Goal: Information Seeking & Learning: Learn about a topic

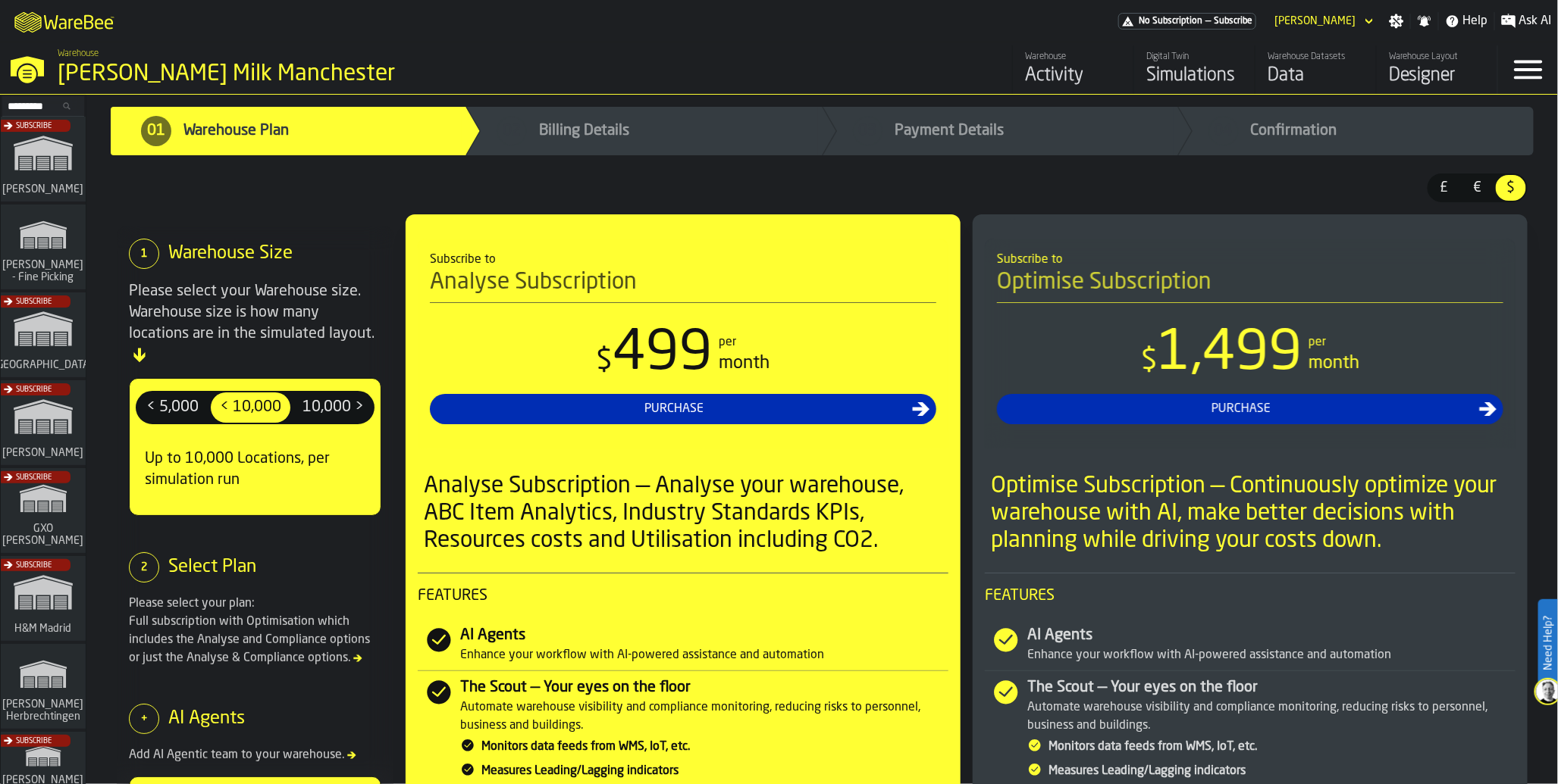
click at [1297, 81] on div "Data" at bounding box center [1316, 76] width 97 height 25
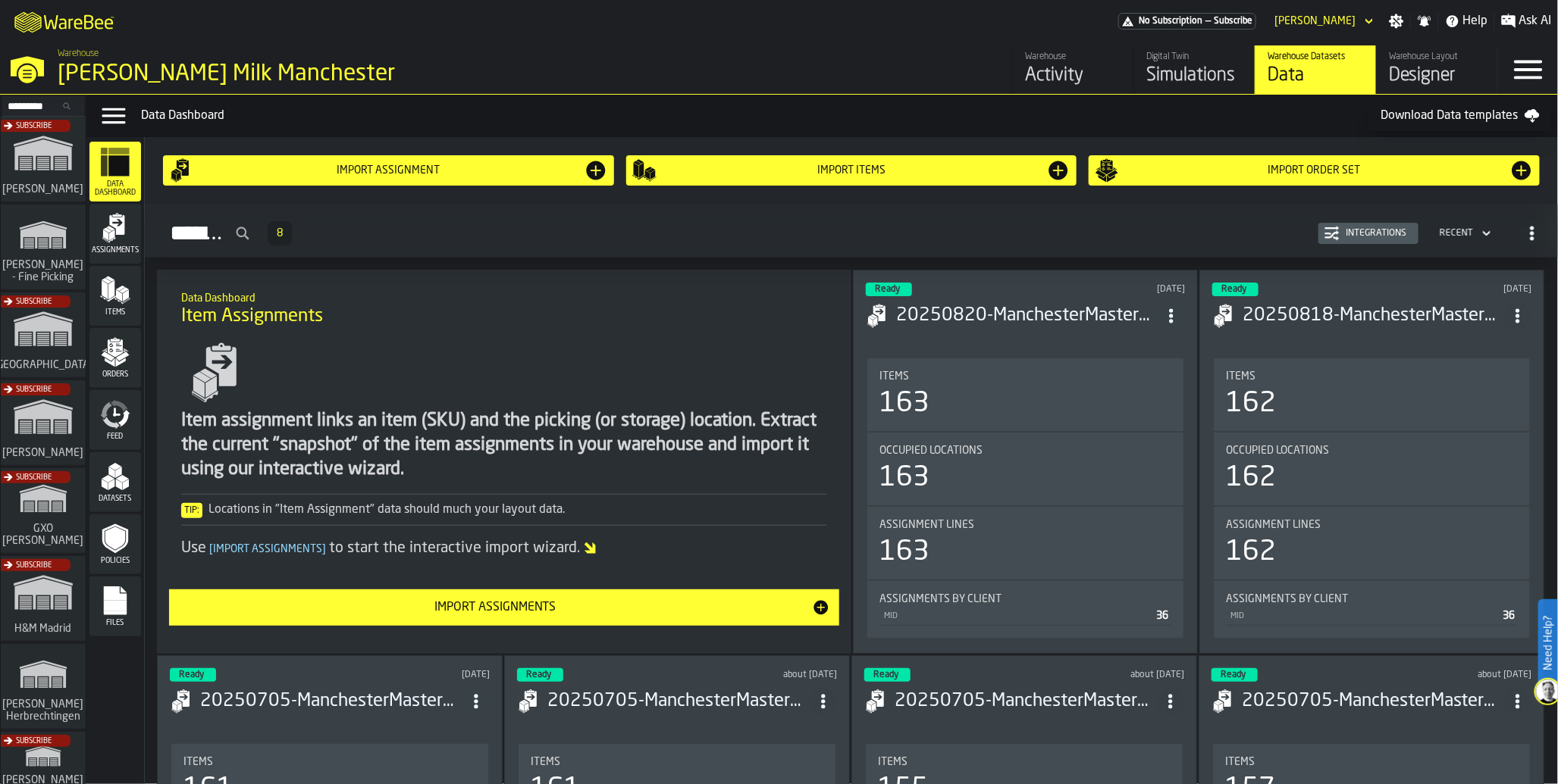
click at [123, 434] on span "Feed" at bounding box center [115, 436] width 51 height 8
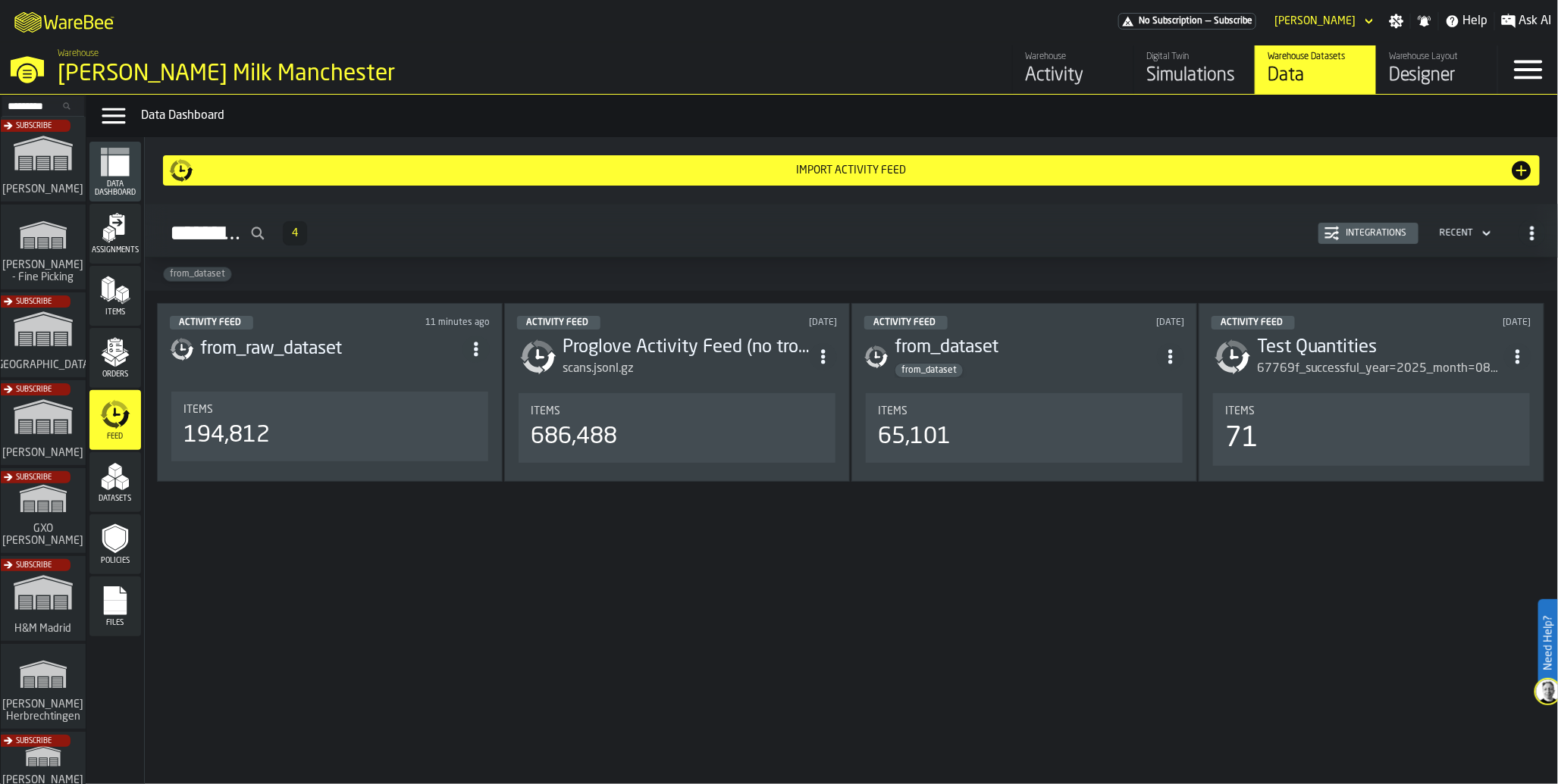
click at [285, 421] on div "Items 194,812" at bounding box center [330, 426] width 293 height 45
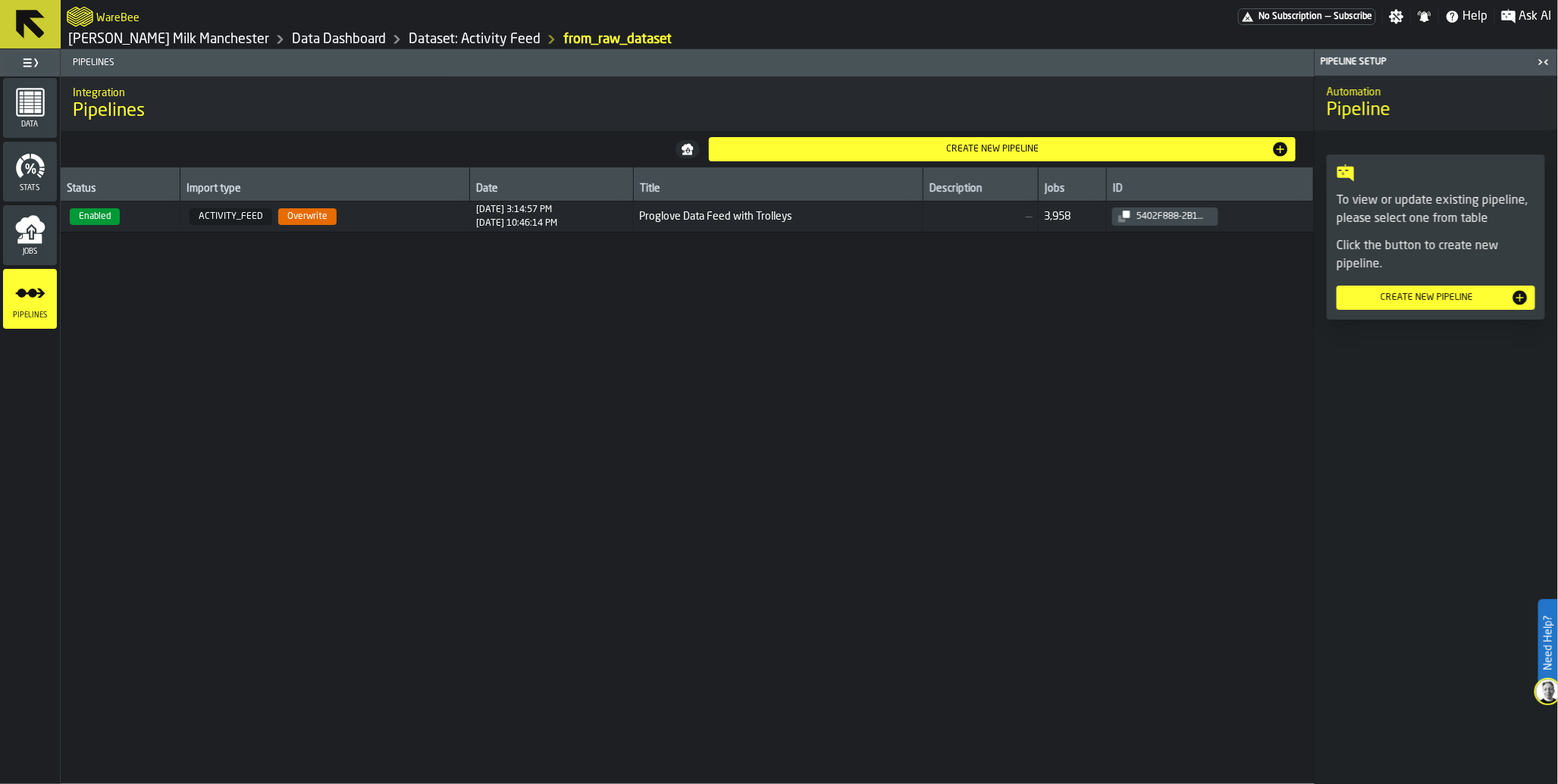
click at [108, 224] on span "Enabled" at bounding box center [94, 217] width 50 height 17
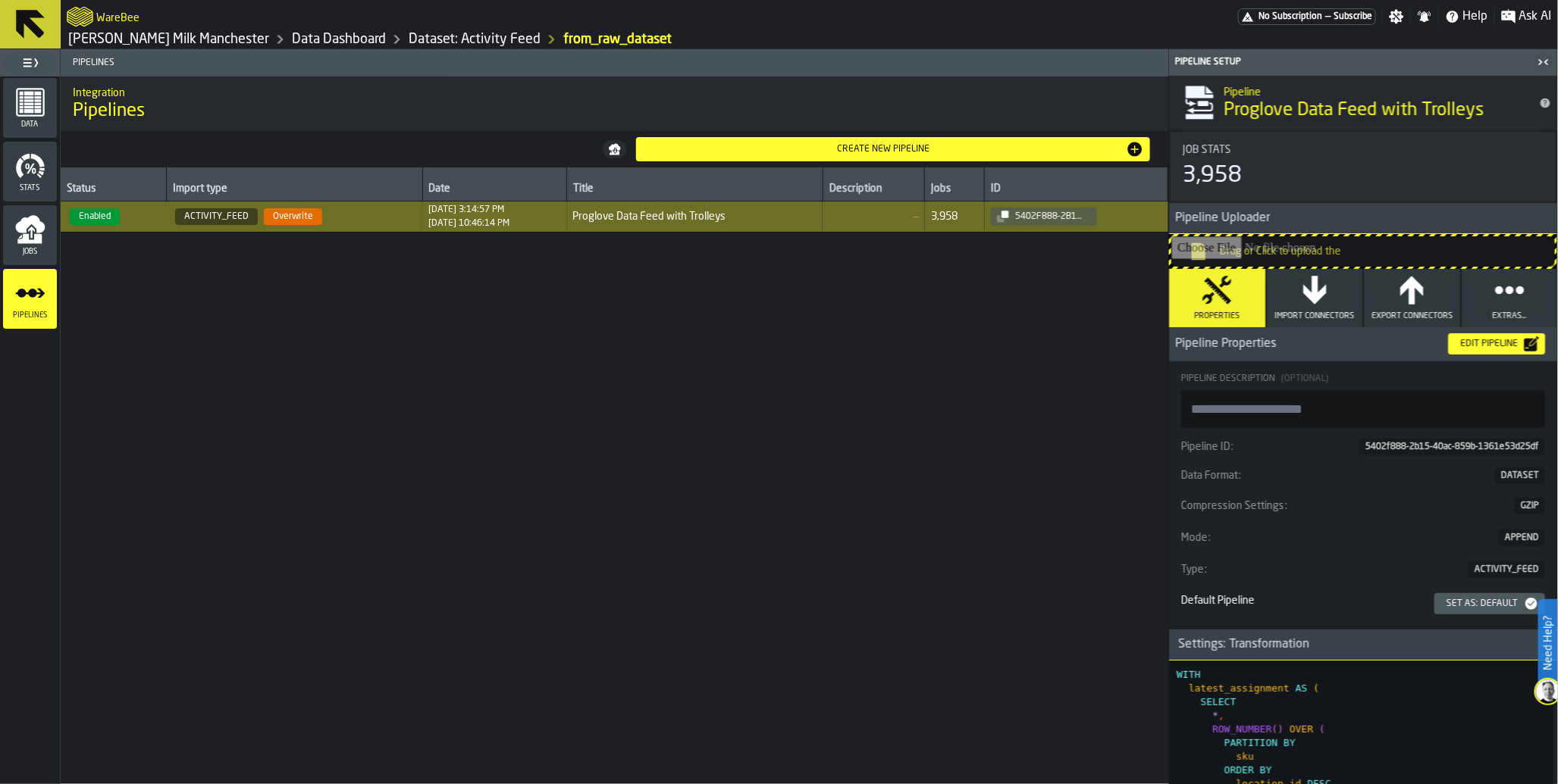
click at [23, 248] on span "Jobs" at bounding box center [30, 251] width 54 height 8
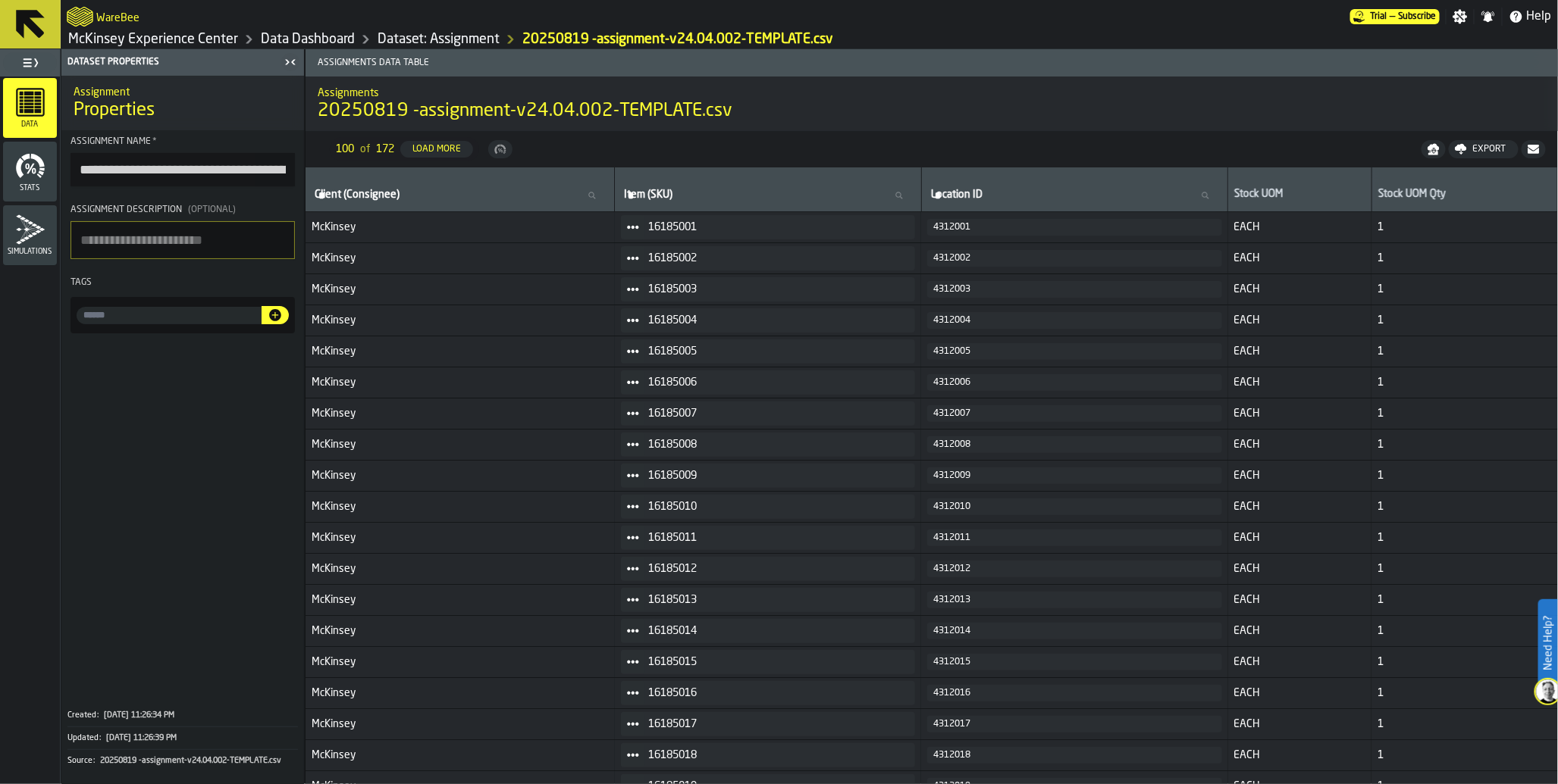
click at [1376, 21] on span "Trial" at bounding box center [1378, 17] width 17 height 11
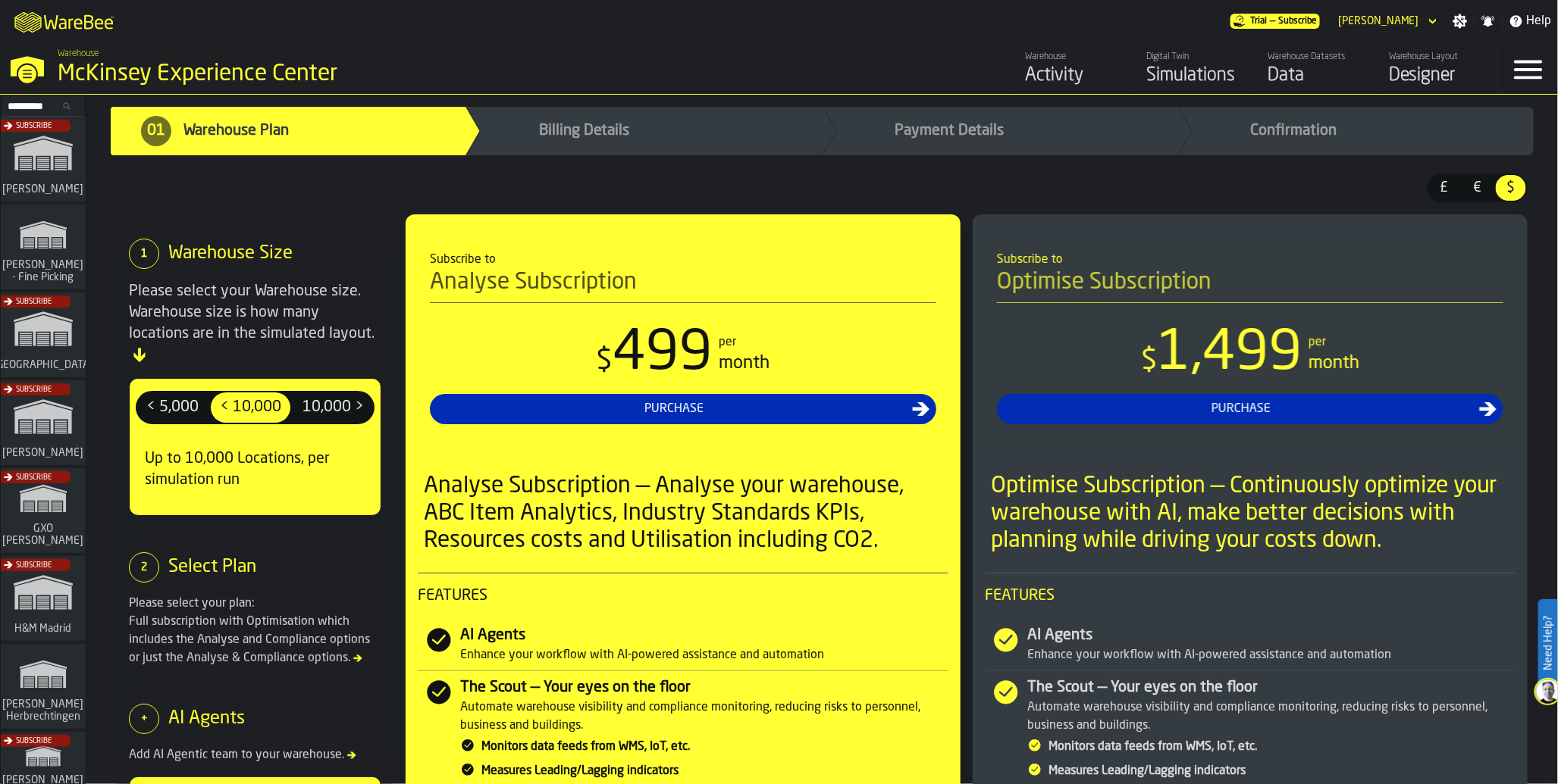
click at [33, 441] on div "Subscribe" at bounding box center [40, 427] width 85 height 88
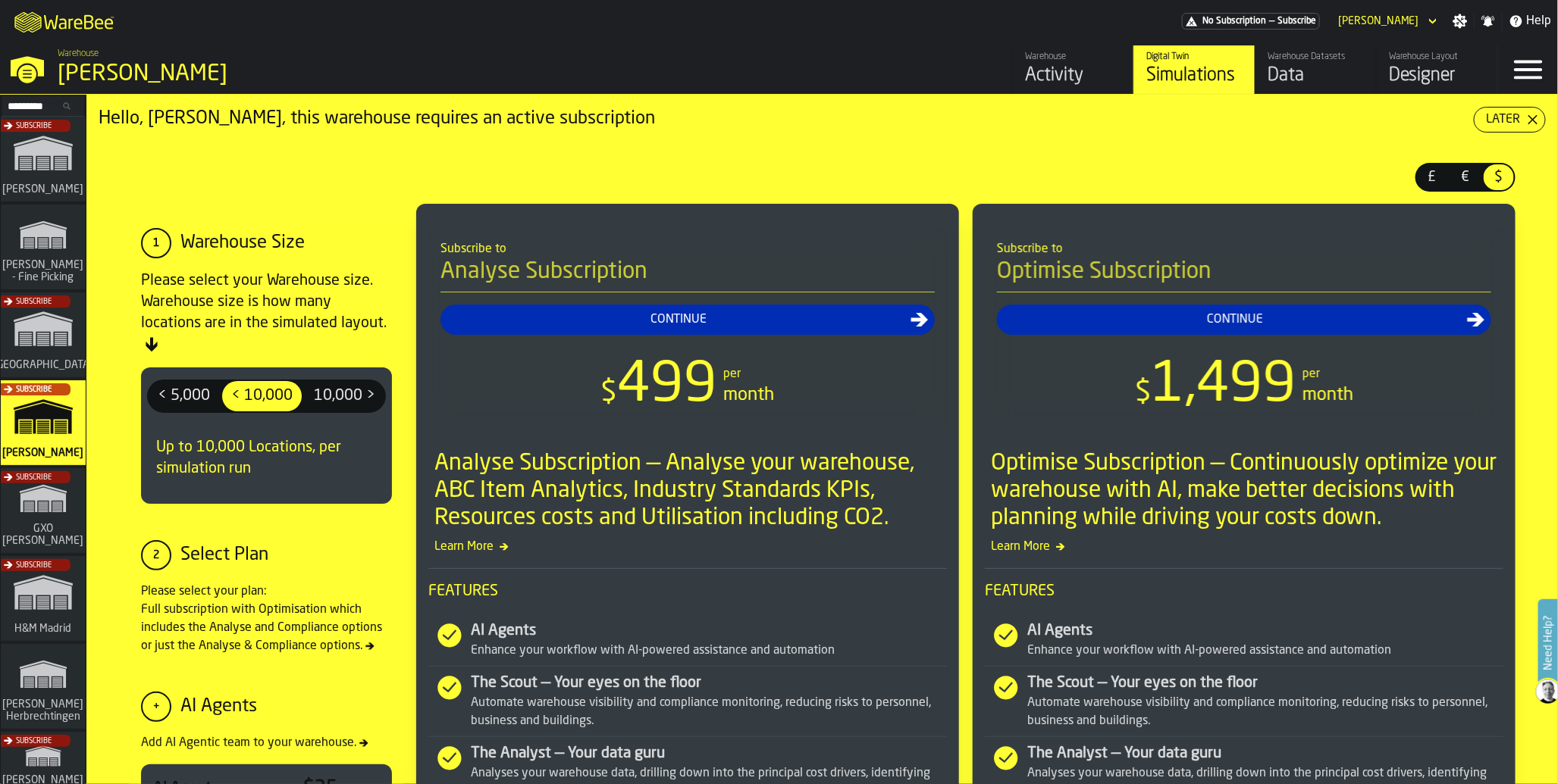
click at [1284, 63] on div "Warehouse Datasets Data" at bounding box center [1316, 69] width 97 height 36
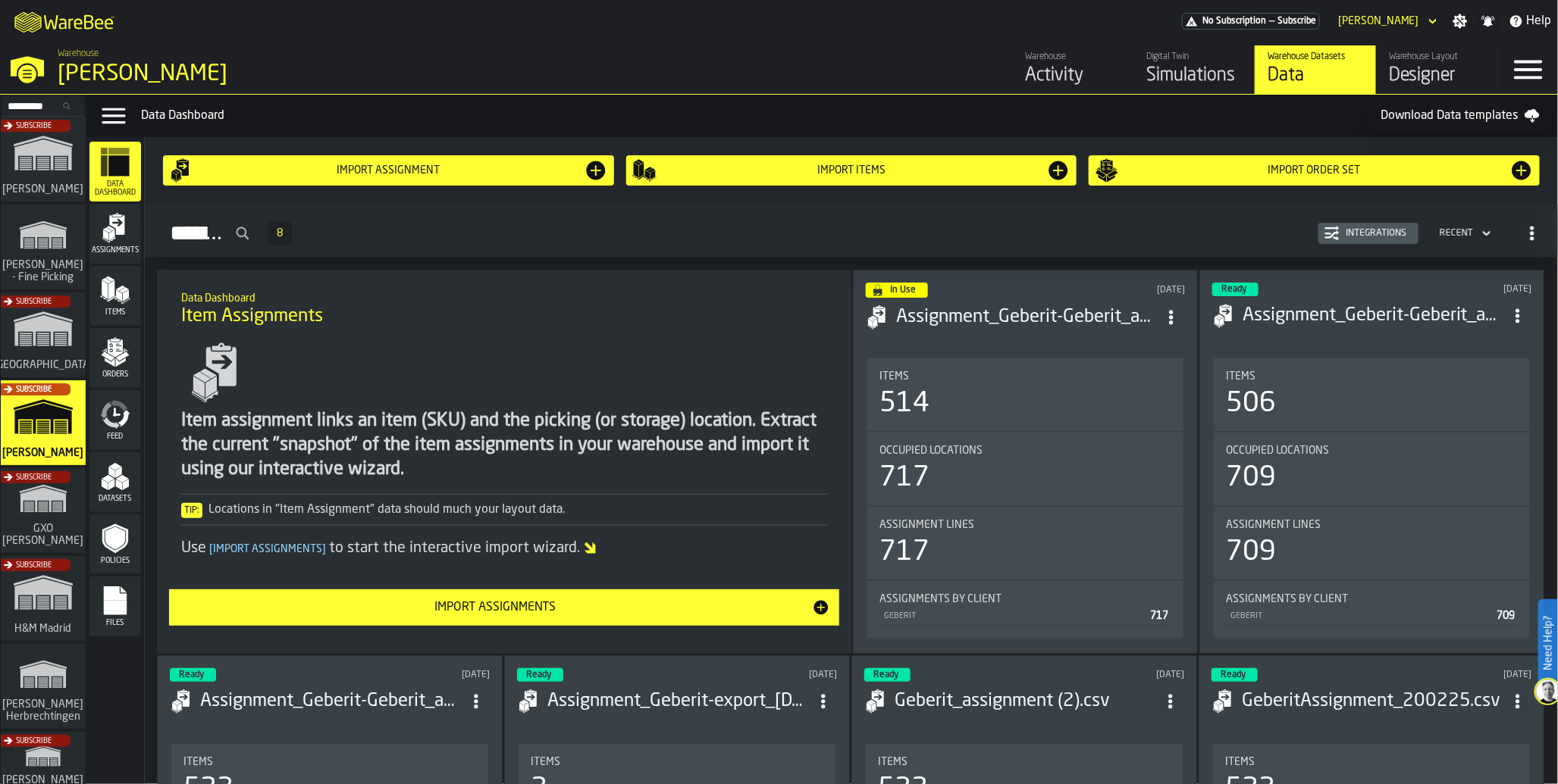
click at [106, 432] on span "Feed" at bounding box center [115, 436] width 51 height 8
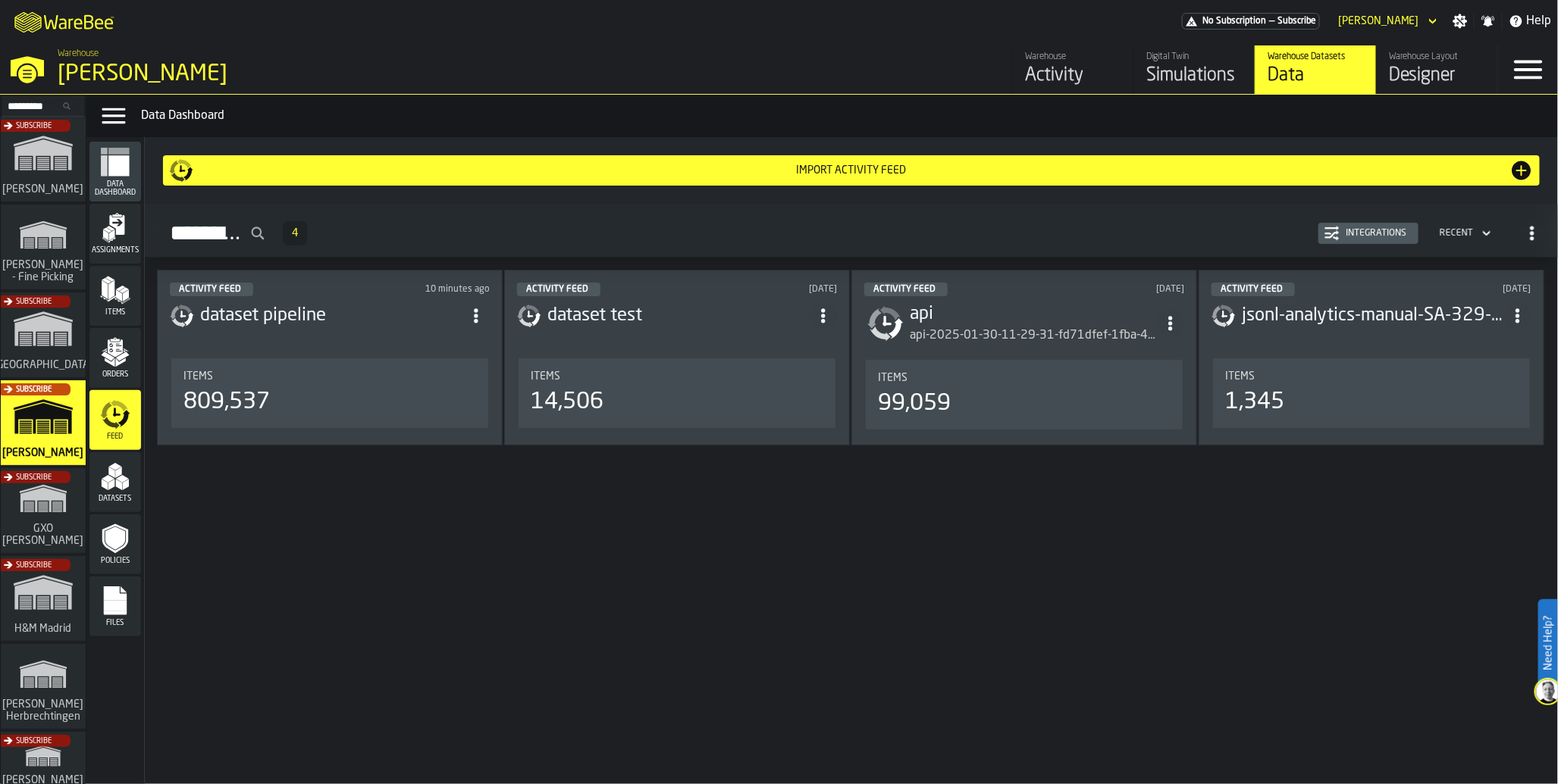
click at [233, 398] on div "809,537" at bounding box center [226, 402] width 87 height 28
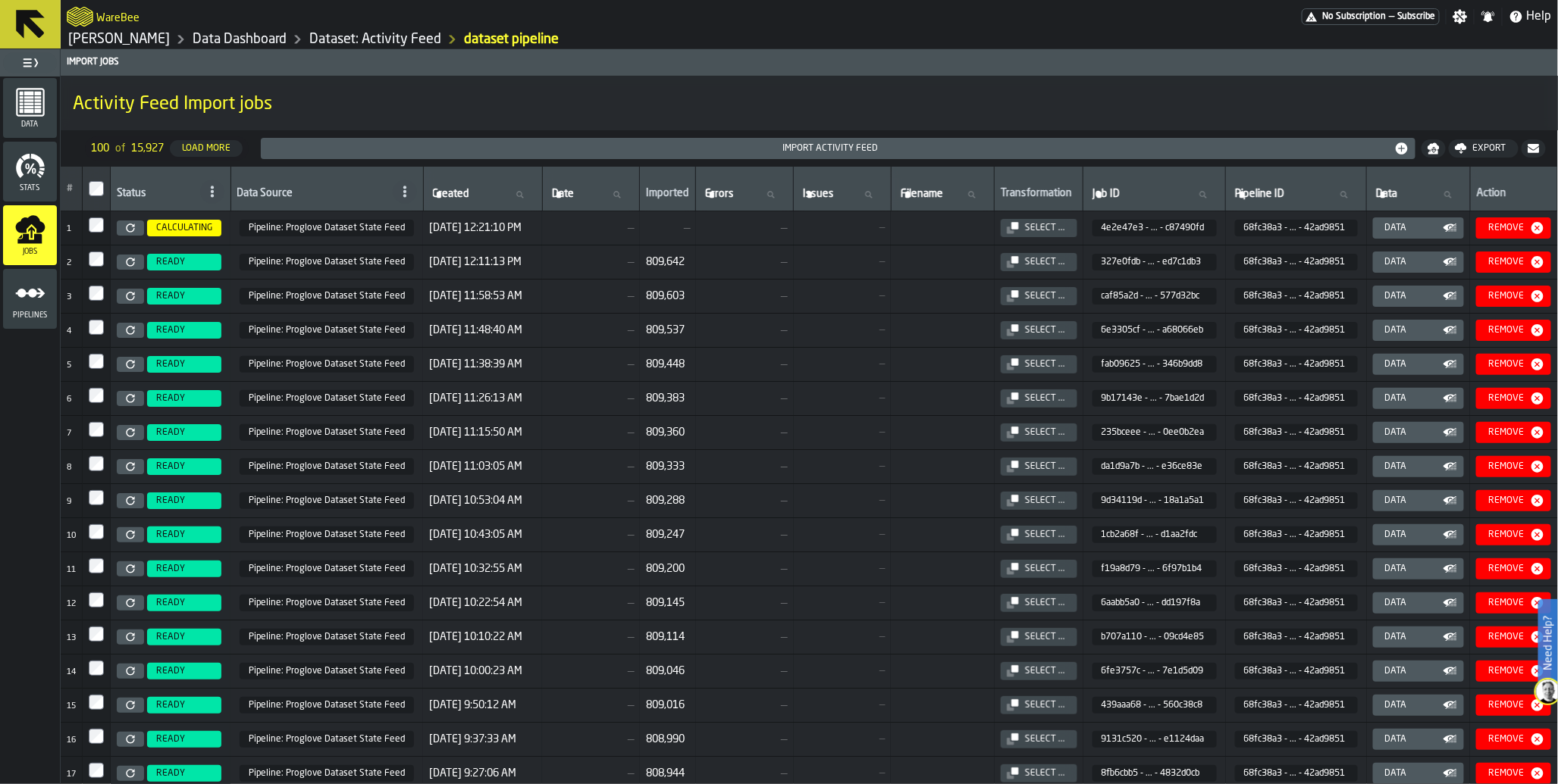
click at [1377, 17] on span "No Subscription" at bounding box center [1353, 17] width 64 height 11
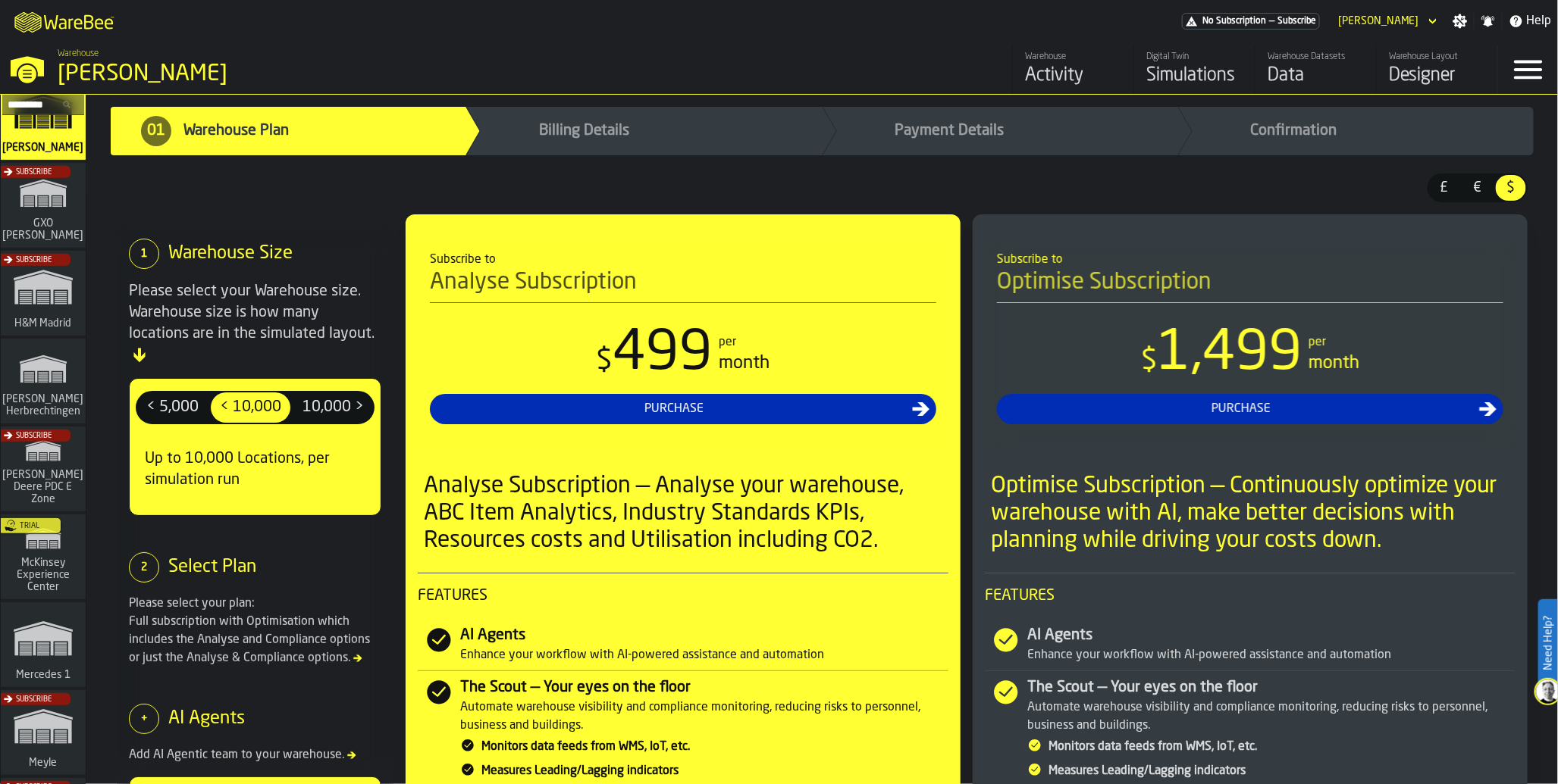
scroll to position [281, 0]
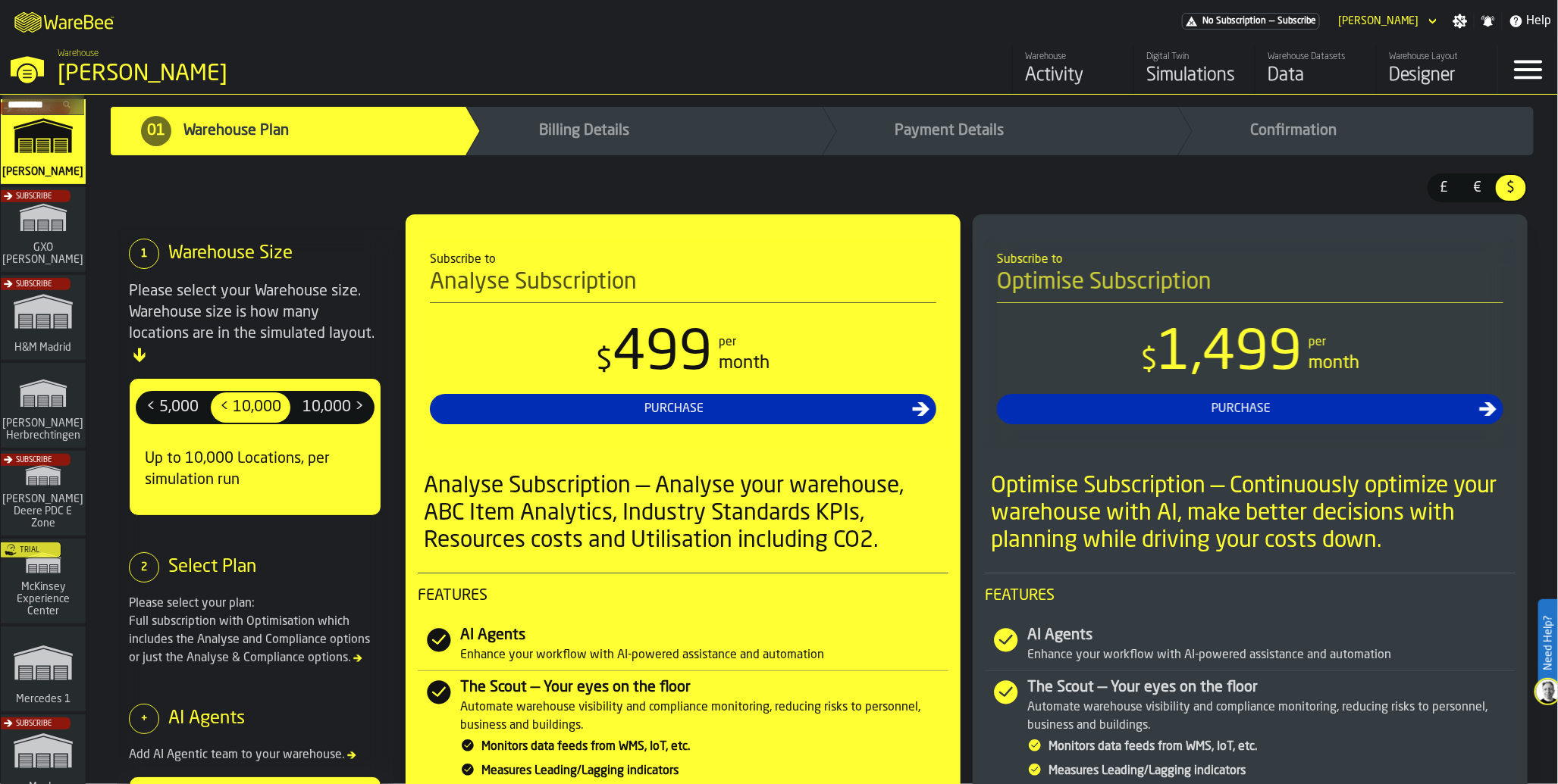
click at [48, 422] on span "[PERSON_NAME] Herbrechtingen" at bounding box center [44, 430] width 87 height 25
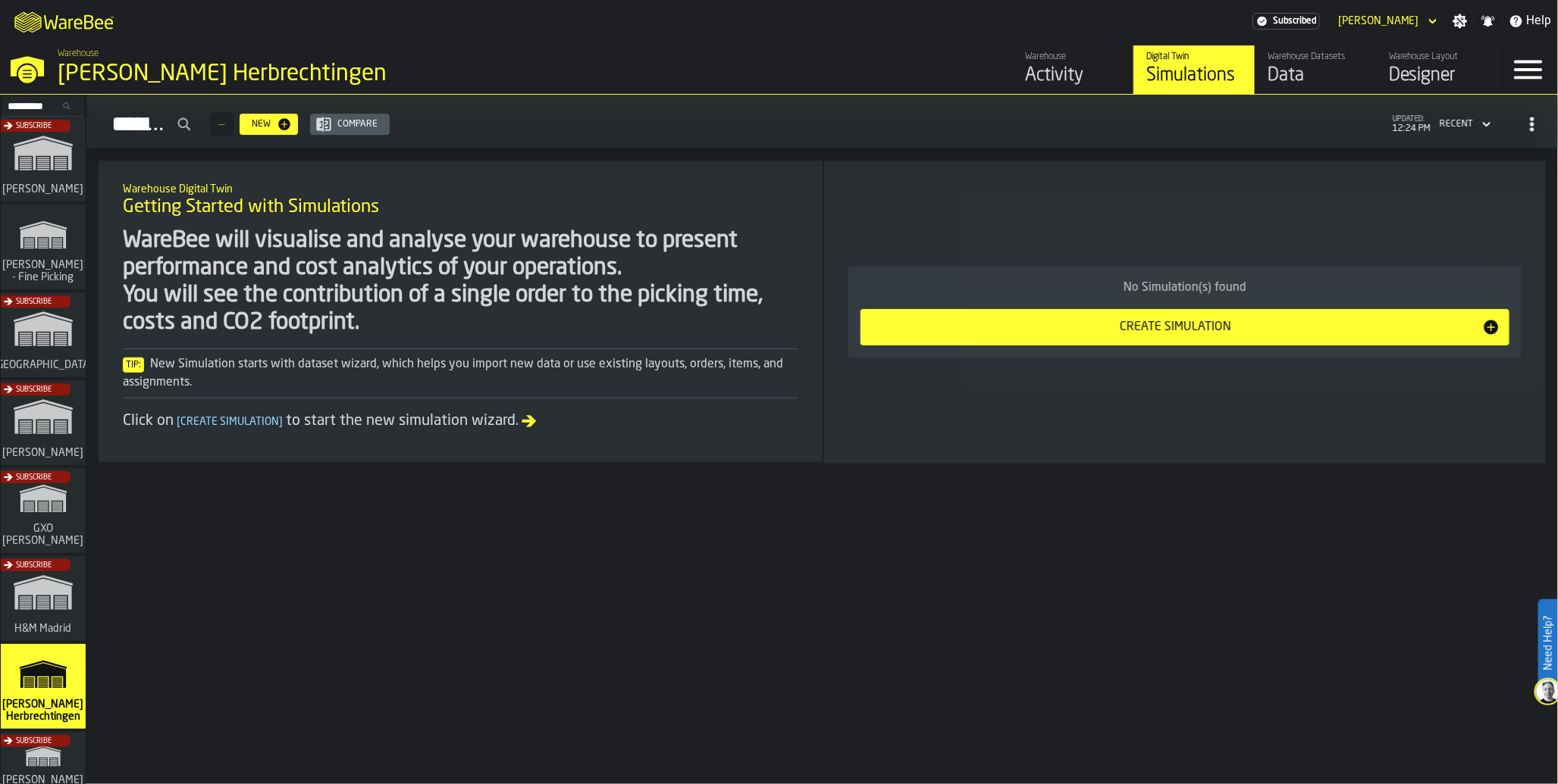
click at [1290, 77] on div "Data" at bounding box center [1316, 76] width 97 height 25
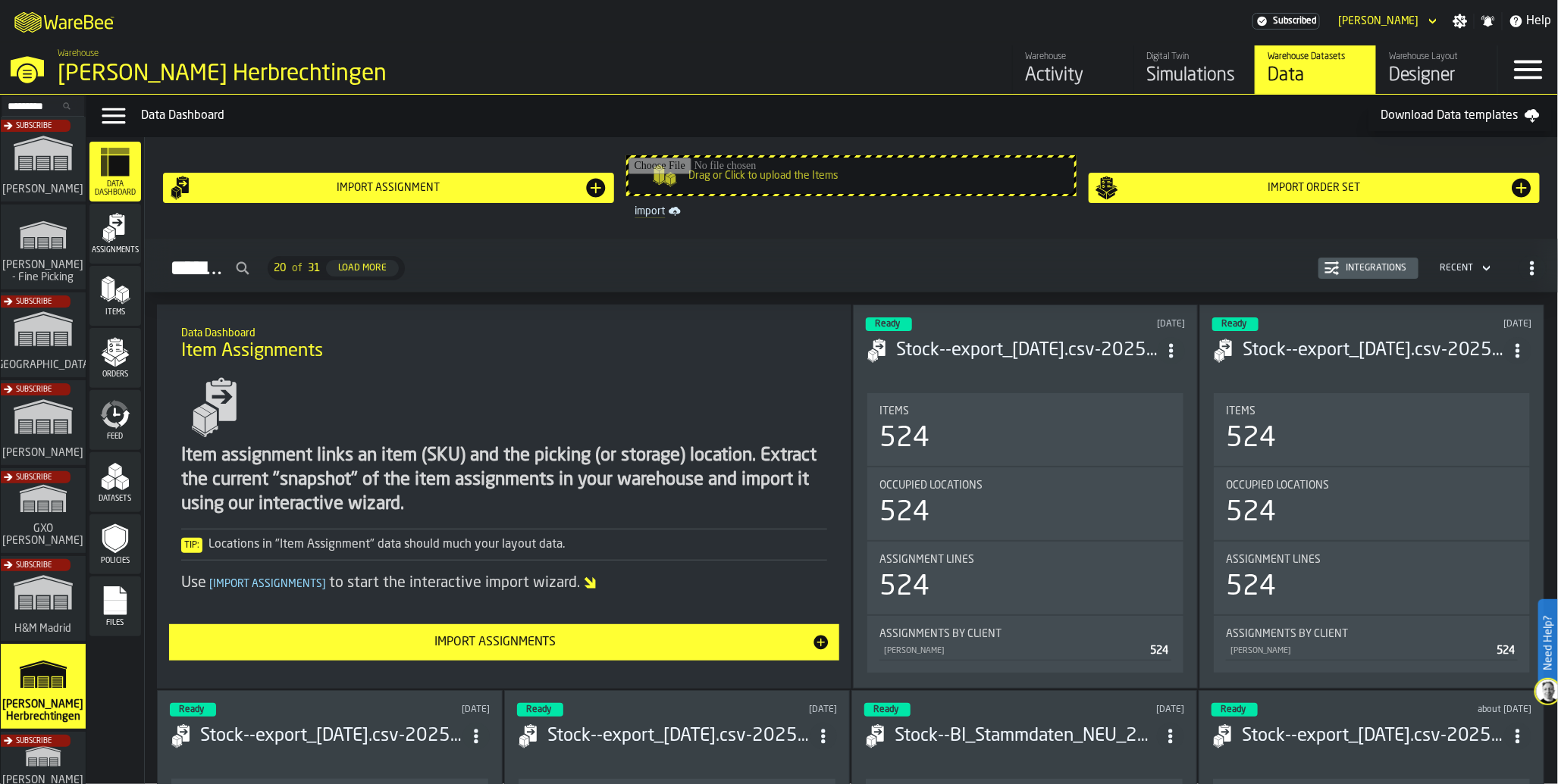
click at [114, 415] on icon "menu Feed" at bounding box center [117, 412] width 8 height 8
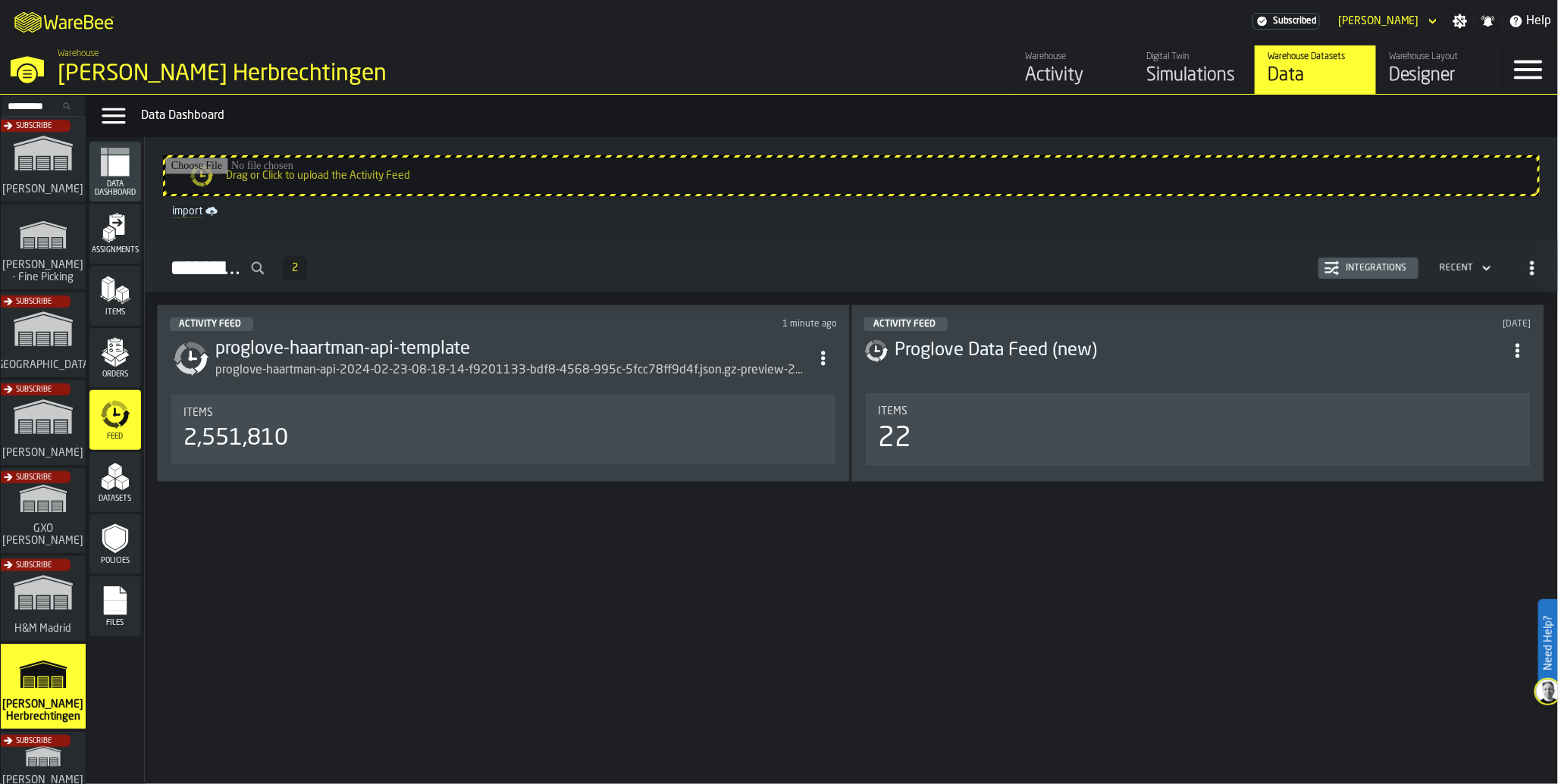
click at [399, 415] on div "Items" at bounding box center [503, 413] width 639 height 12
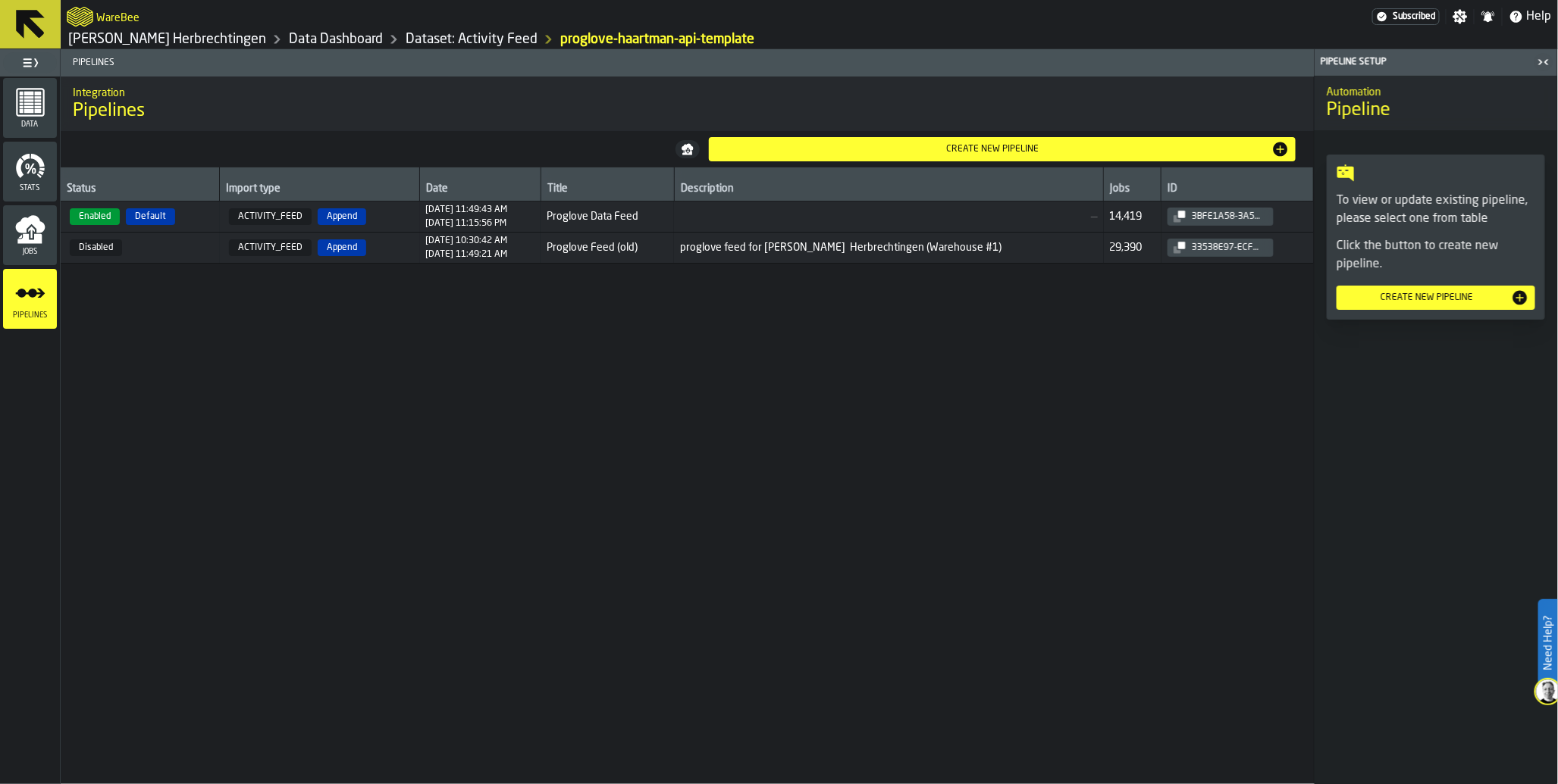
click at [38, 248] on span "Jobs" at bounding box center [30, 251] width 54 height 8
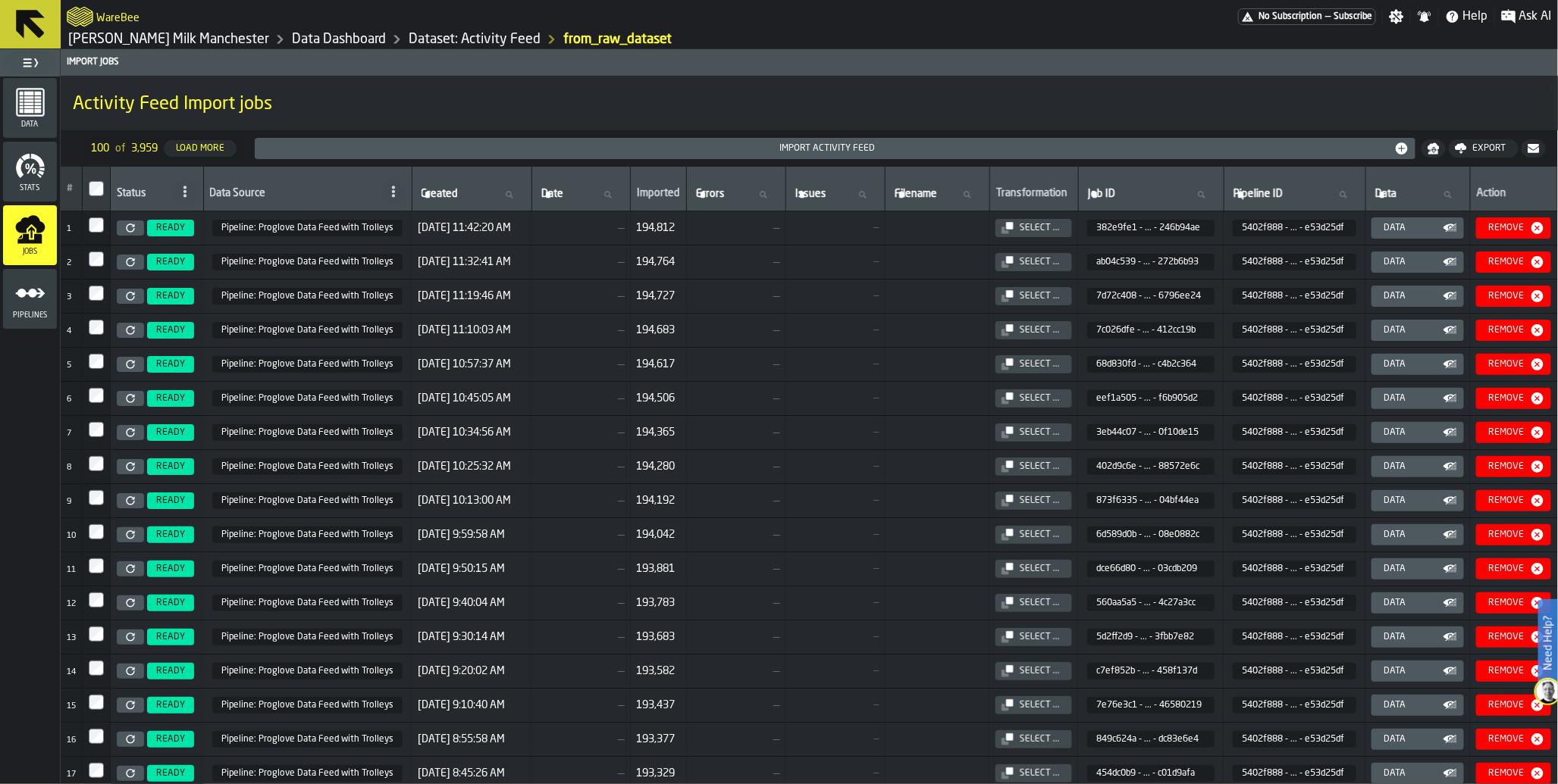
click at [1286, 19] on span "No Subscription" at bounding box center [1290, 17] width 64 height 11
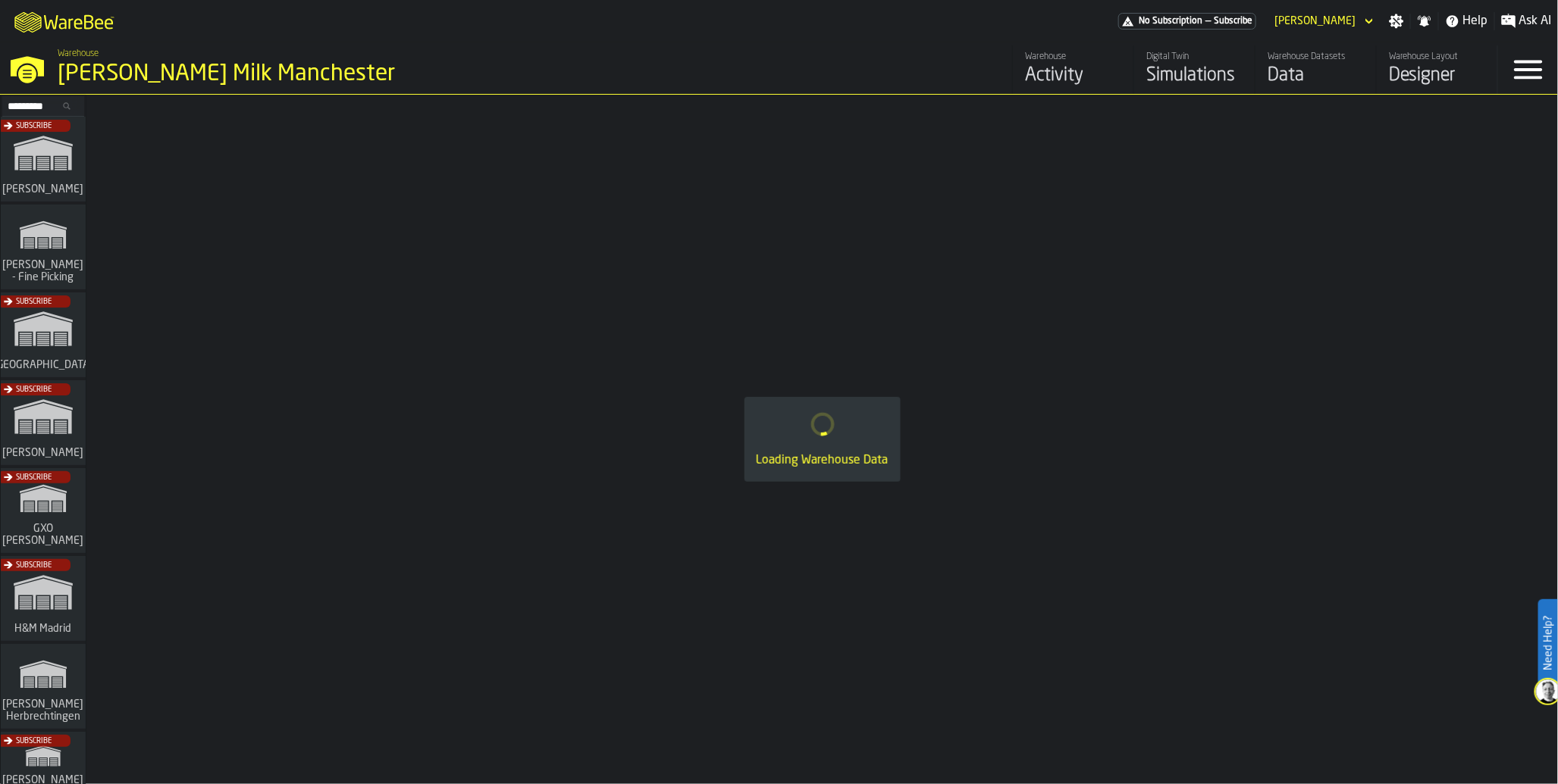
click at [1256, 19] on div "No Subscription — Subscribe" at bounding box center [1187, 21] width 138 height 17
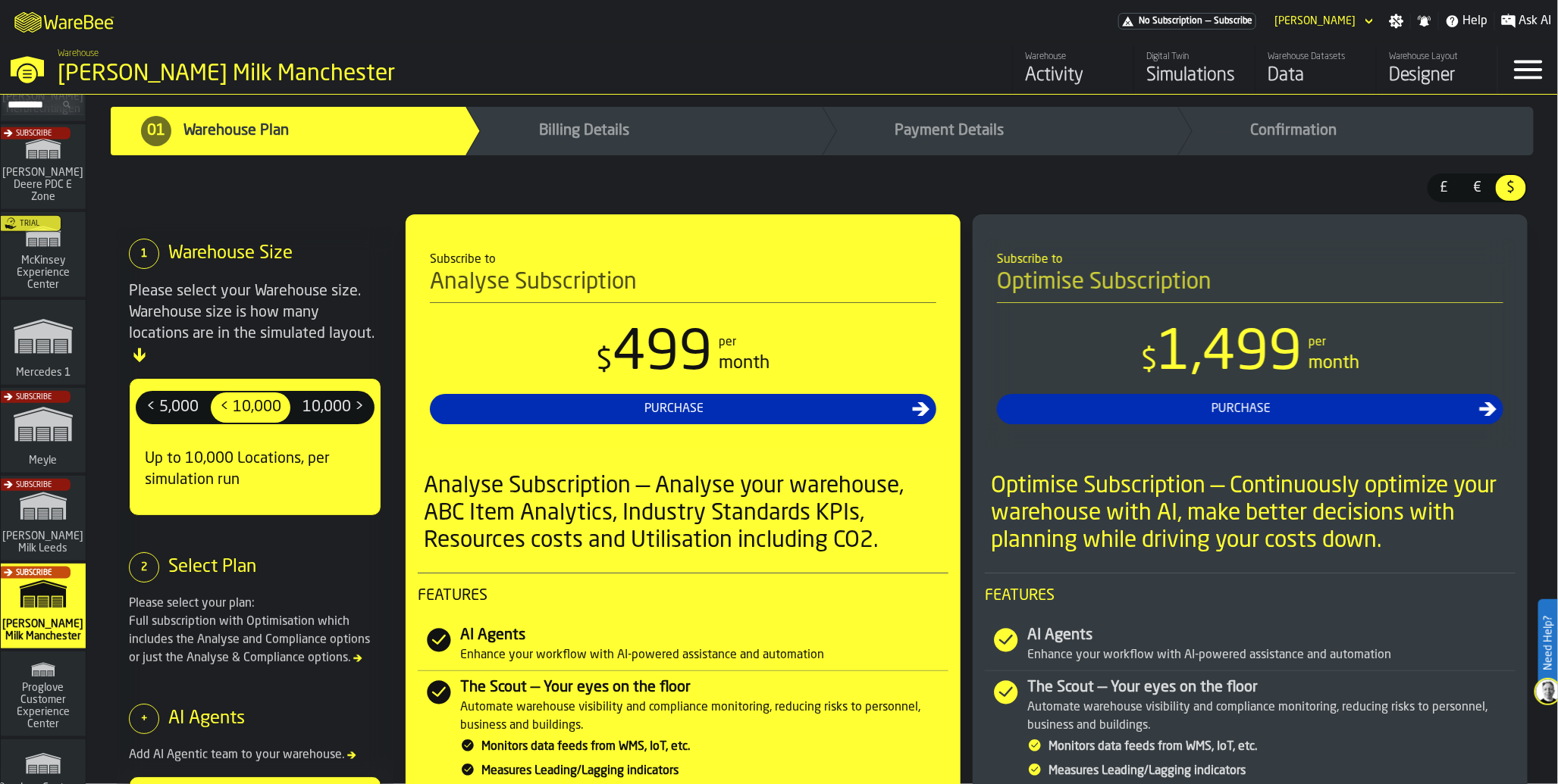
scroll to position [586, 0]
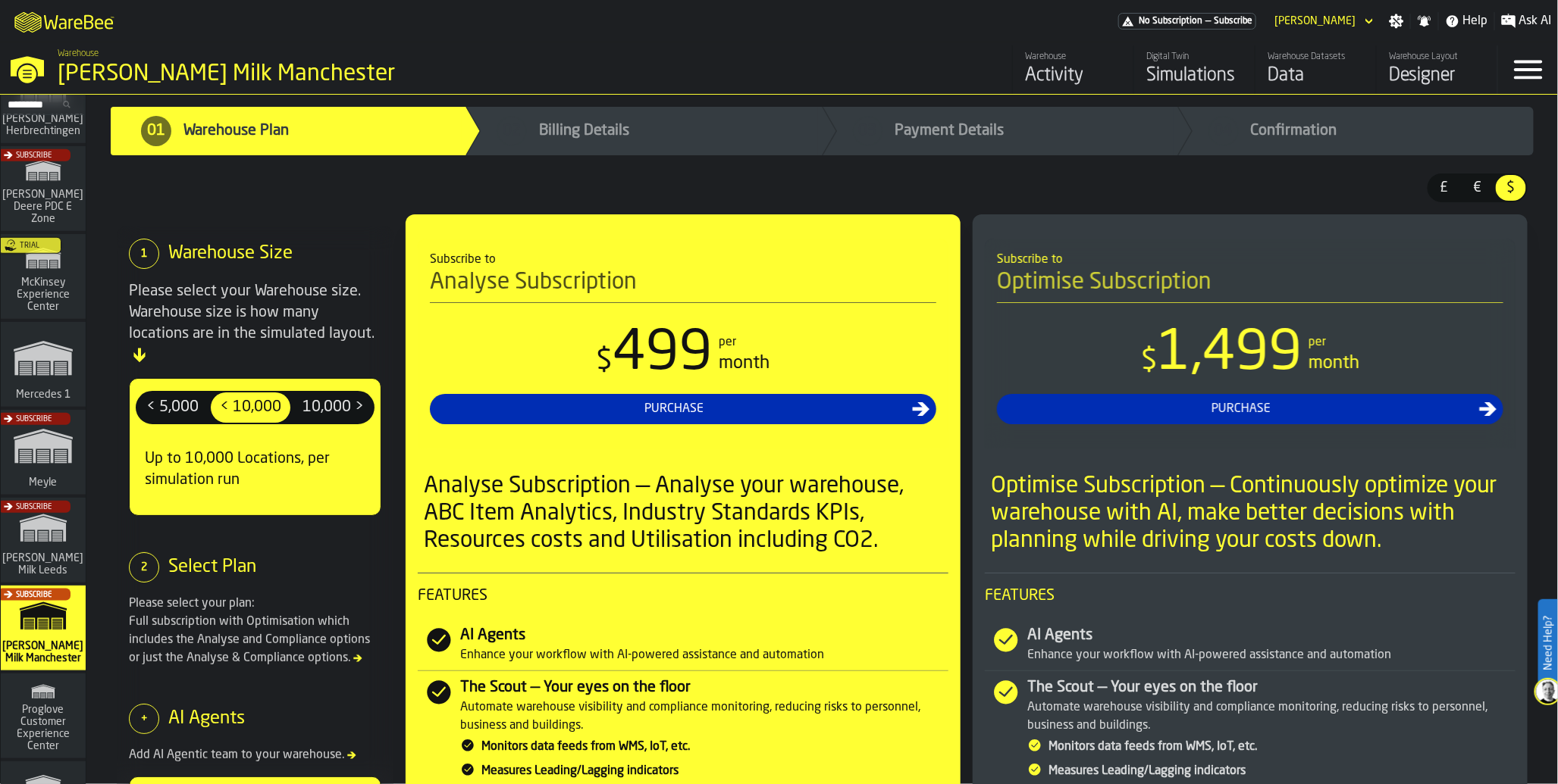
click at [46, 471] on div "Subscribe" at bounding box center [40, 457] width 85 height 88
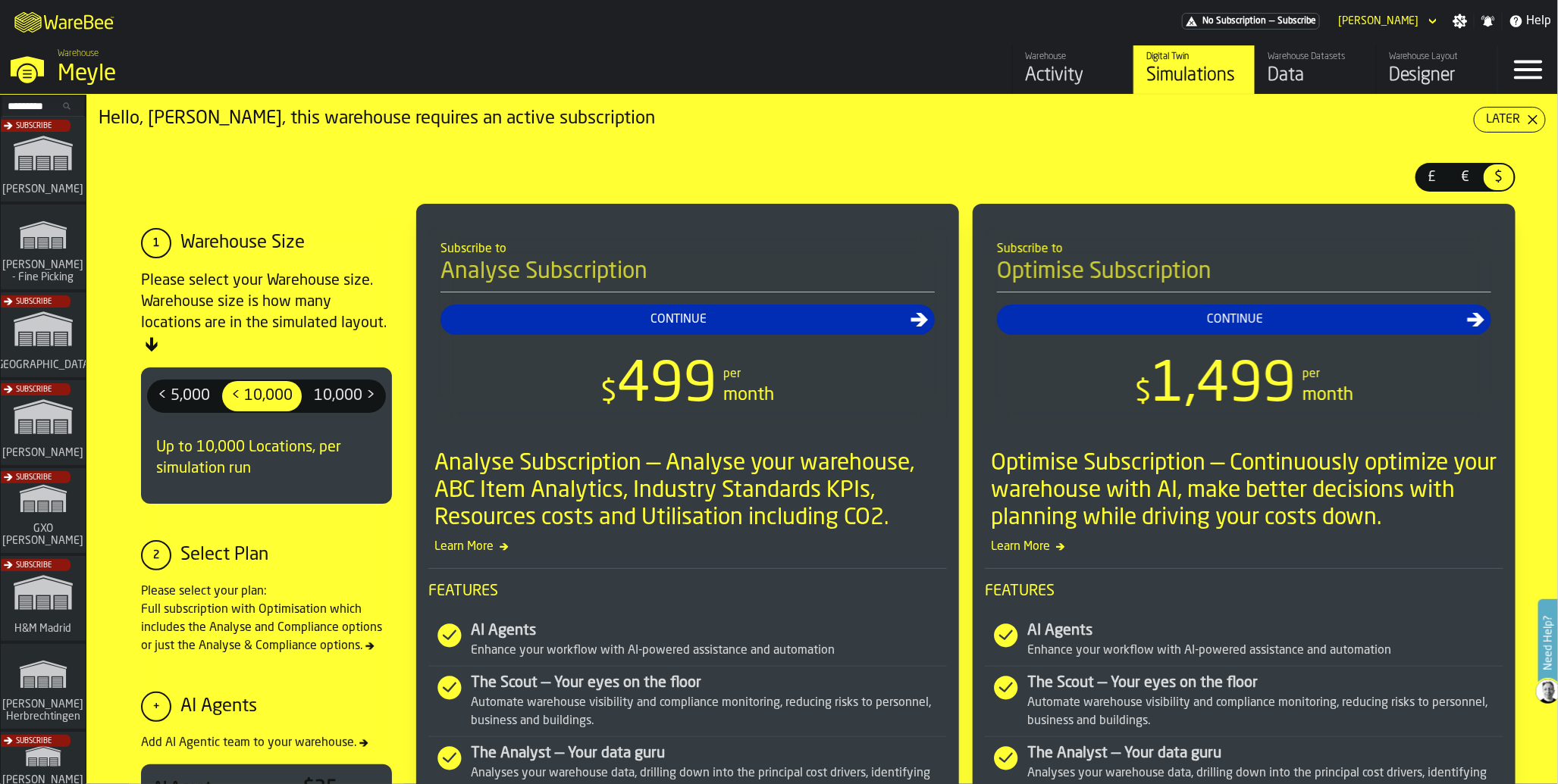
click at [1293, 65] on div "Data" at bounding box center [1316, 76] width 97 height 25
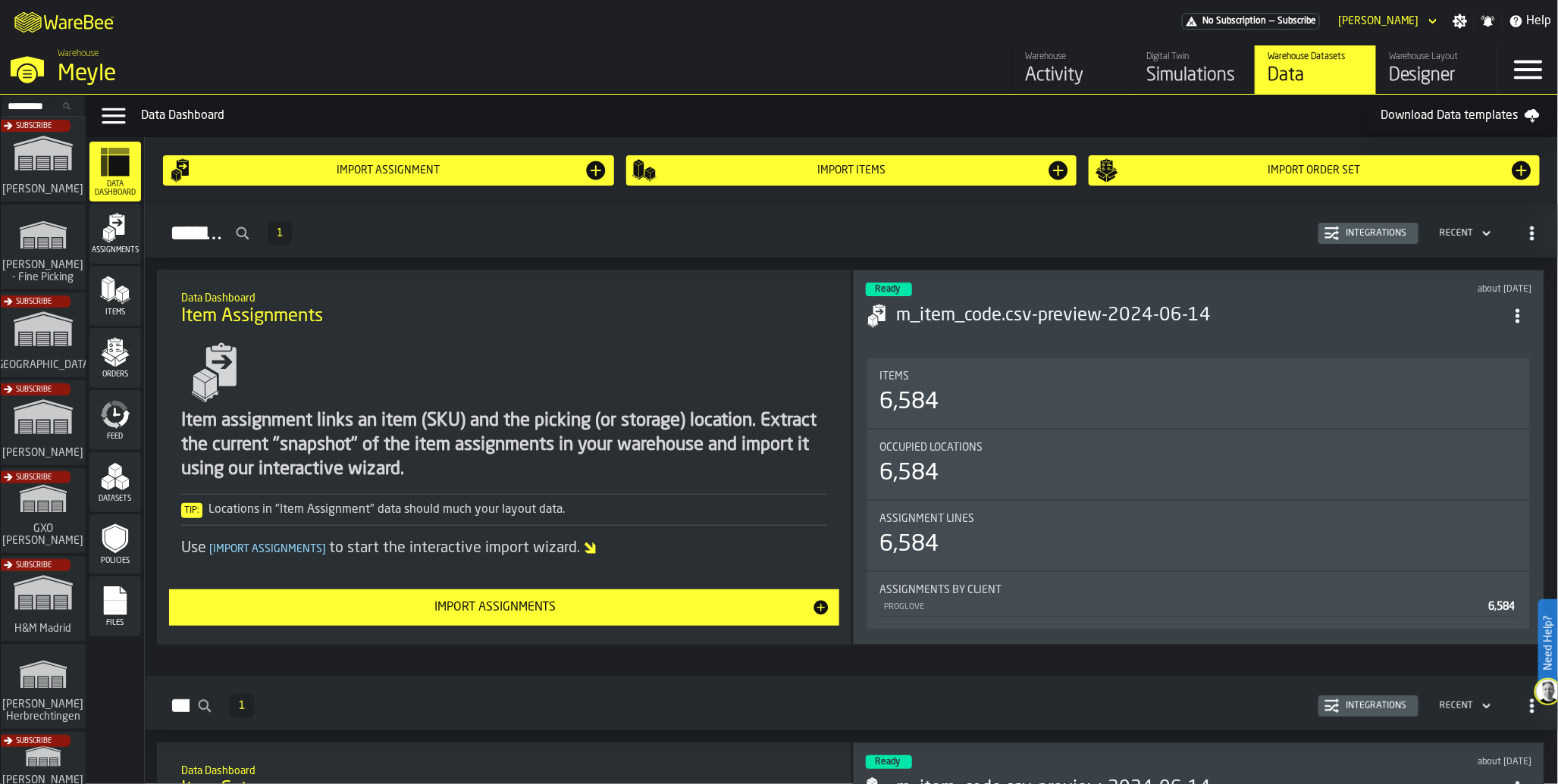
click at [130, 411] on icon "menu Feed" at bounding box center [115, 415] width 31 height 31
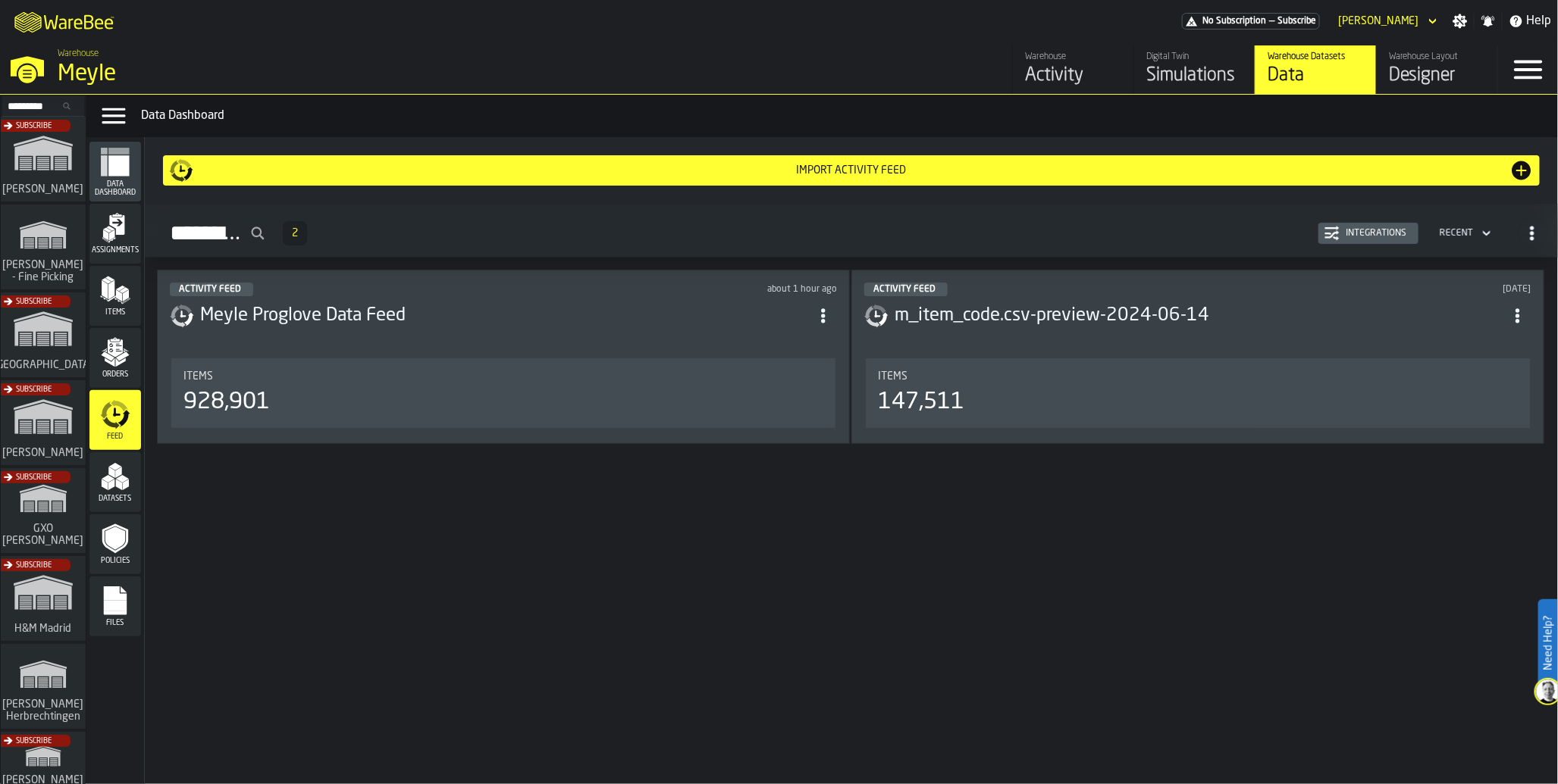
click at [301, 416] on div "928,901" at bounding box center [503, 402] width 639 height 28
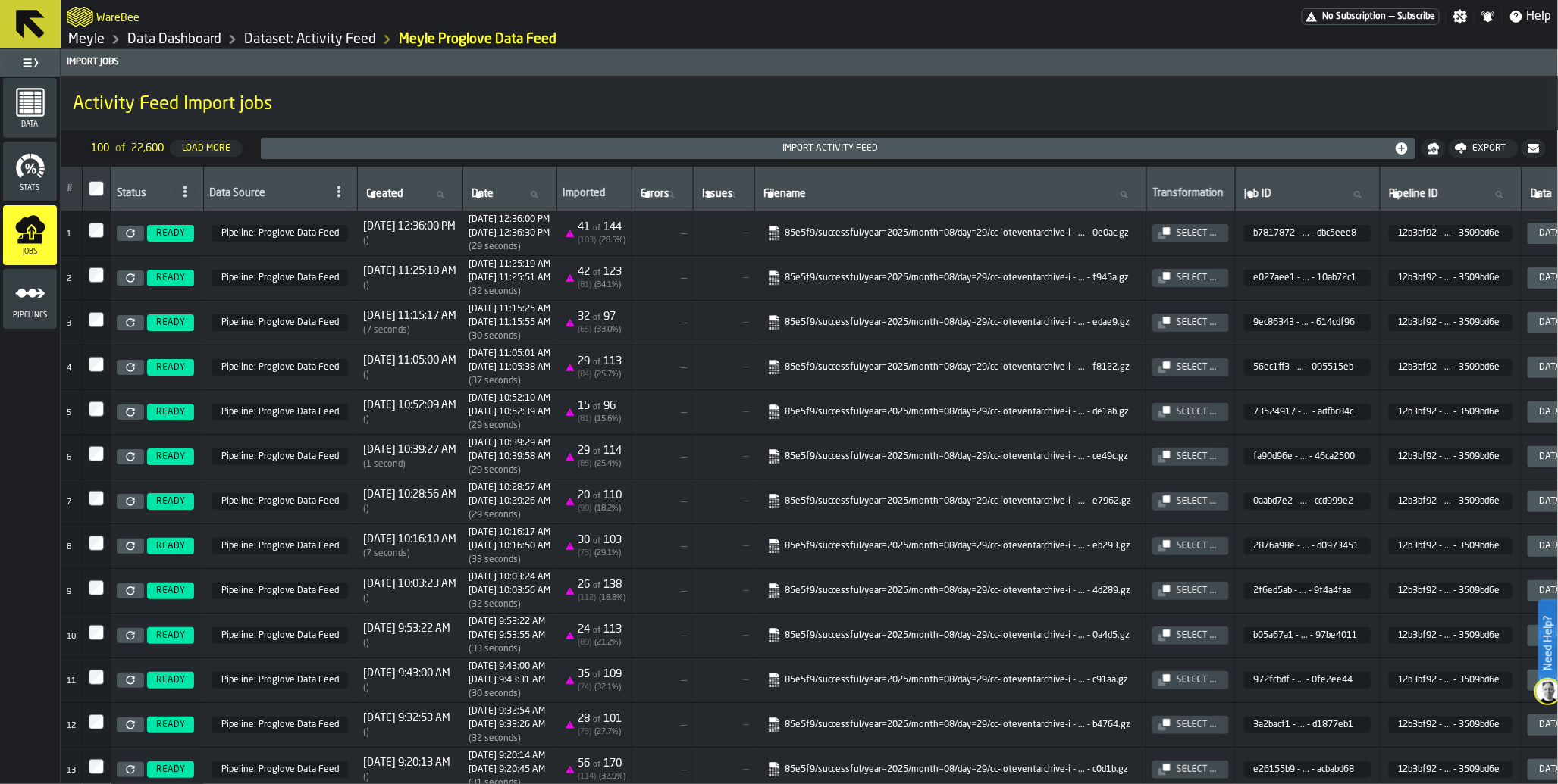
click at [1362, 15] on span "No Subscription" at bounding box center [1353, 17] width 64 height 11
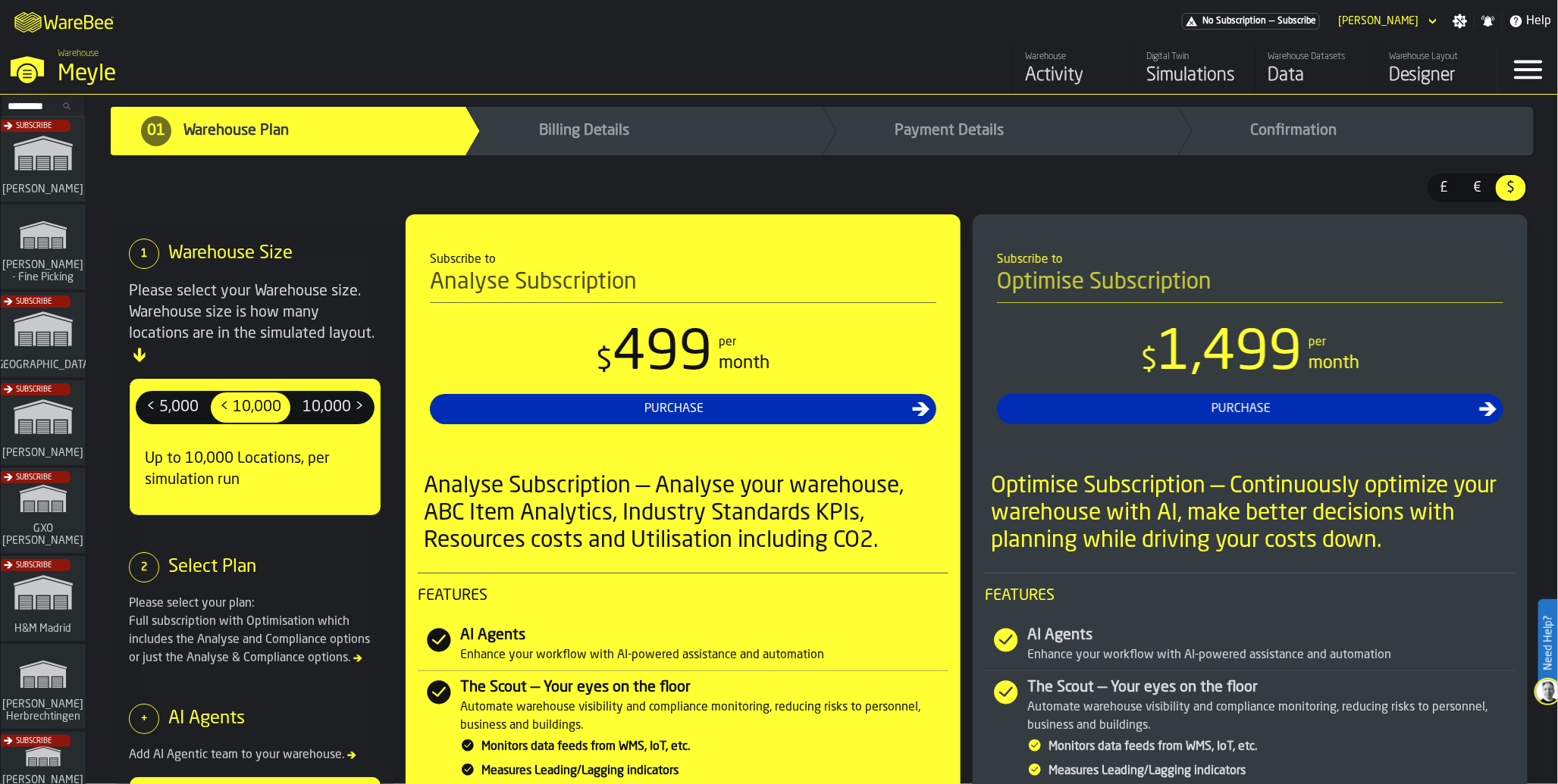
click at [33, 251] on icon "link-to-/wh/i/48cbecf7-1ea2-4bc9-a439-03d5b66e1a58/simulations" at bounding box center [43, 235] width 73 height 48
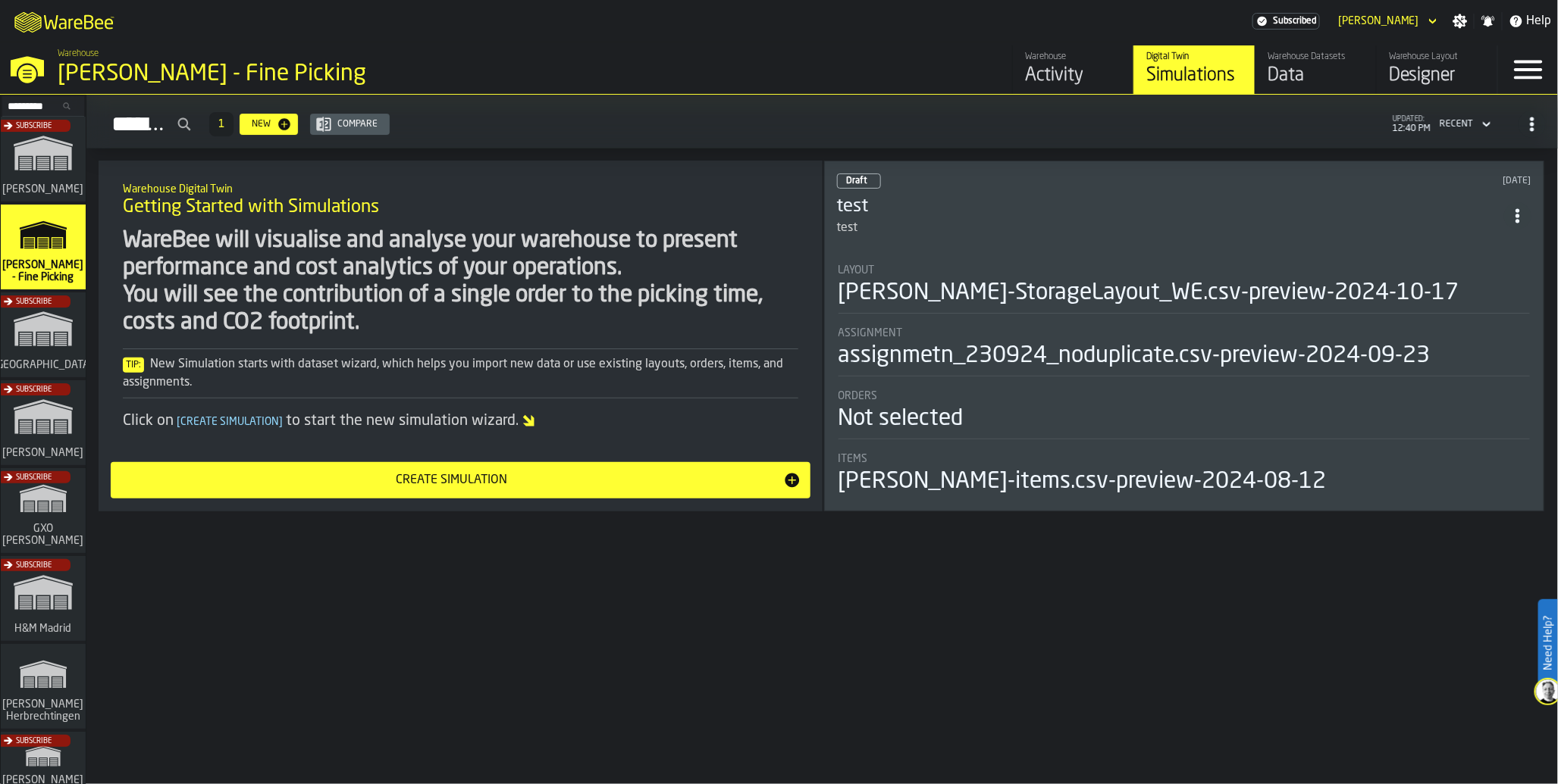
click at [1313, 78] on div "Data" at bounding box center [1316, 76] width 97 height 25
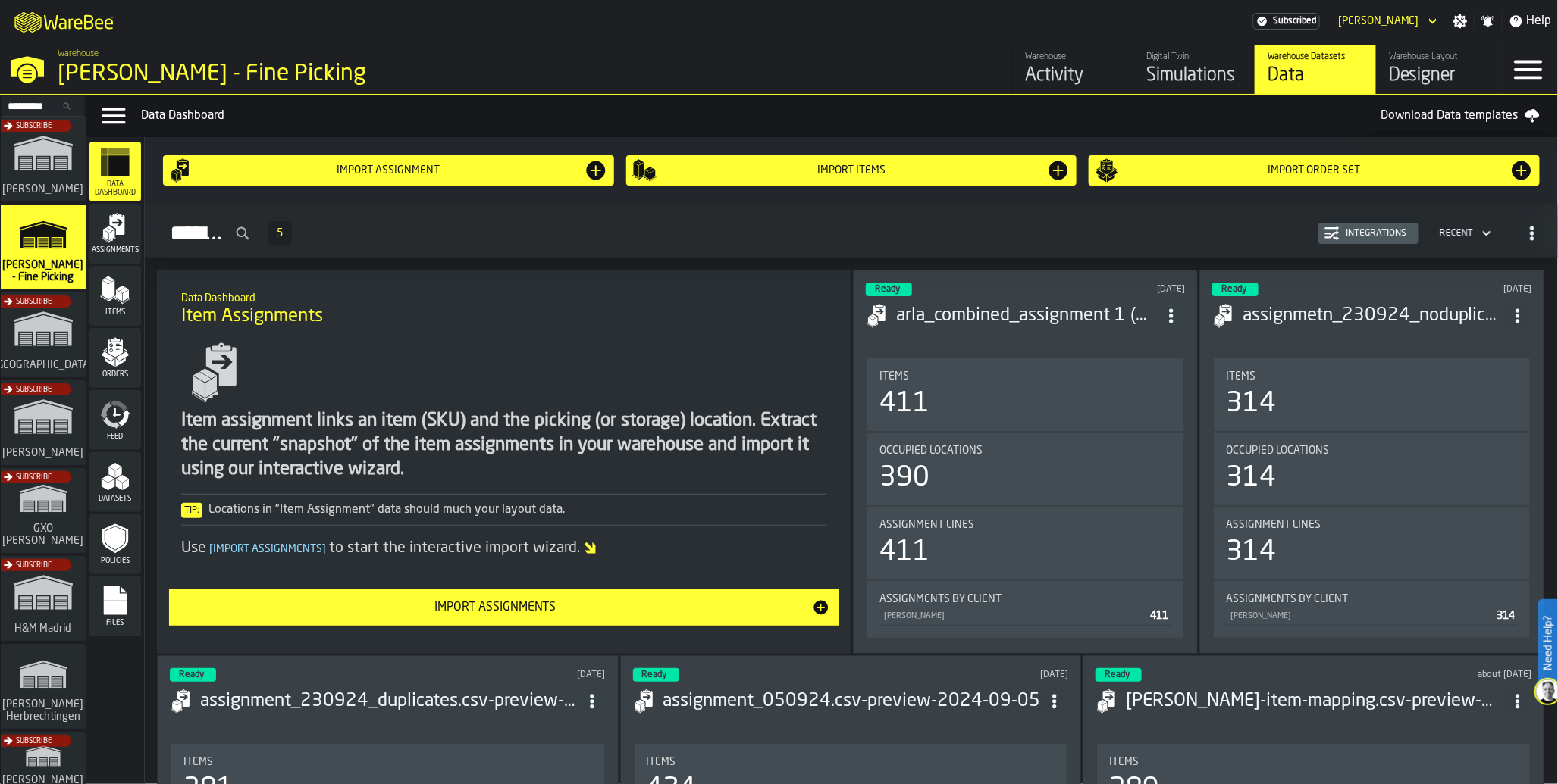
click at [122, 402] on icon "menu Feed" at bounding box center [115, 415] width 31 height 31
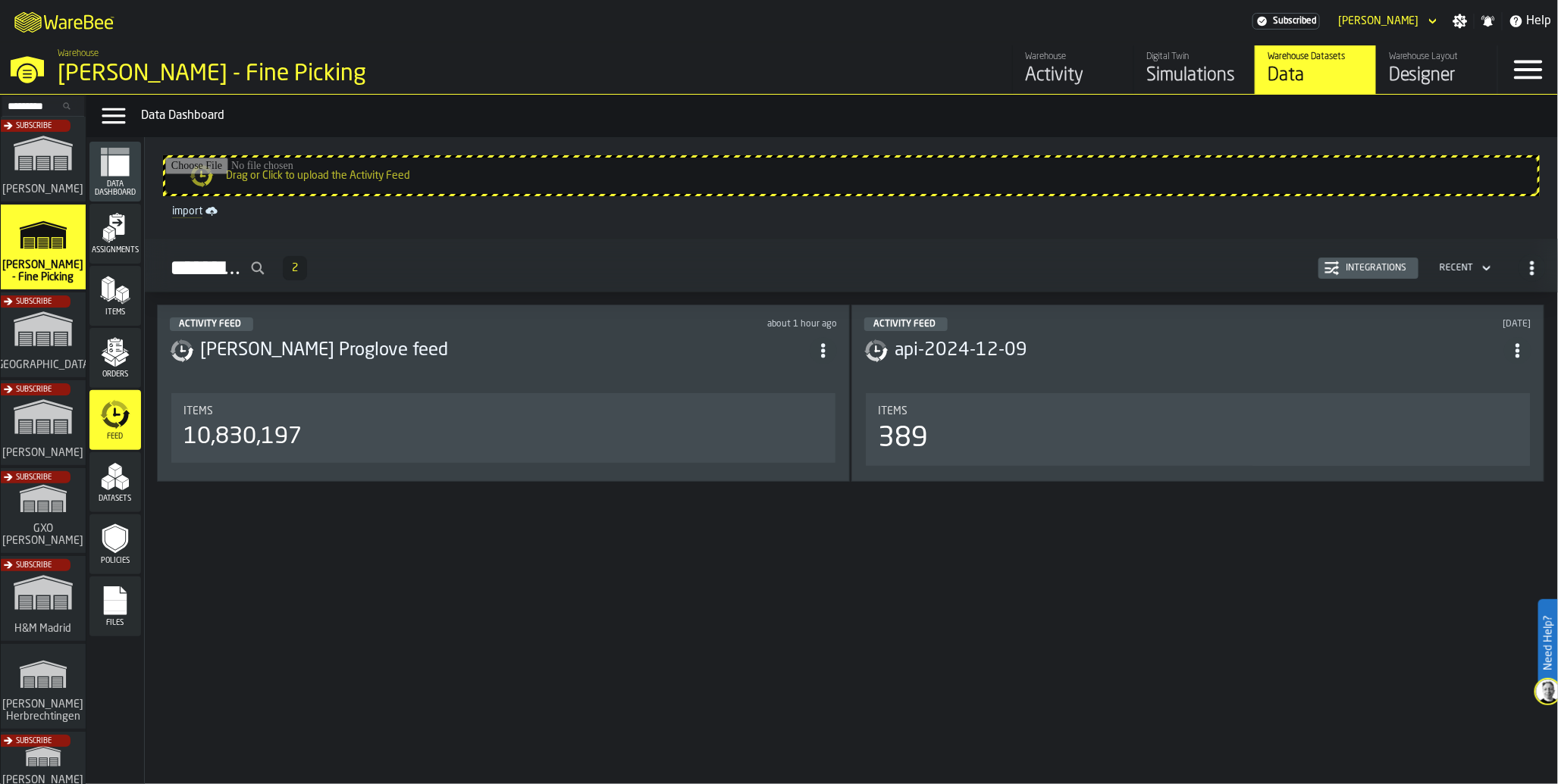
click at [326, 421] on div "Items 10,830,197" at bounding box center [503, 428] width 639 height 45
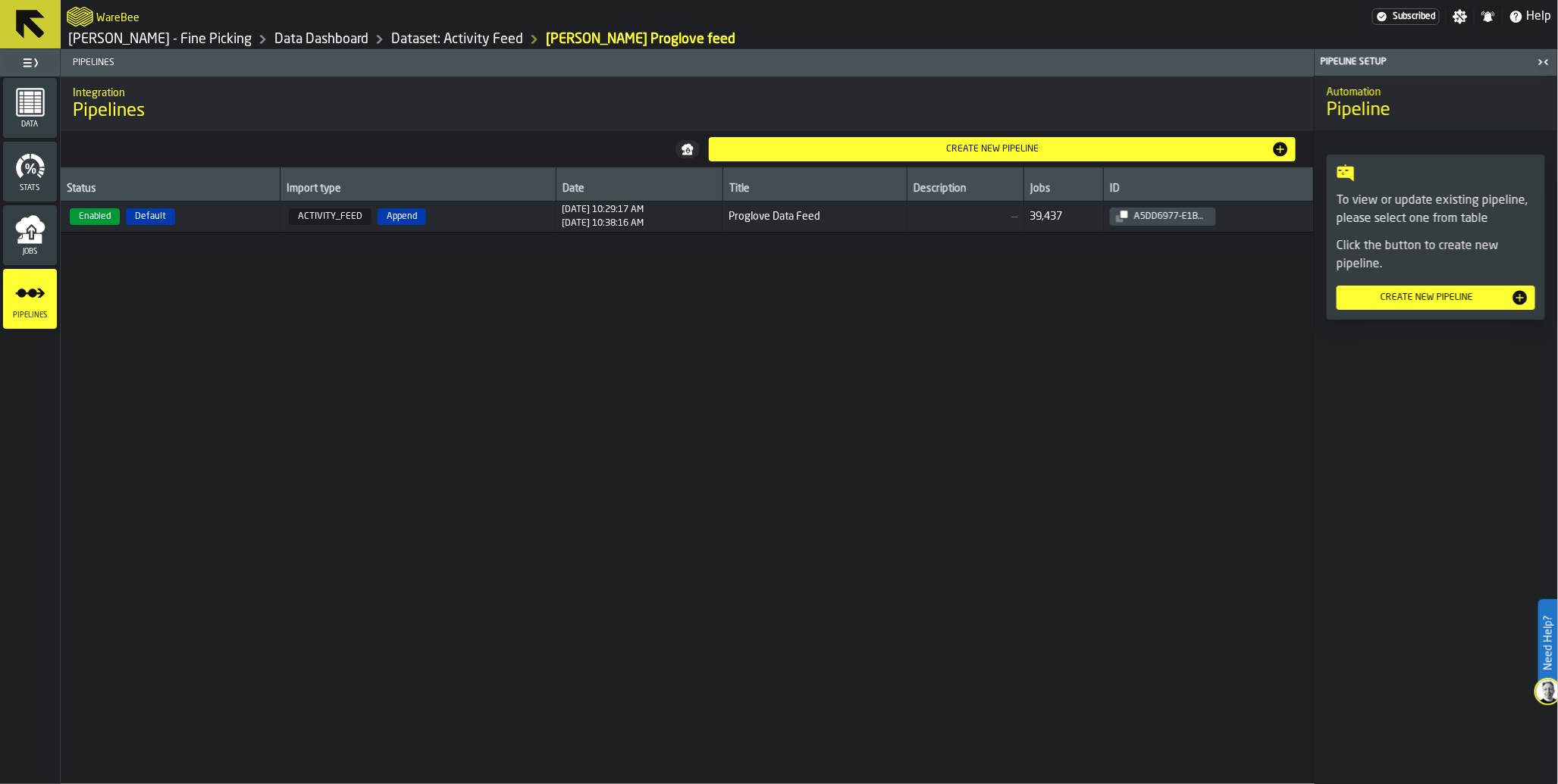
click at [20, 248] on span "Jobs" at bounding box center [30, 251] width 54 height 8
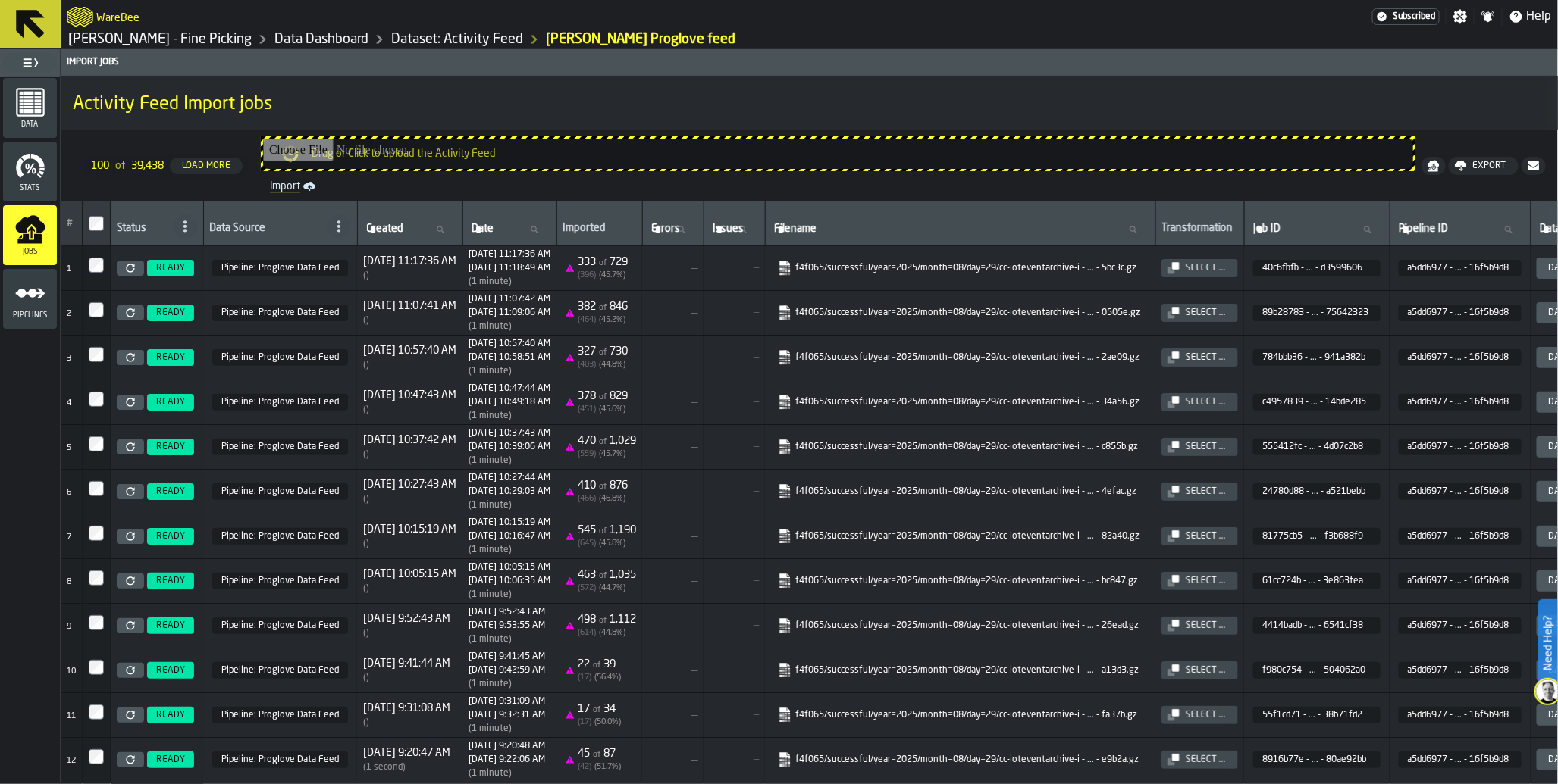
click at [1413, 21] on span "Subscribed" at bounding box center [1414, 17] width 43 height 11
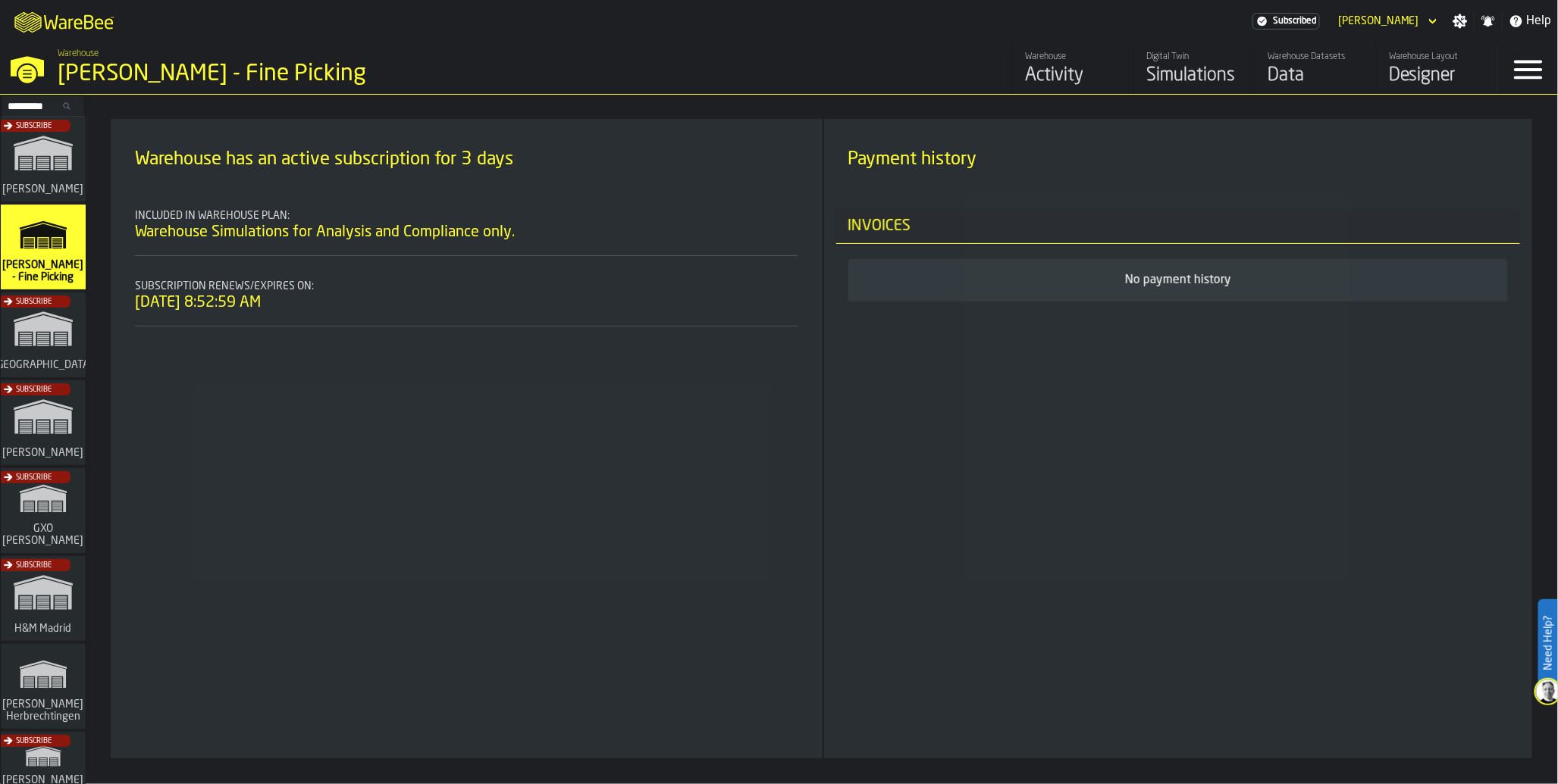
click at [87, 536] on div "Warehouse has an active subscription for 3 days Included in warehouse plan: War…" at bounding box center [822, 440] width 1471 height 690
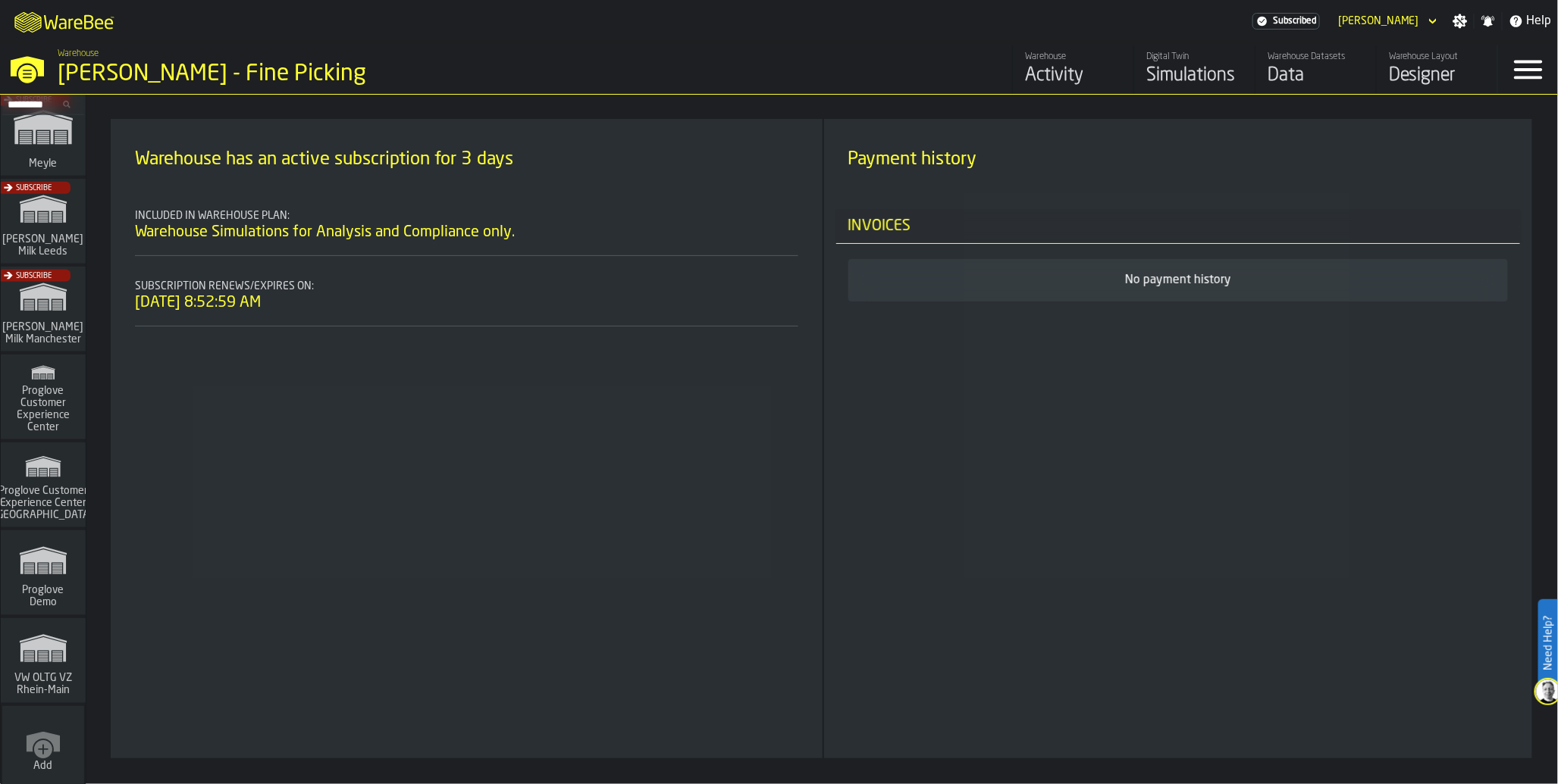
scroll to position [915, 0]
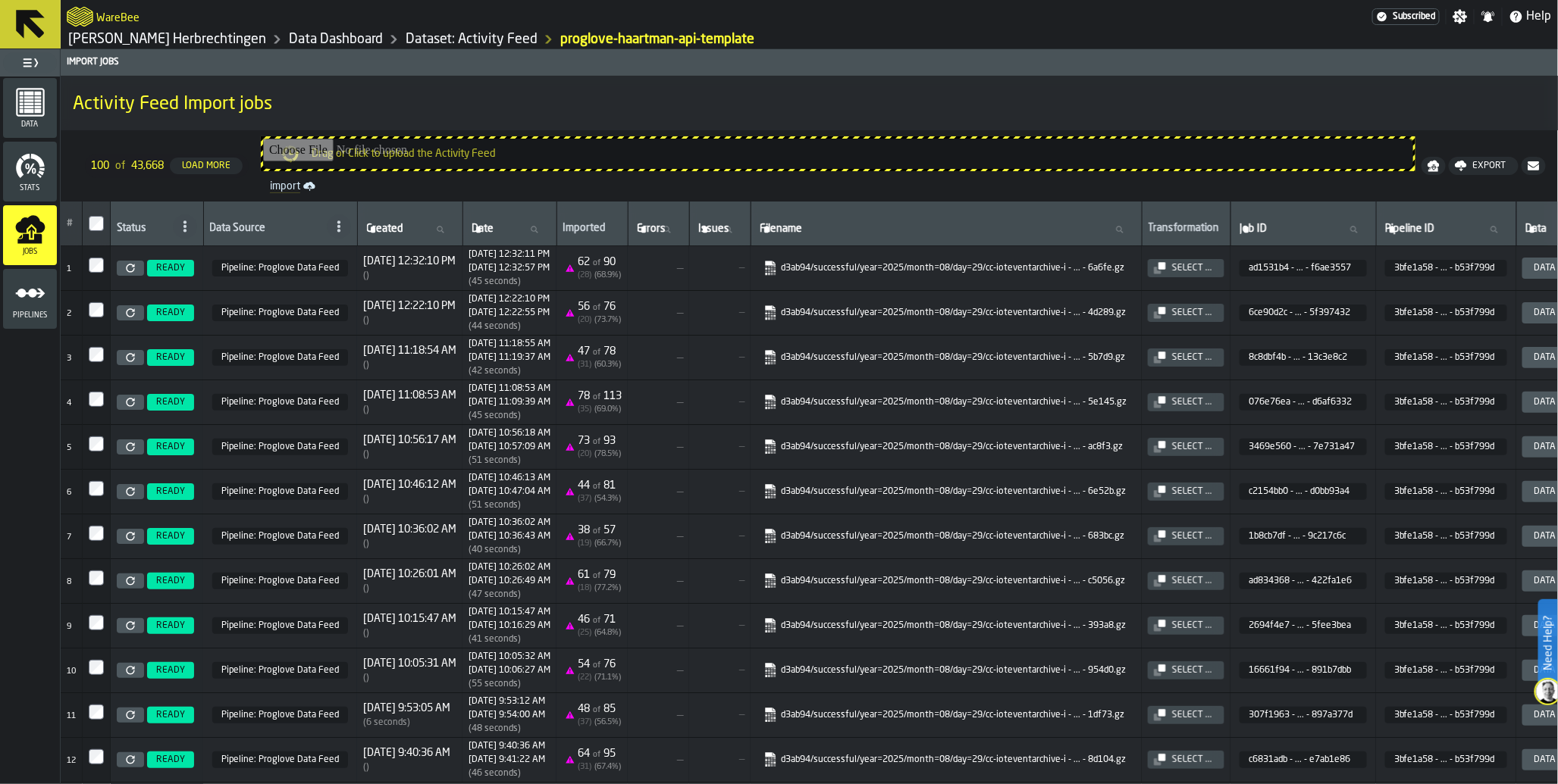
click at [1396, 18] on span "Subscribed" at bounding box center [1414, 17] width 43 height 11
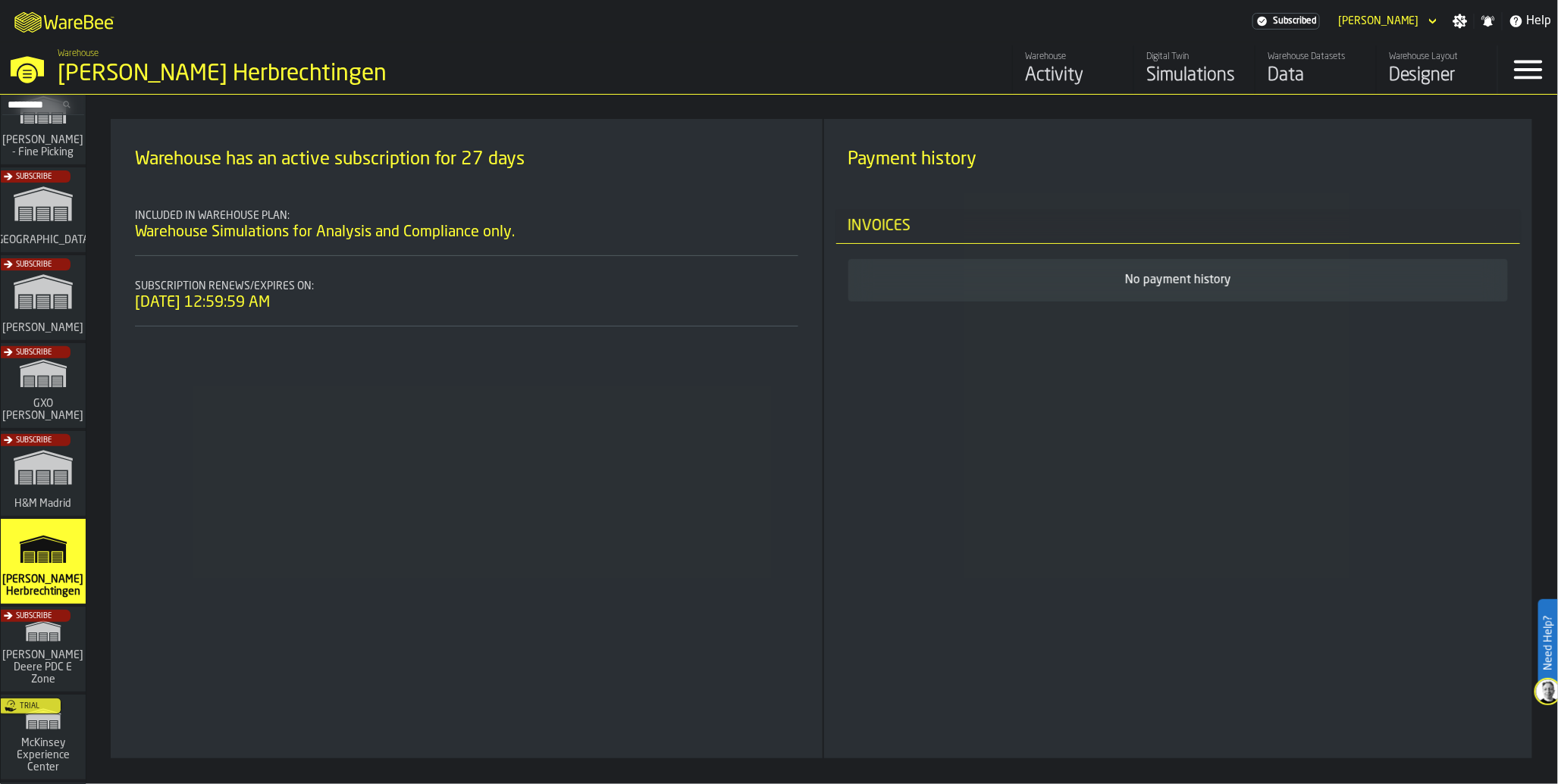
scroll to position [119, 0]
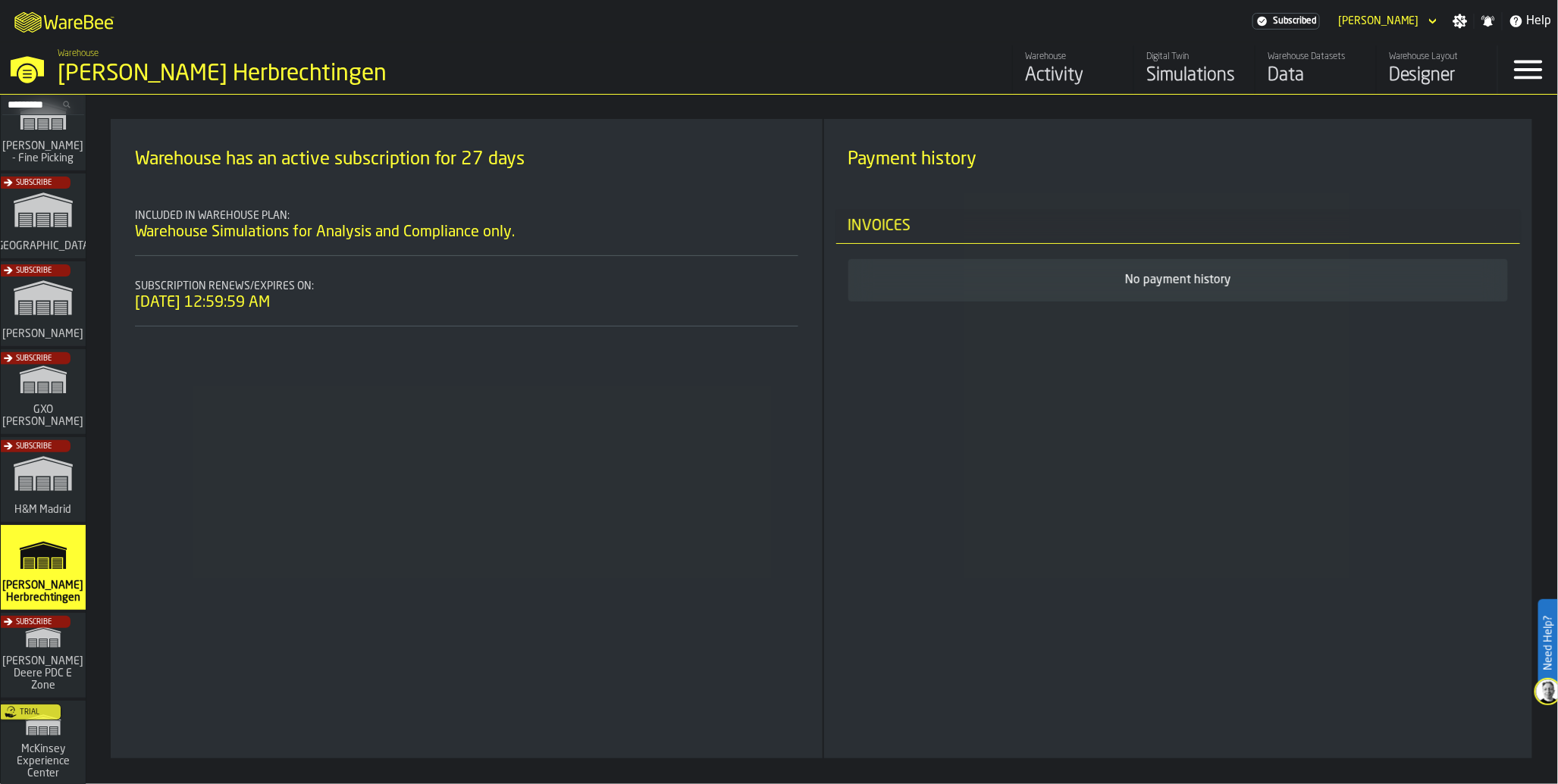
click at [35, 415] on div "Subscribe" at bounding box center [40, 396] width 85 height 88
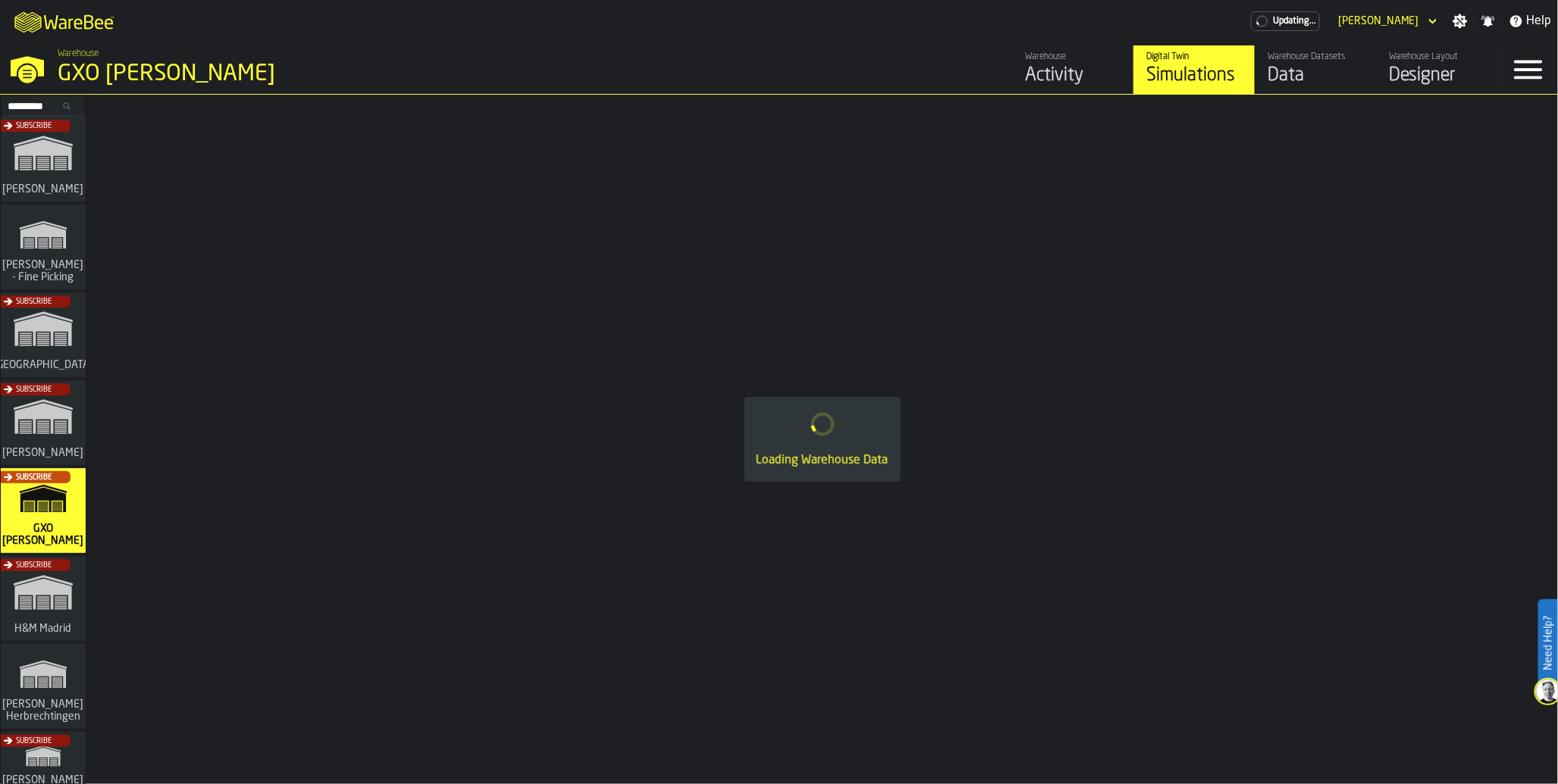
click at [1293, 68] on div "Data" at bounding box center [1316, 76] width 97 height 25
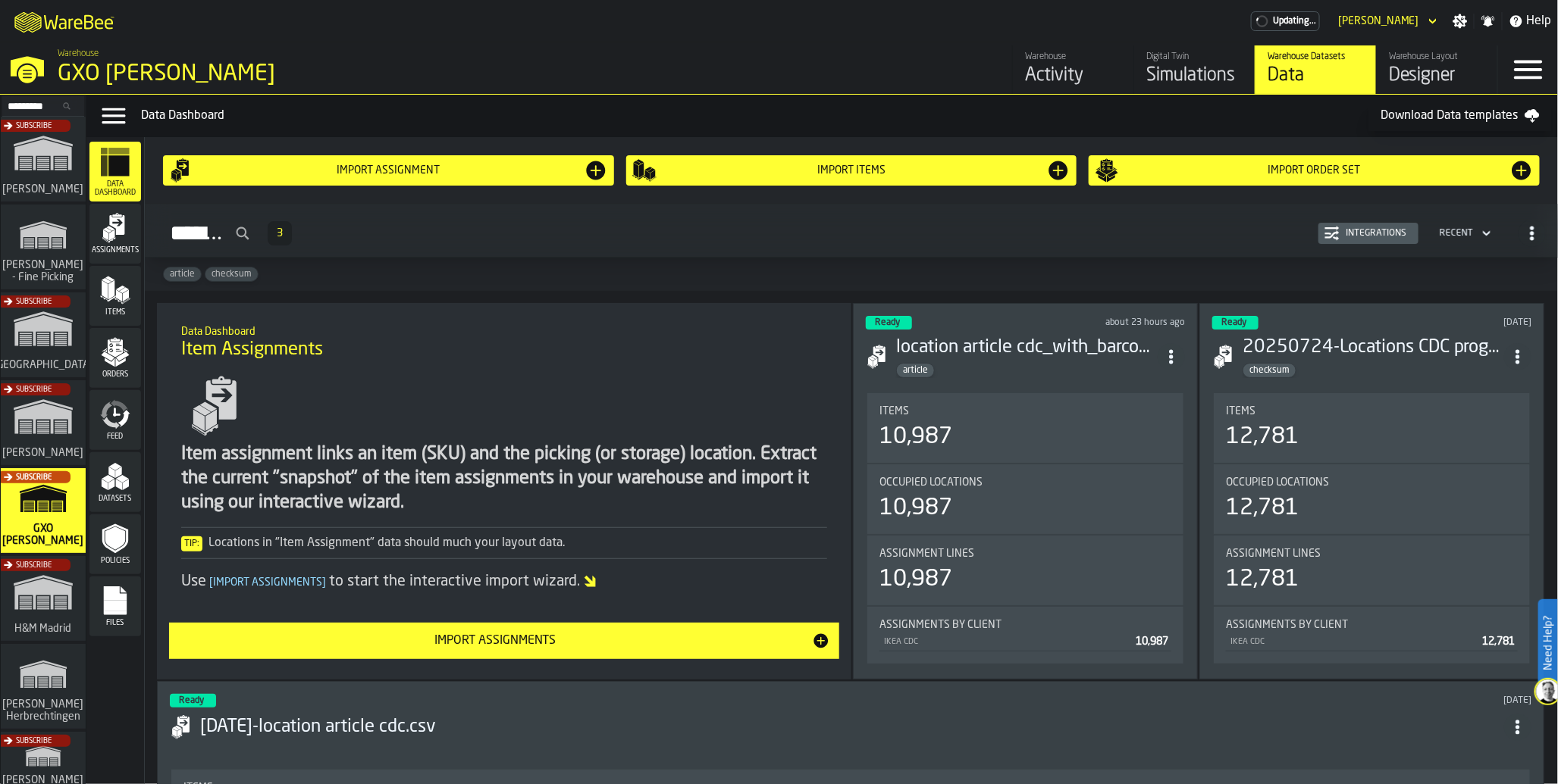
click at [117, 425] on icon "menu Feed" at bounding box center [110, 423] width 18 height 12
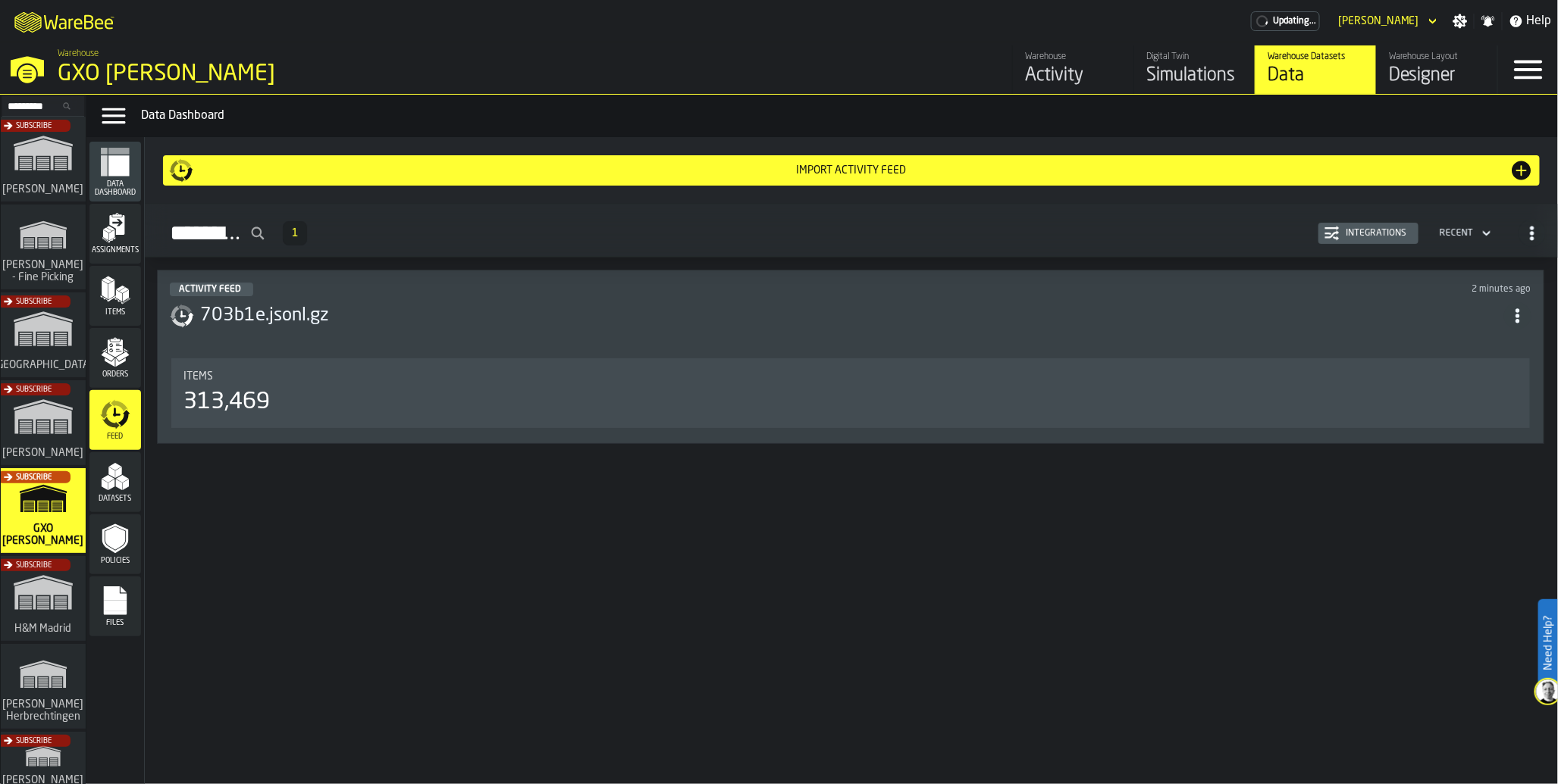
click at [274, 403] on div "313,469" at bounding box center [850, 402] width 1334 height 28
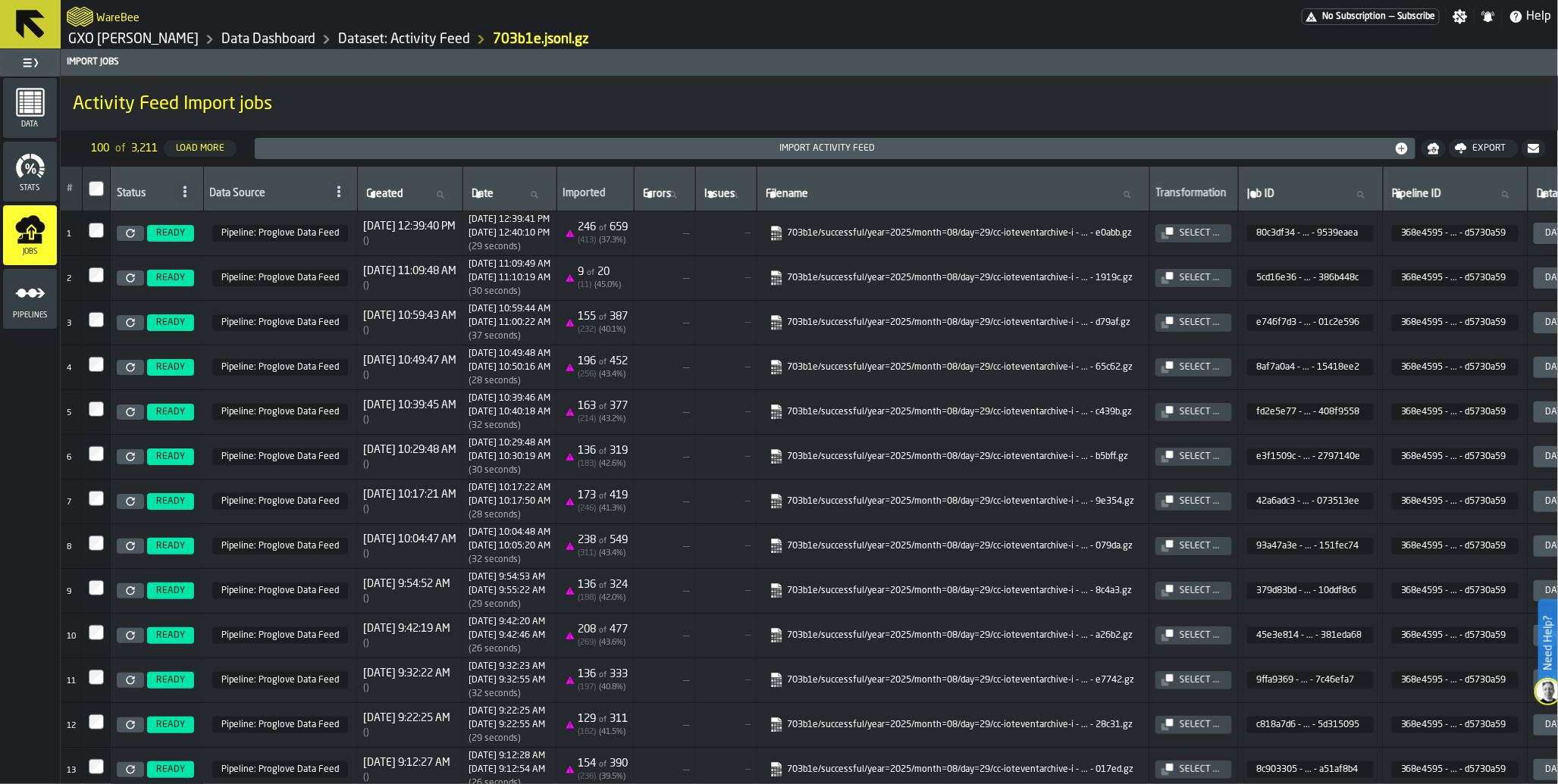
click at [1340, 23] on div "No Subscription — Subscribe" at bounding box center [1370, 17] width 138 height 17
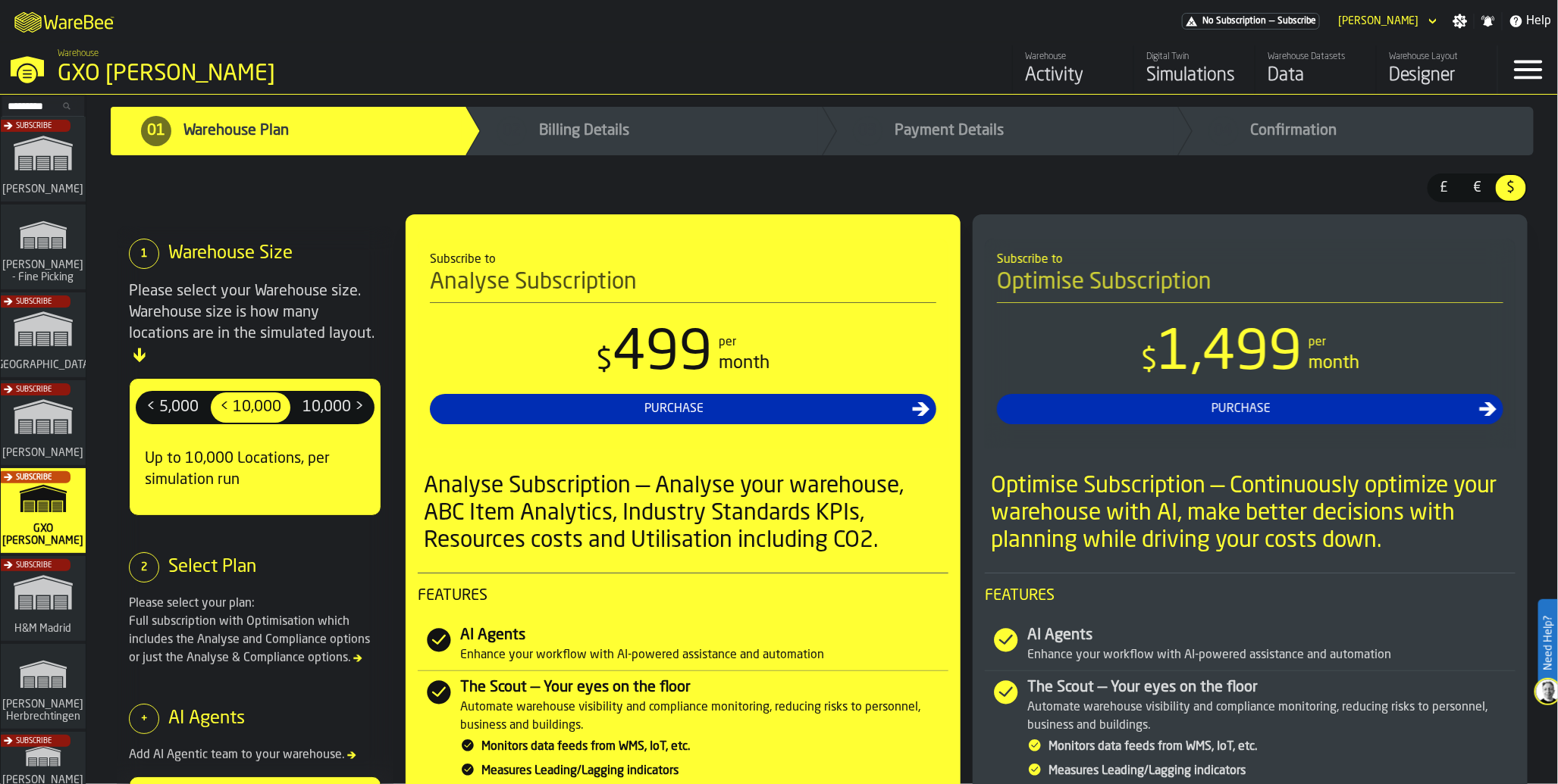
click at [51, 438] on div "Subscribe" at bounding box center [40, 427] width 85 height 88
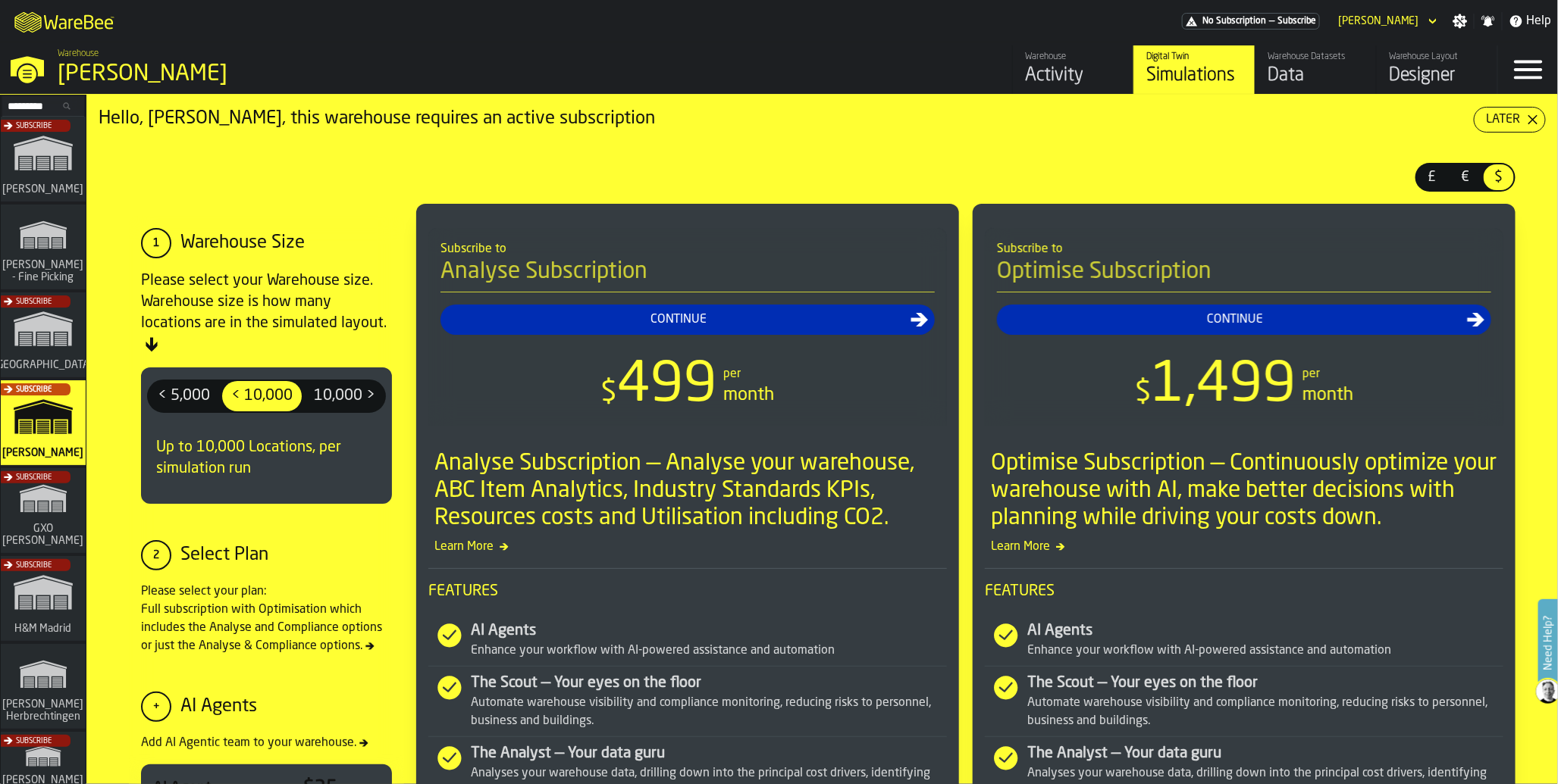
click at [1286, 69] on div "Data" at bounding box center [1316, 76] width 97 height 25
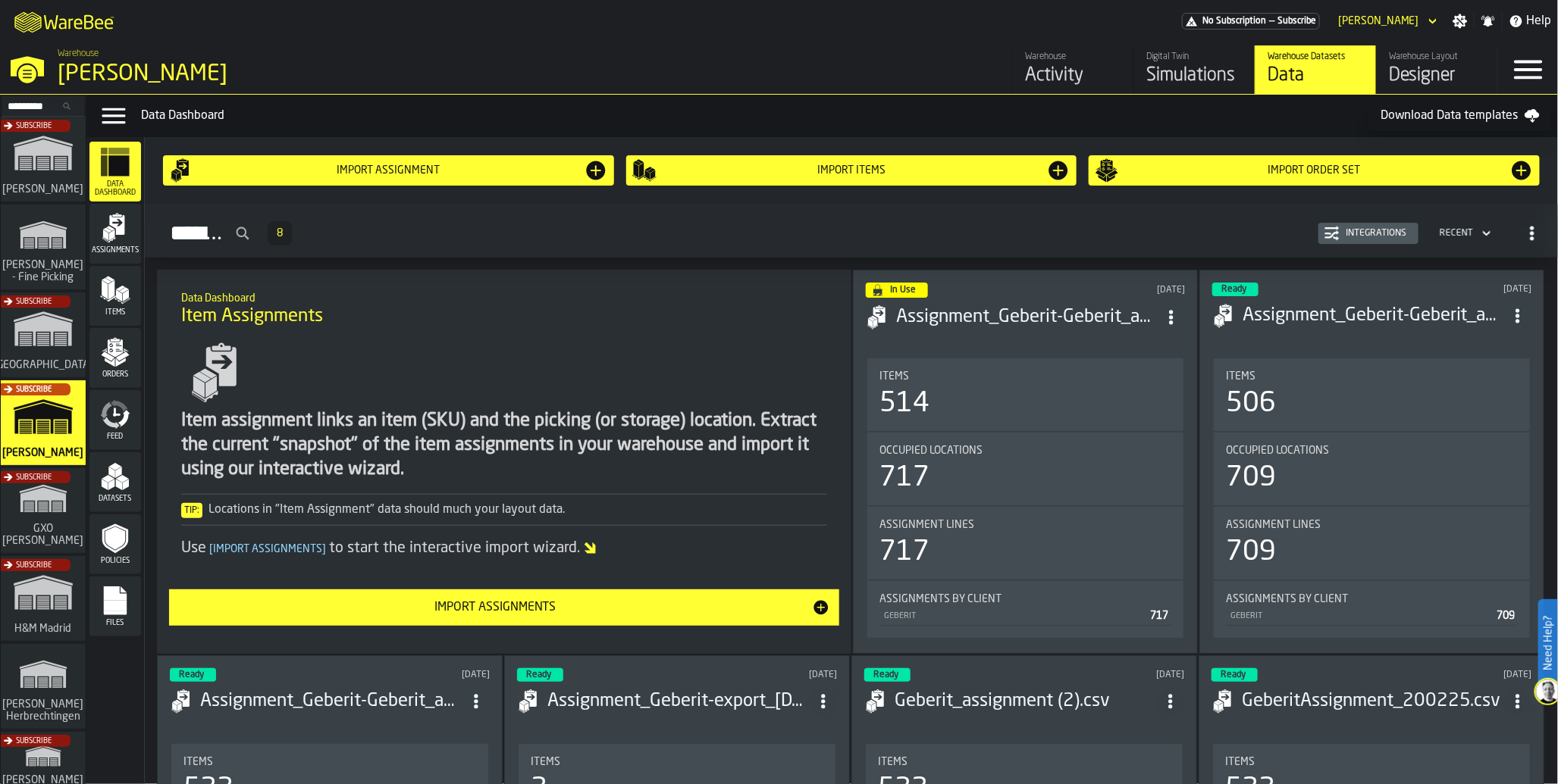
click at [113, 417] on icon "menu Feed" at bounding box center [115, 415] width 31 height 31
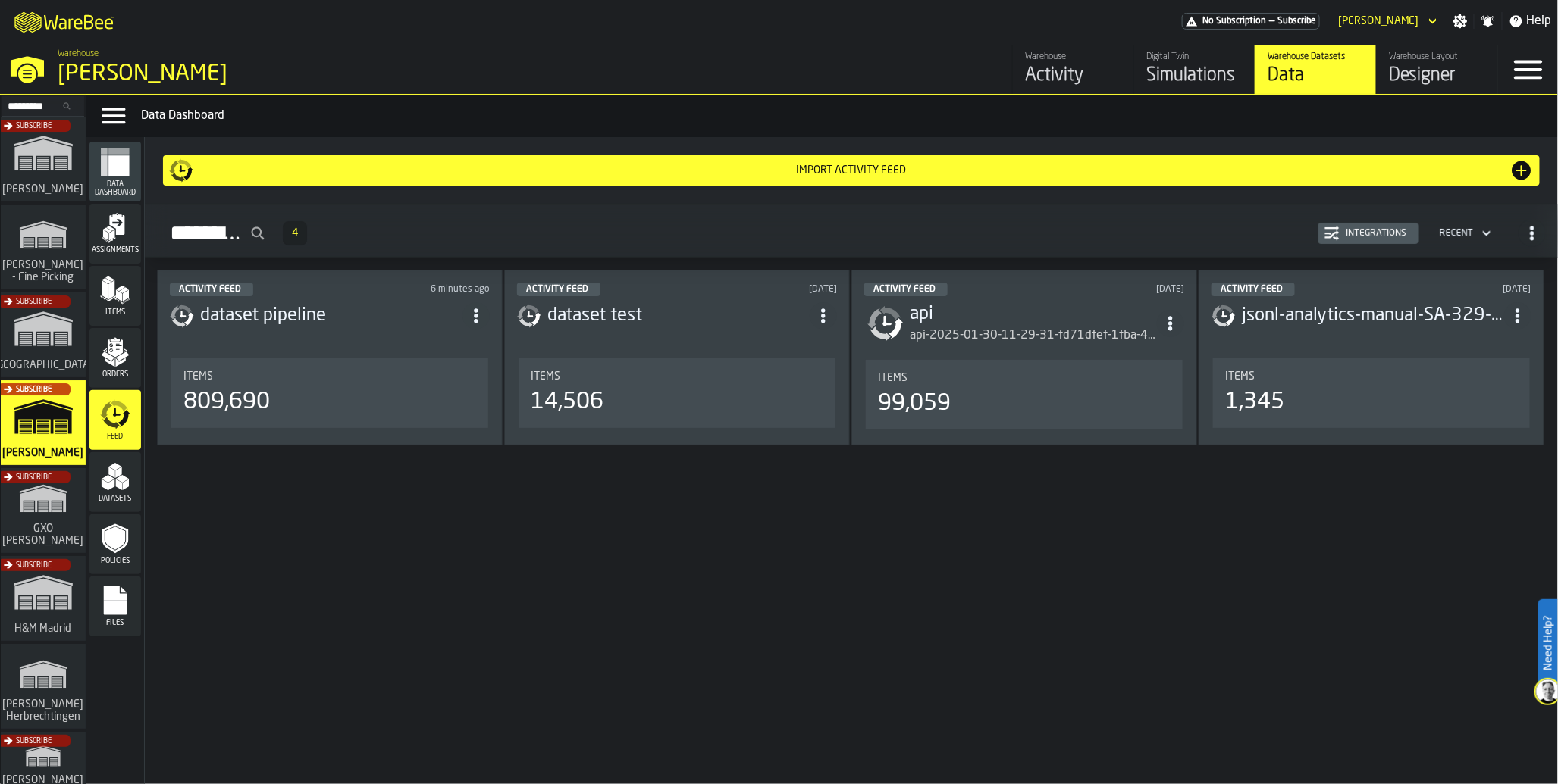
click at [270, 407] on div "809,690" at bounding box center [330, 402] width 293 height 28
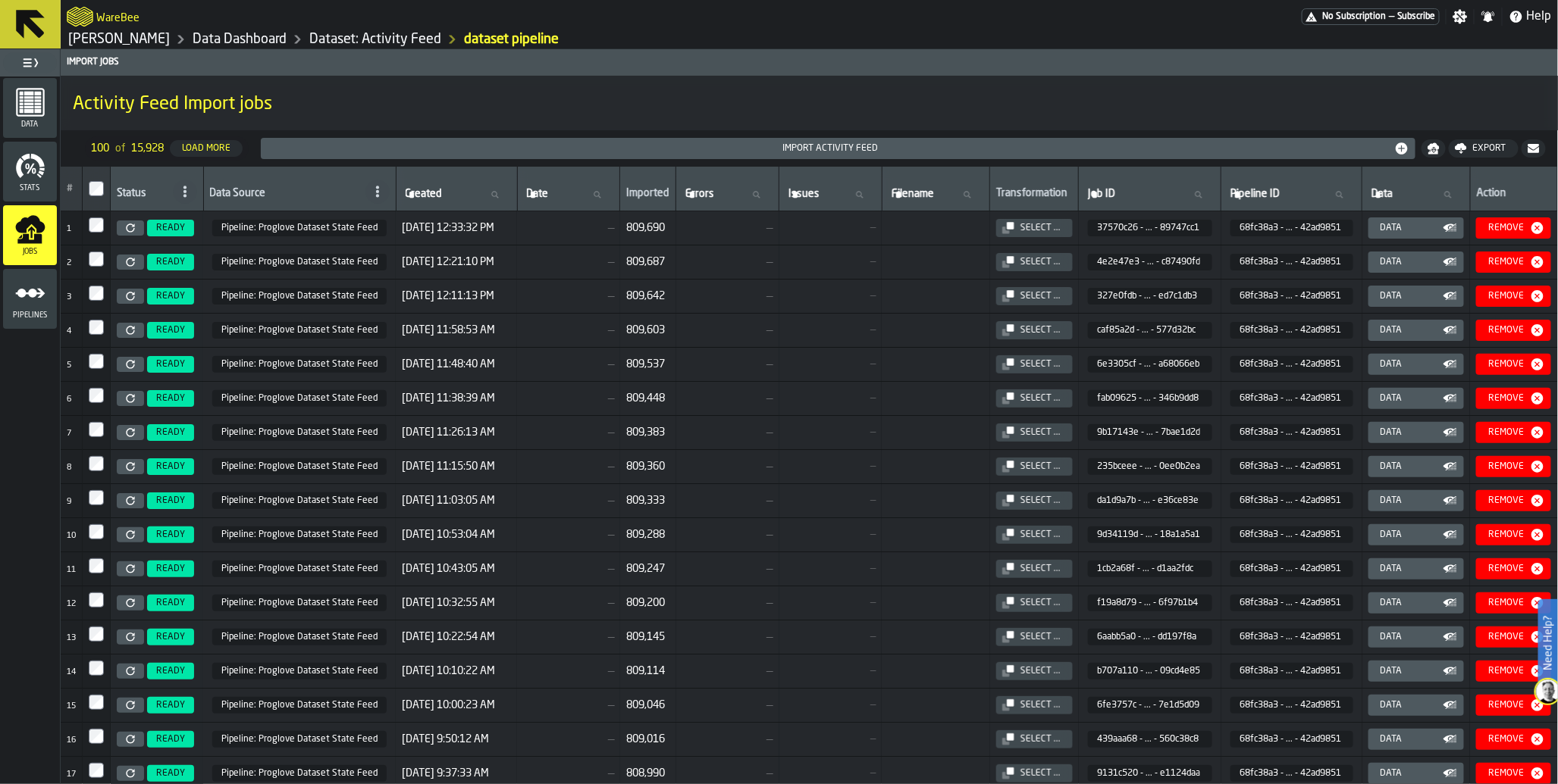
click at [1331, 17] on span "No Subscription" at bounding box center [1353, 17] width 64 height 11
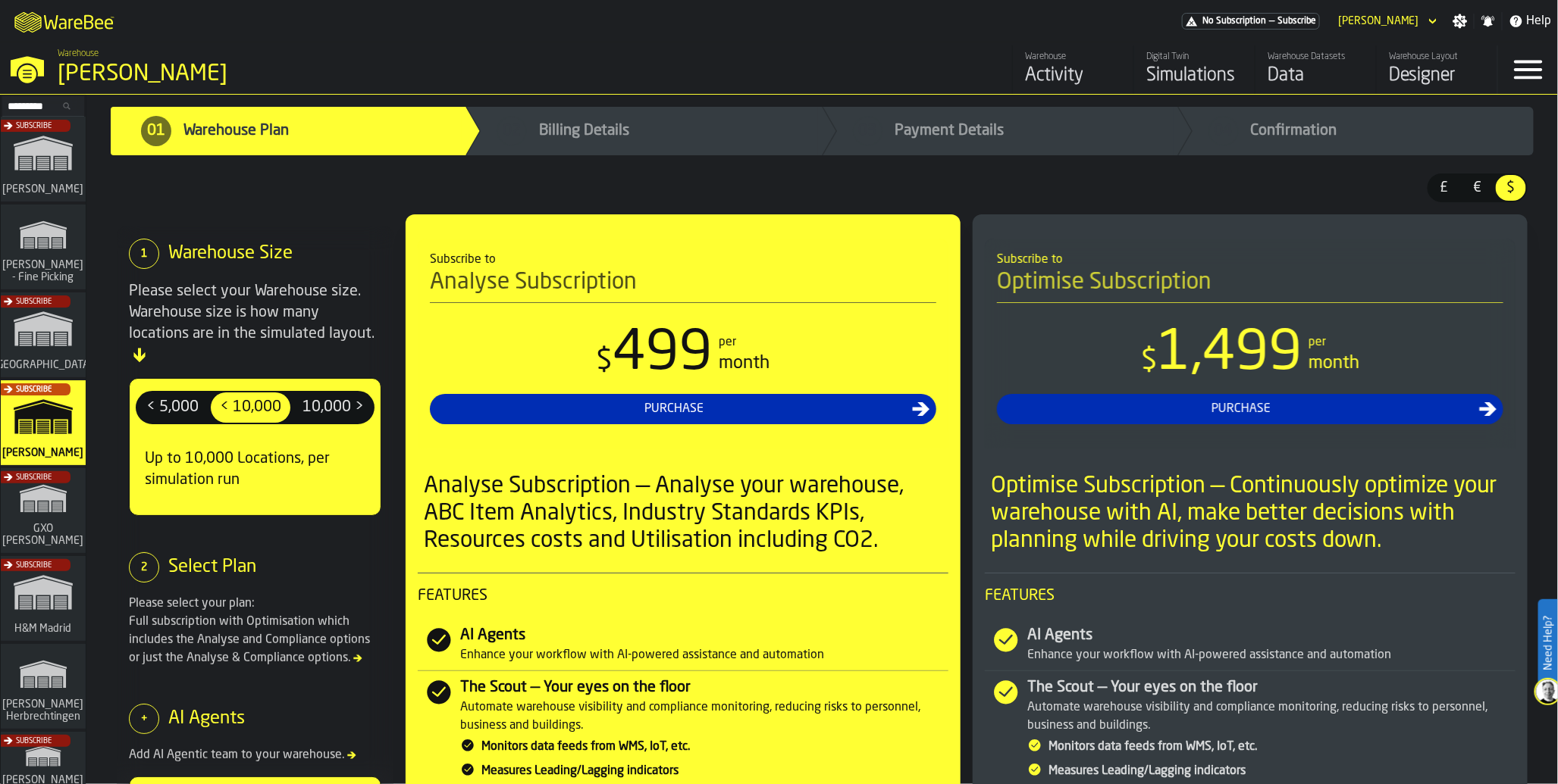
click at [49, 334] on div "Subscribe" at bounding box center [40, 340] width 85 height 88
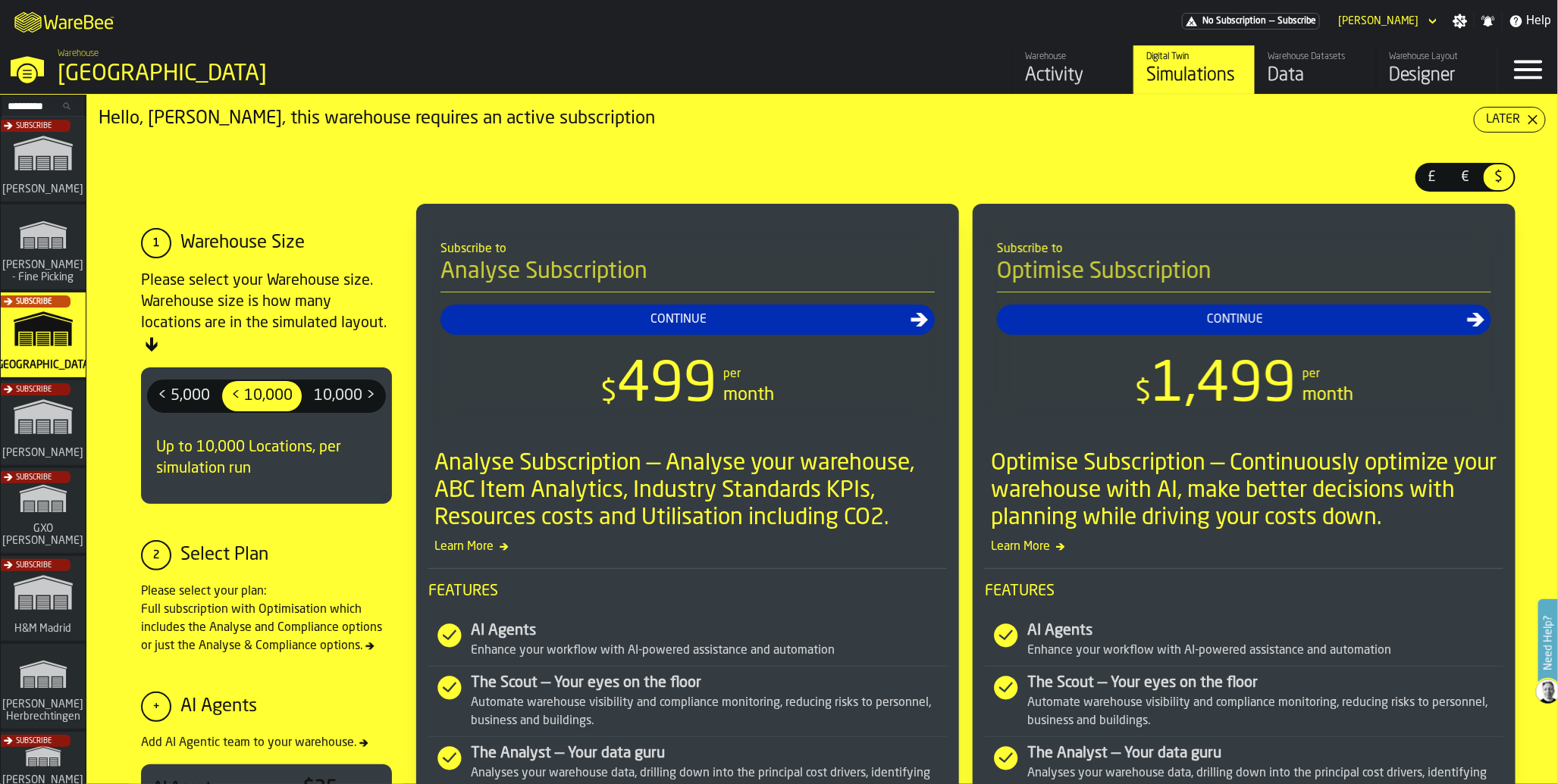
click at [1287, 71] on div "Data" at bounding box center [1316, 76] width 97 height 25
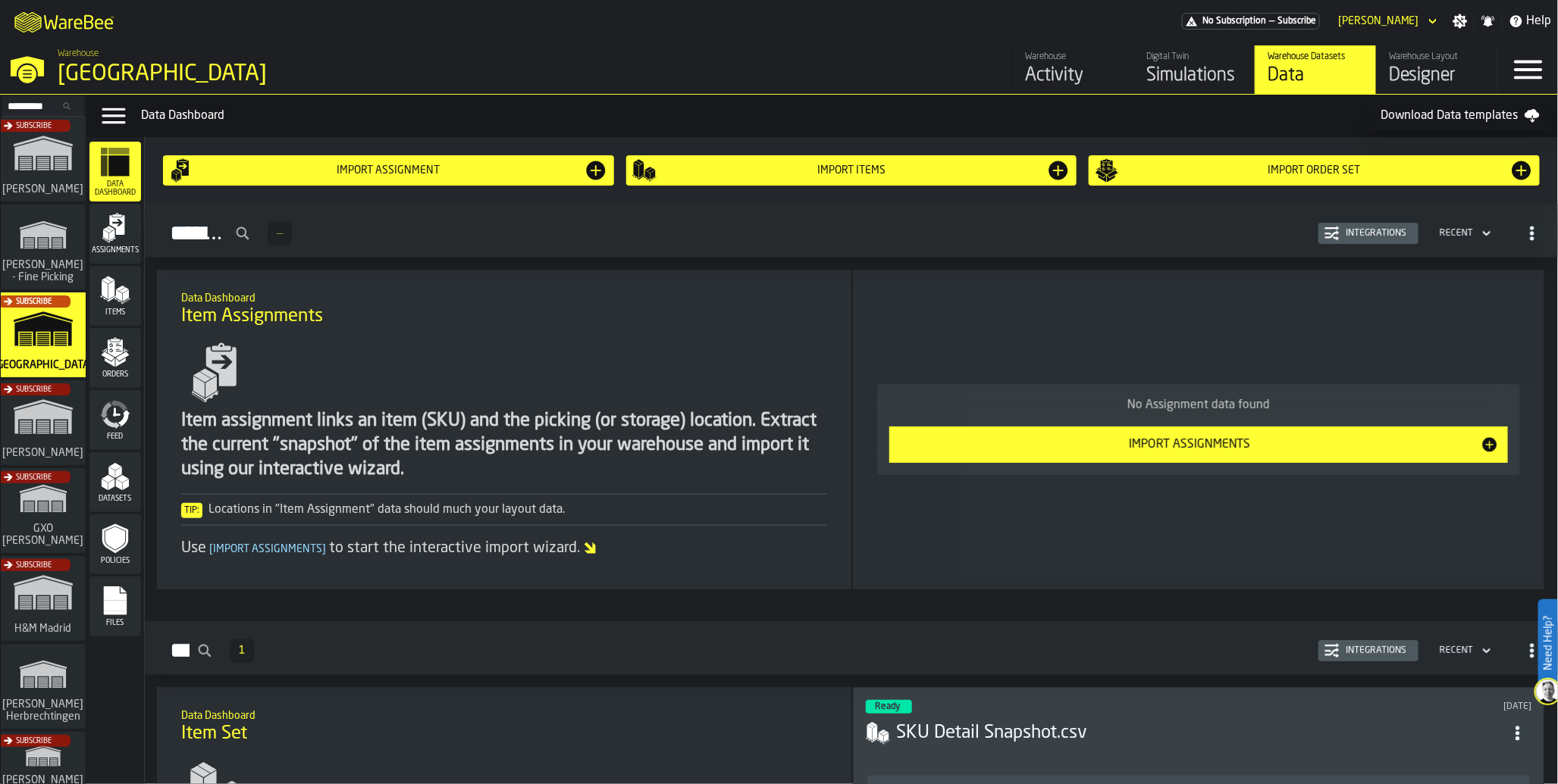
click at [130, 414] on icon "menu Feed" at bounding box center [115, 415] width 31 height 31
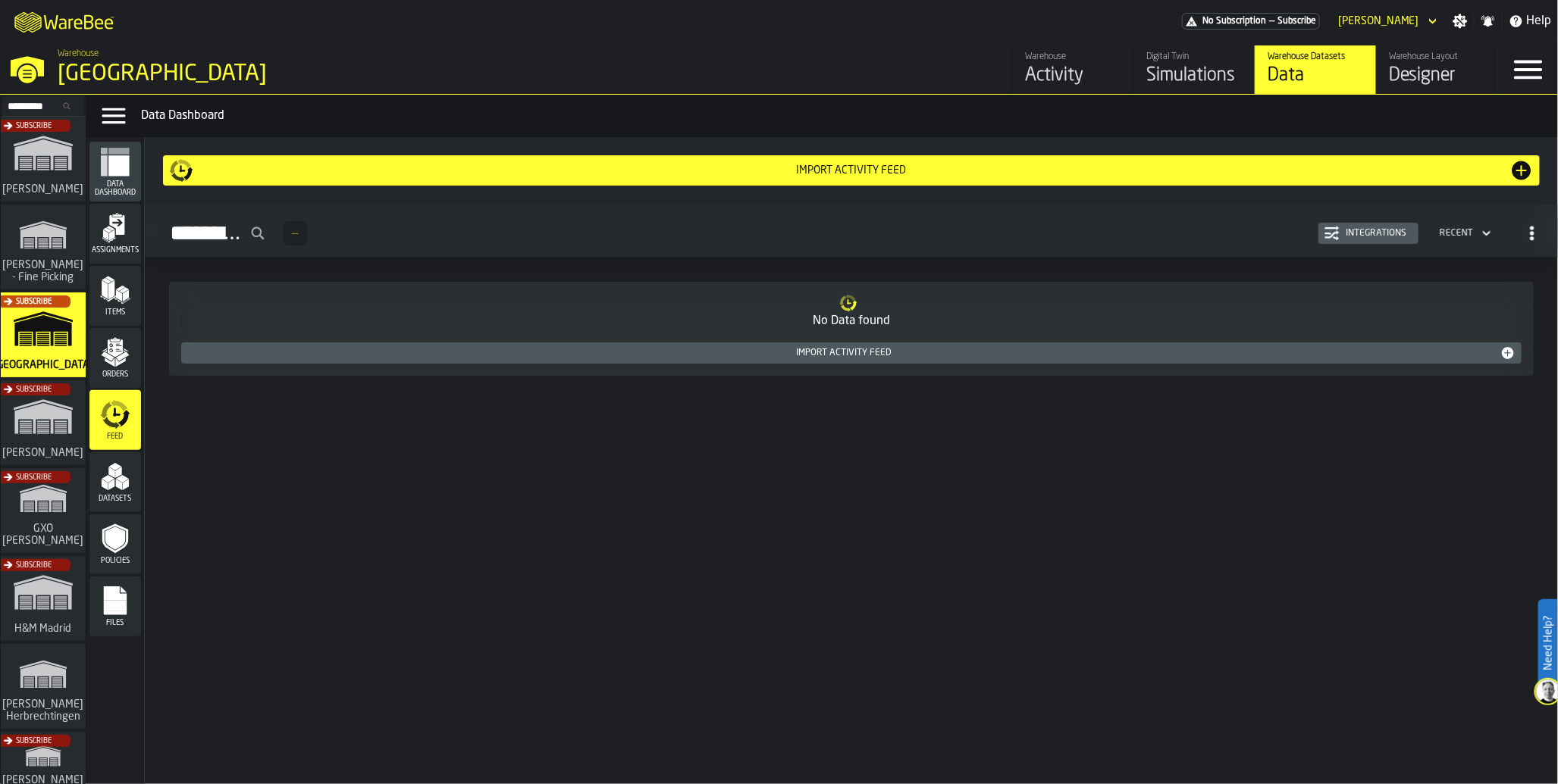
click at [35, 269] on span "[PERSON_NAME] - Fine Picking" at bounding box center [44, 271] width 87 height 25
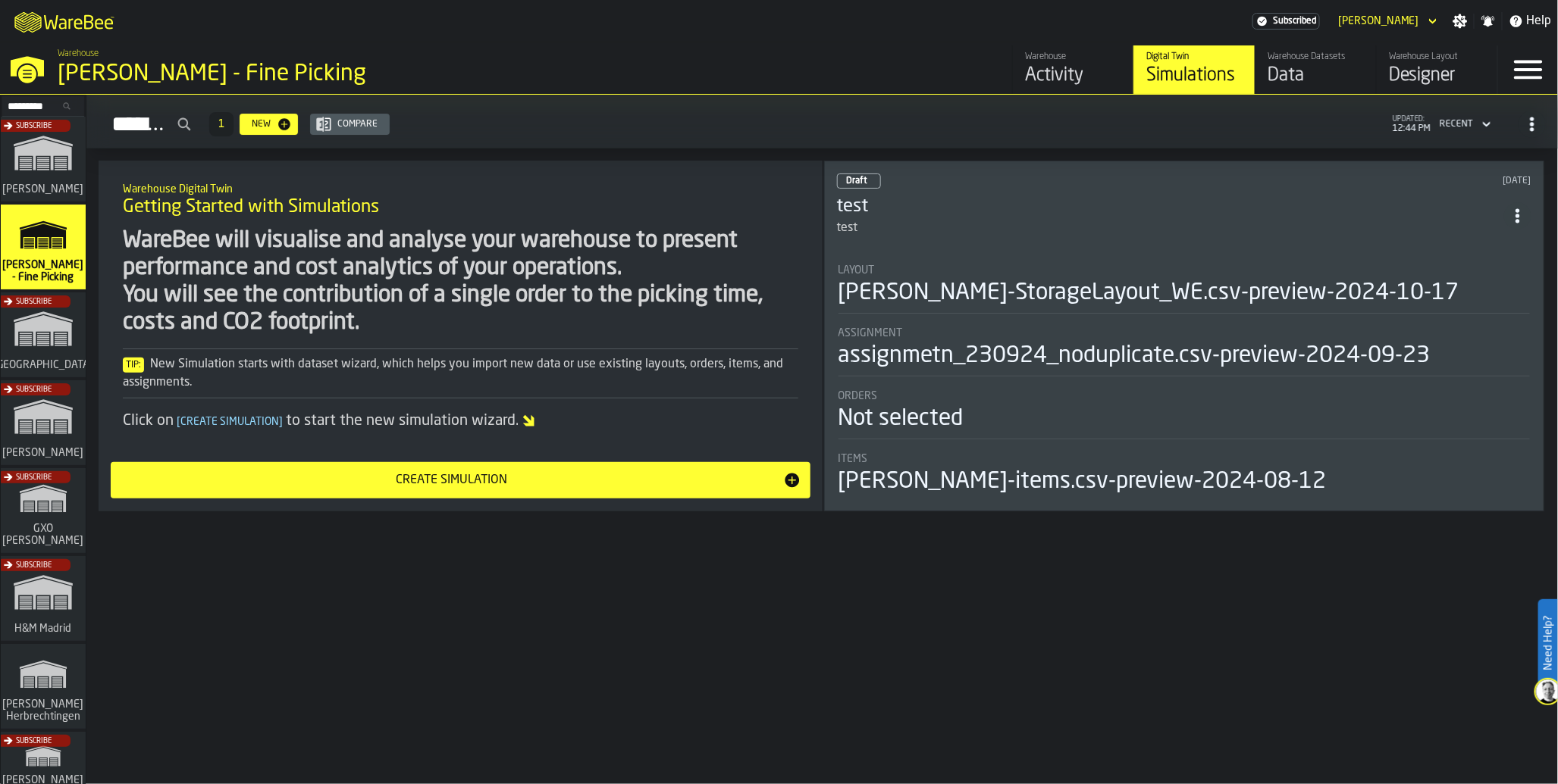
click at [1301, 58] on div "Warehouse Datasets" at bounding box center [1316, 57] width 97 height 11
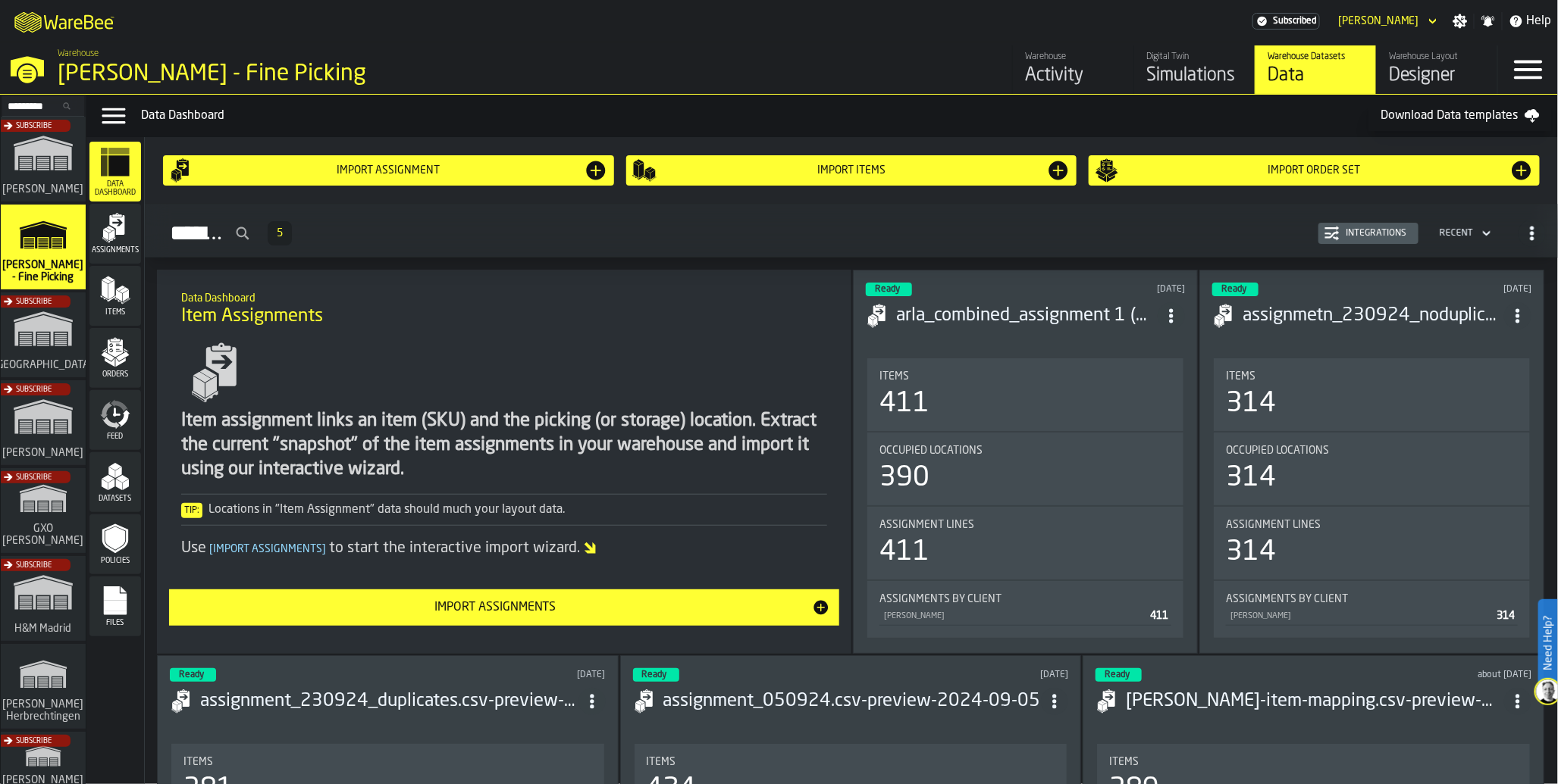
click at [120, 422] on icon "menu Feed" at bounding box center [124, 418] width 12 height 18
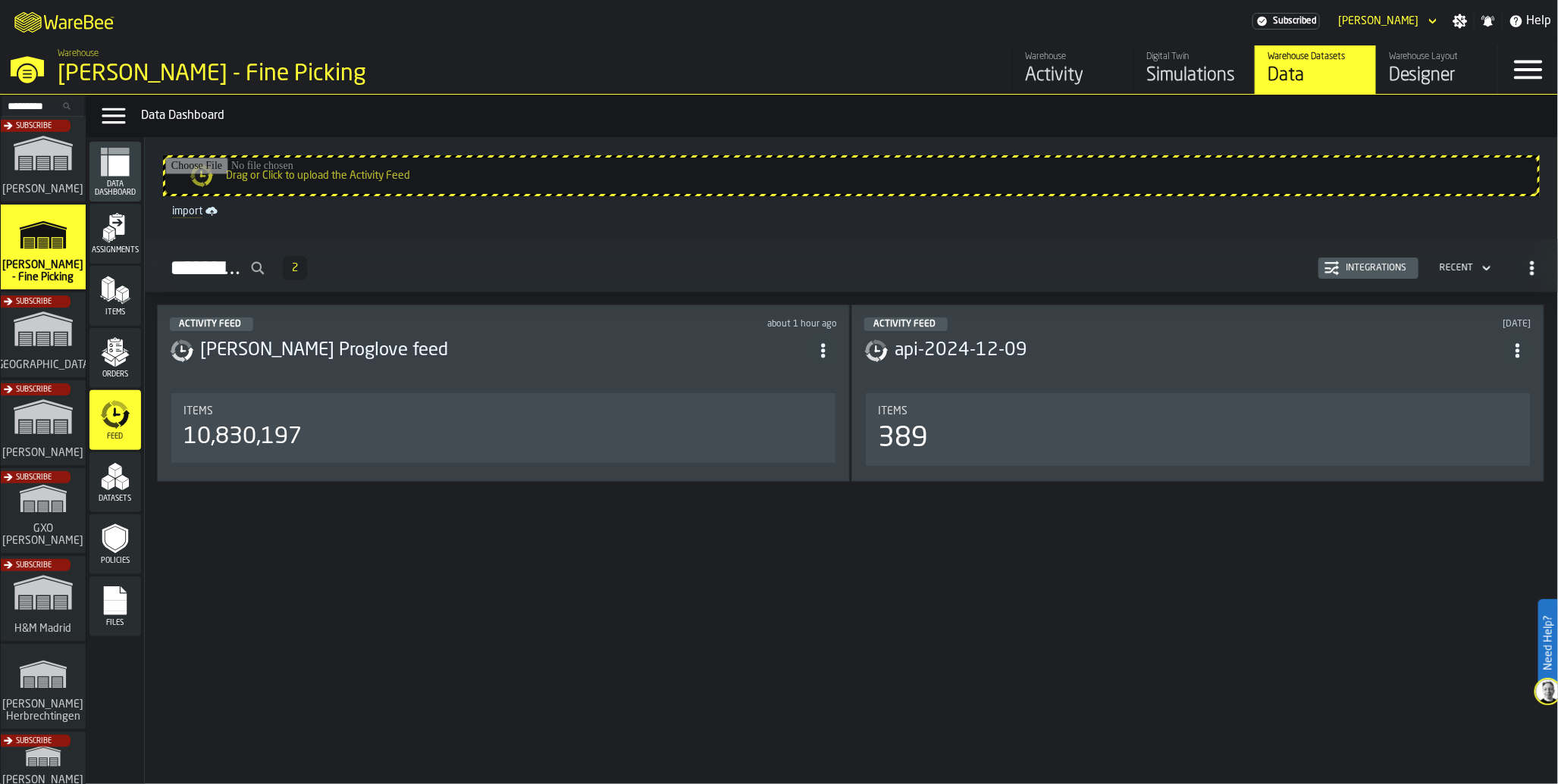
click at [312, 470] on div "Activity Feed about 1 hour ago Arla Proglove feed Items 10,830,197" at bounding box center [504, 392] width 693 height 177
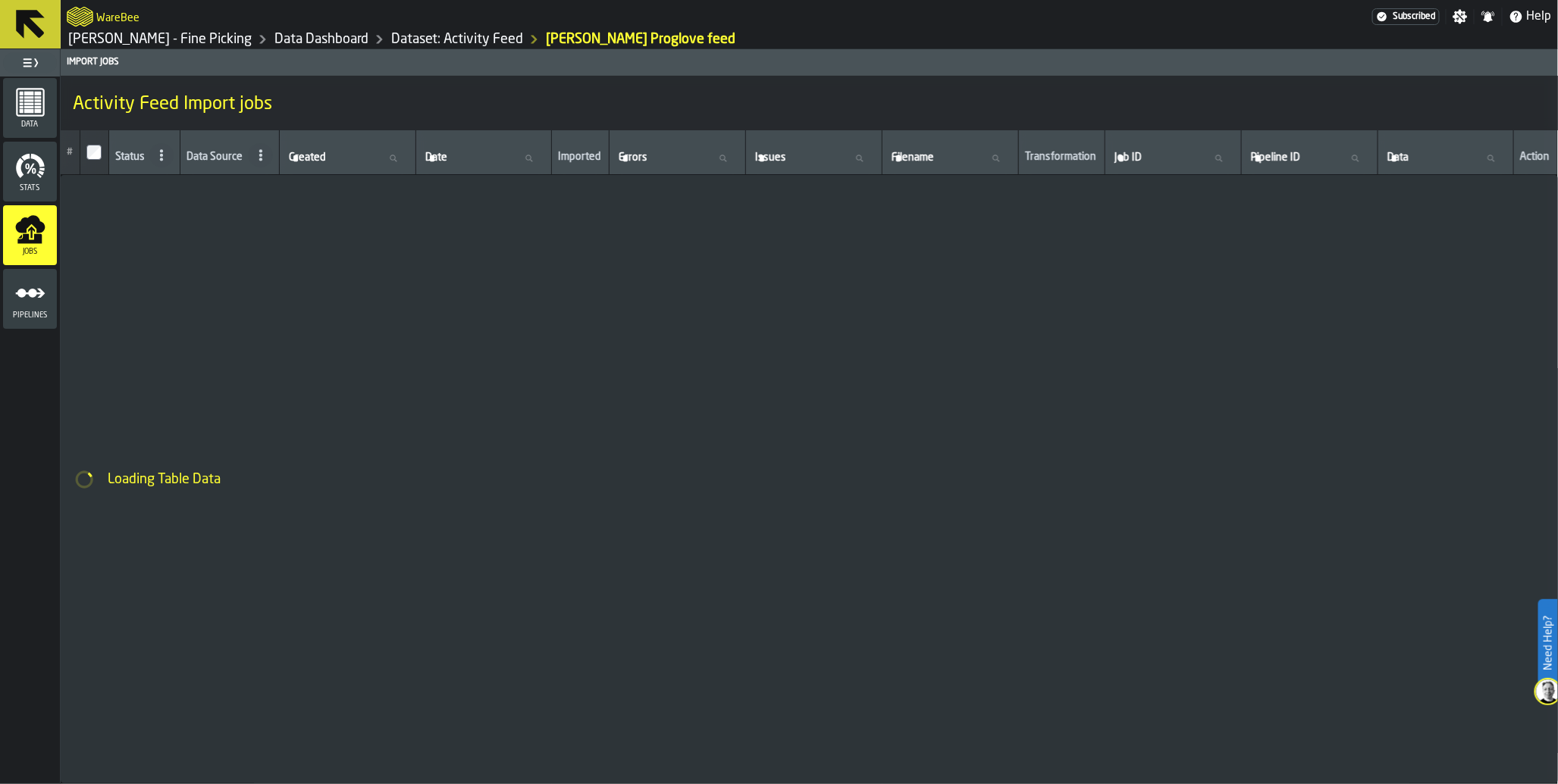
click at [1395, 14] on span "Subscribed" at bounding box center [1414, 17] width 43 height 11
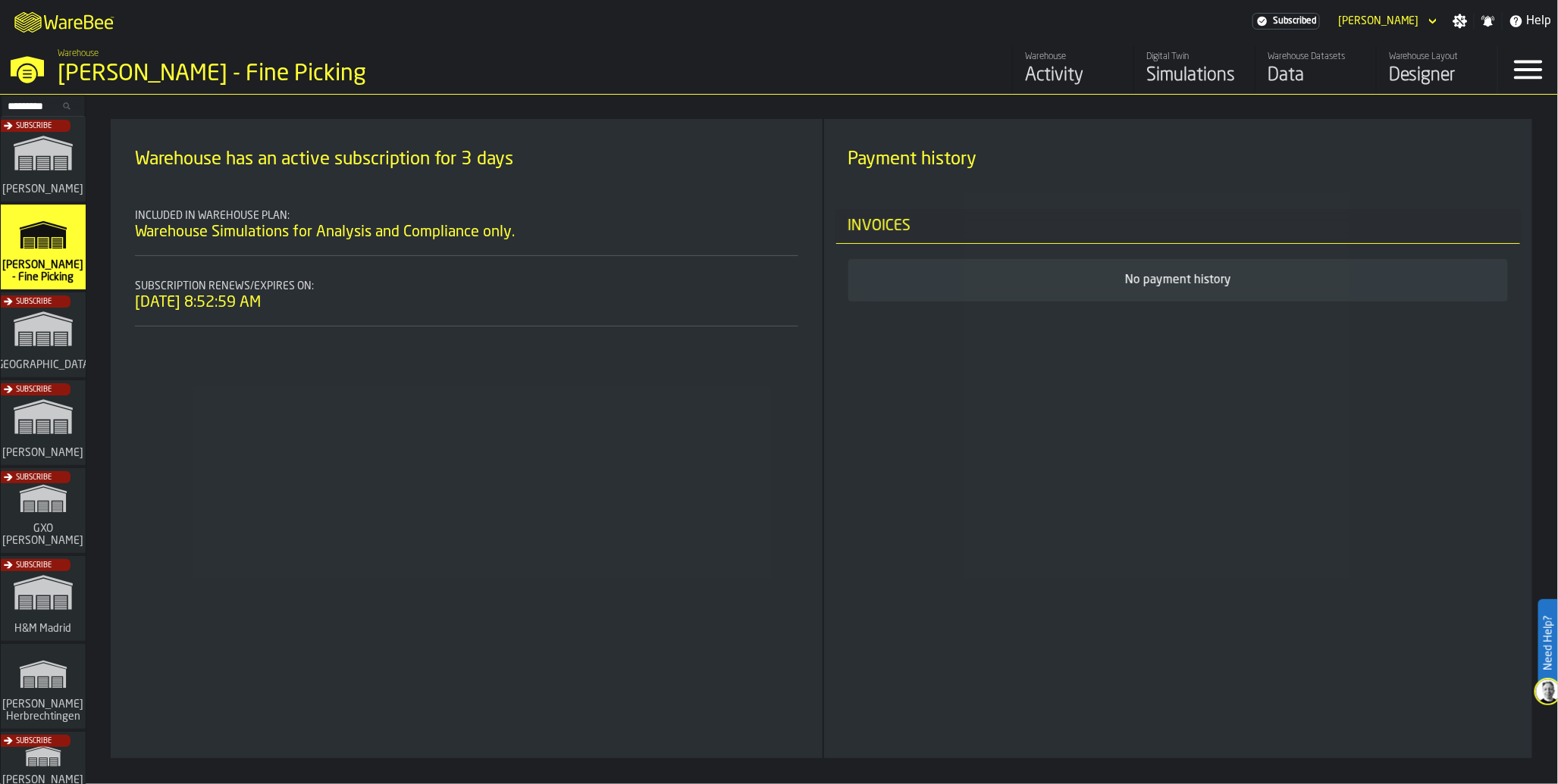
click at [28, 414] on div "Subscribe" at bounding box center [40, 427] width 85 height 88
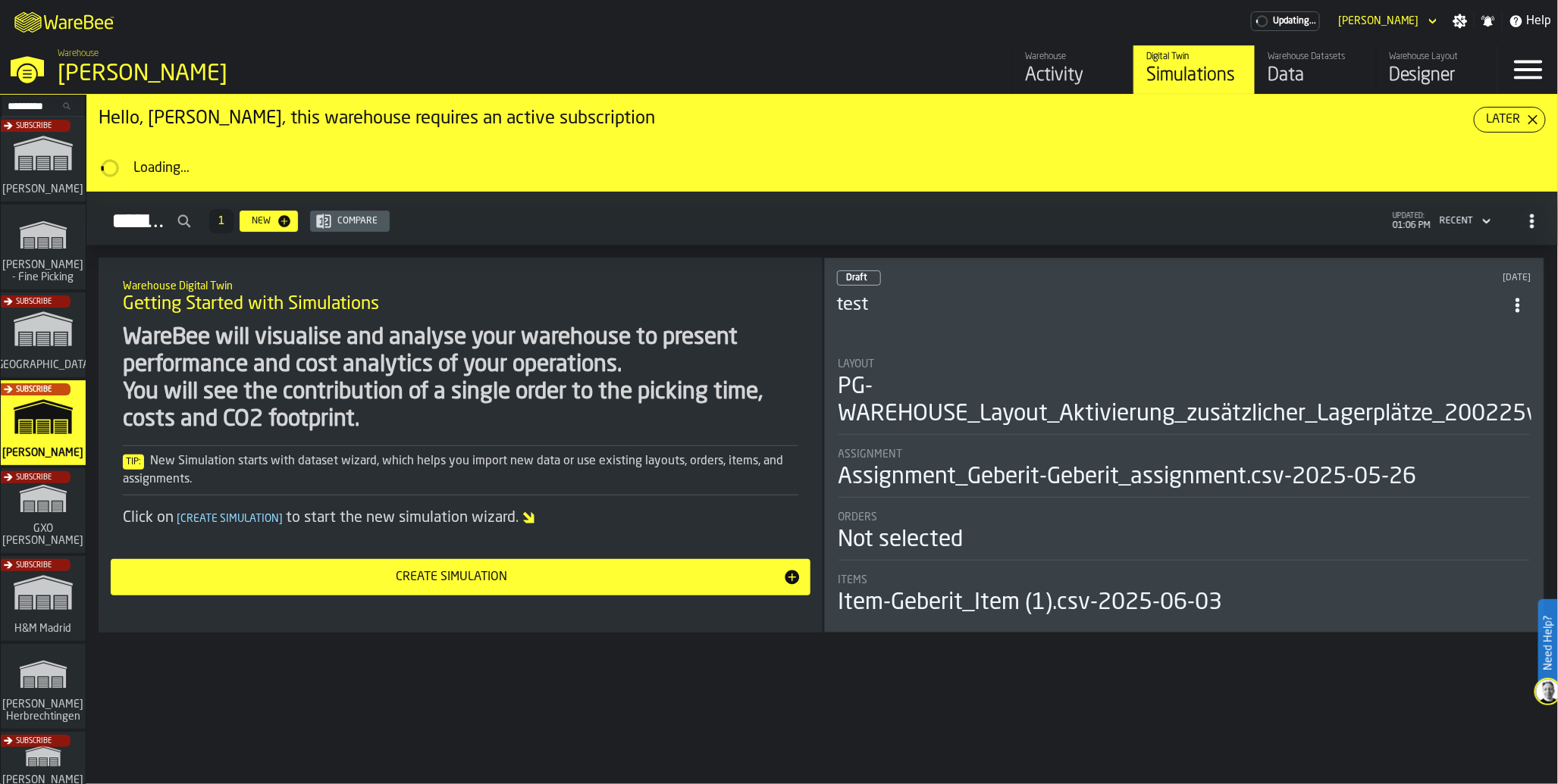
click at [1304, 76] on div "Data" at bounding box center [1316, 76] width 97 height 25
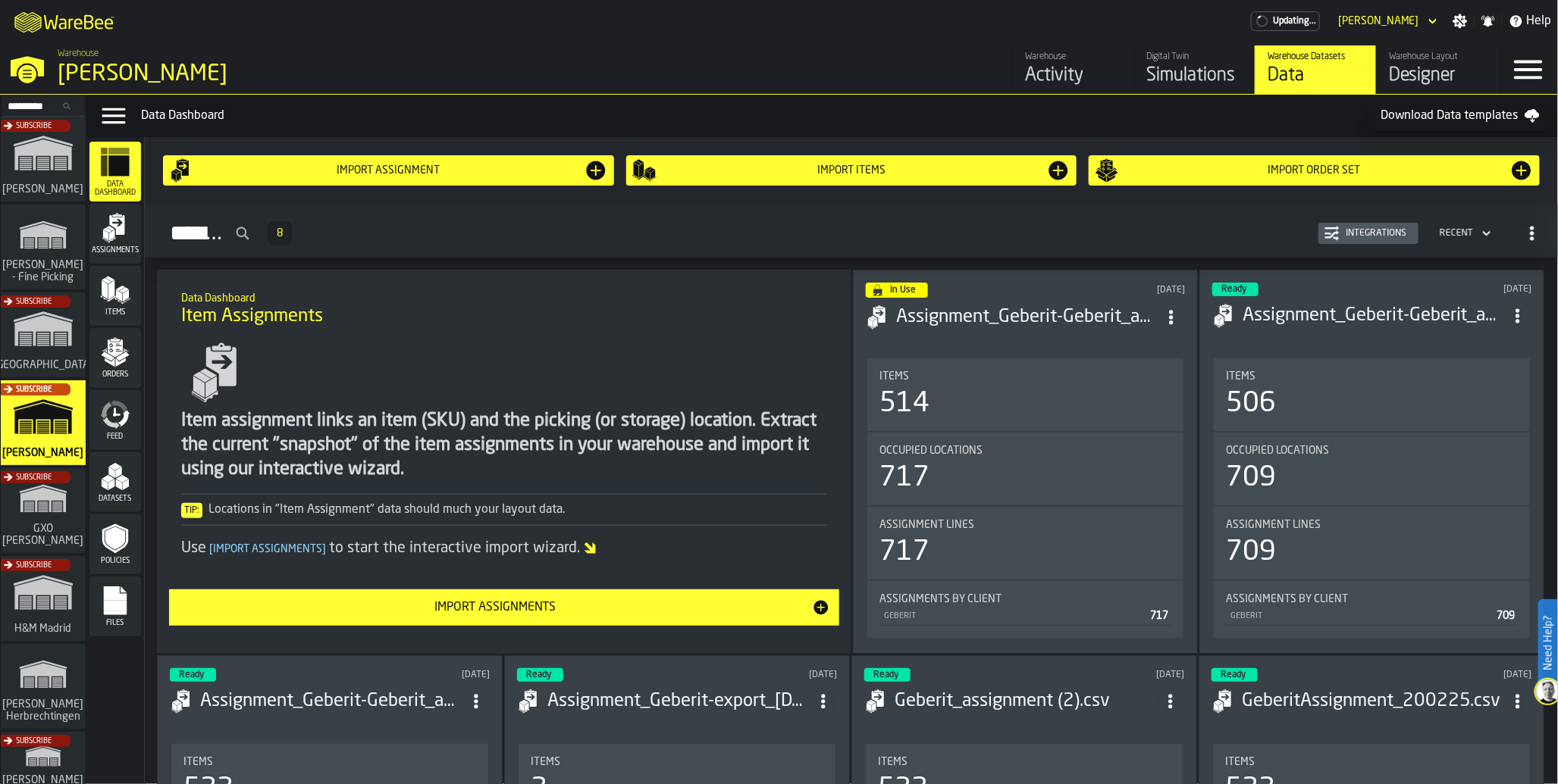
click at [126, 415] on icon "menu Feed" at bounding box center [124, 418] width 12 height 18
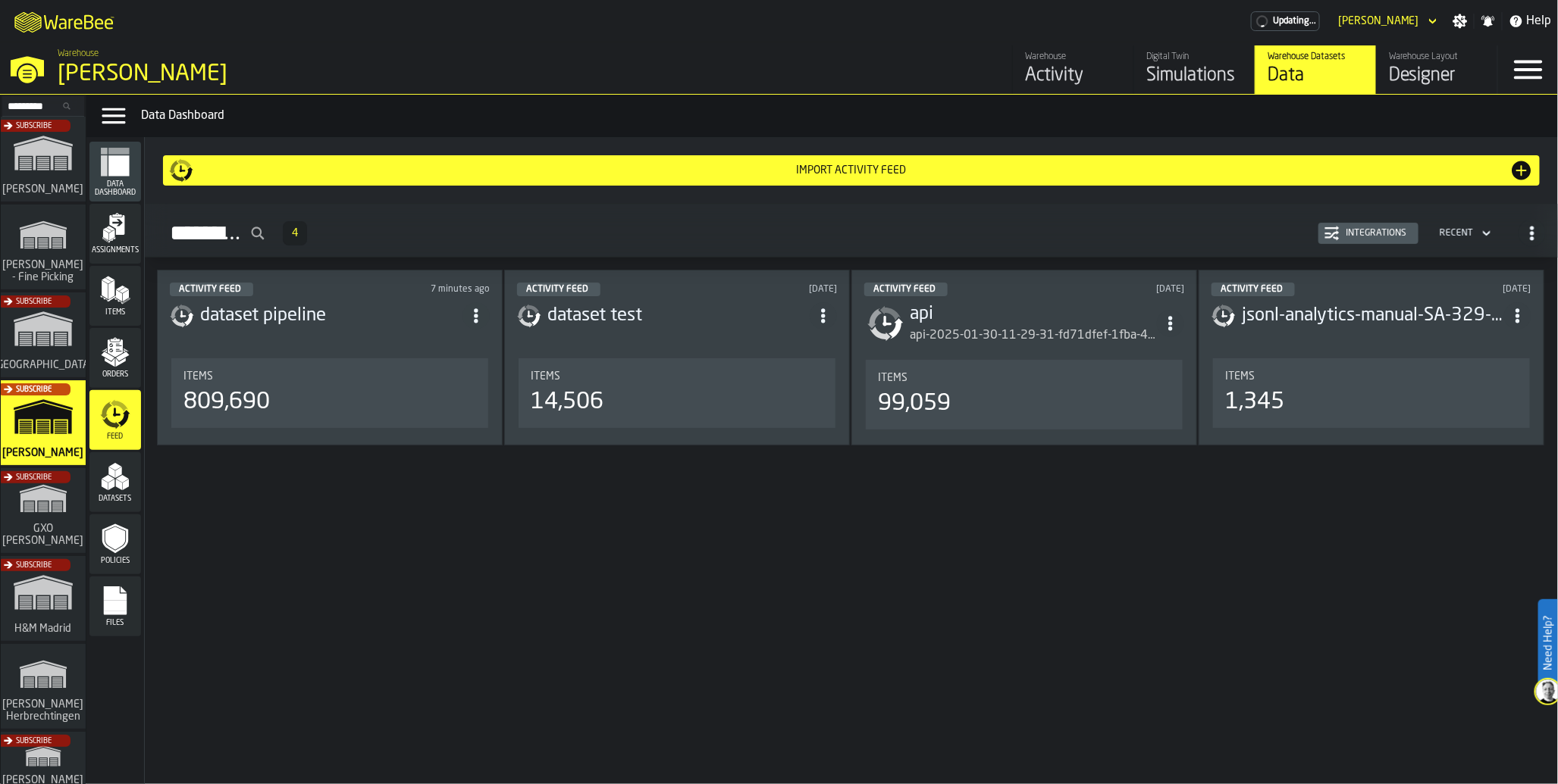
click at [390, 416] on div "809,690" at bounding box center [330, 402] width 293 height 28
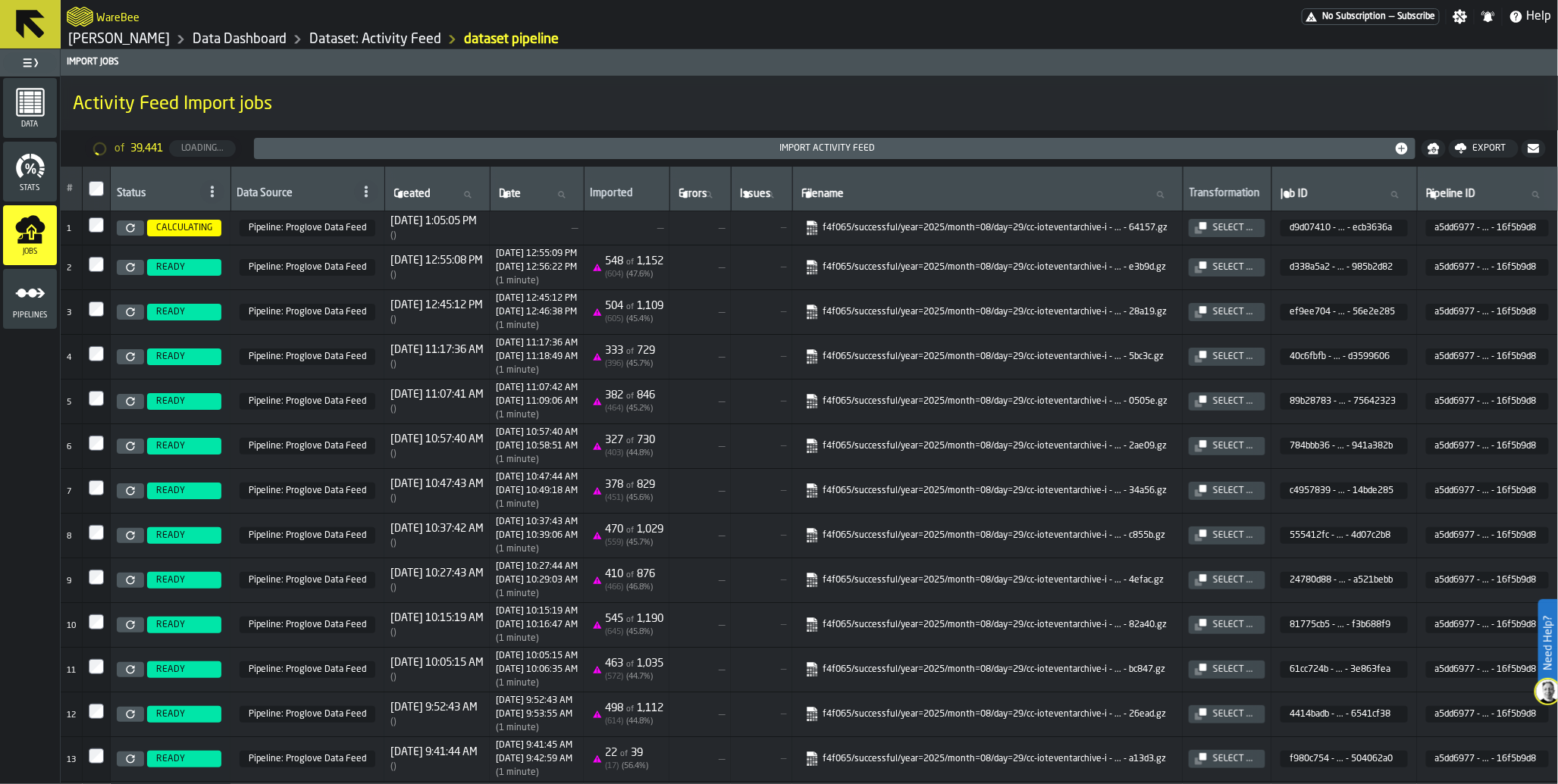
click at [1396, 11] on div "No Subscription — Subscribe" at bounding box center [1370, 17] width 138 height 17
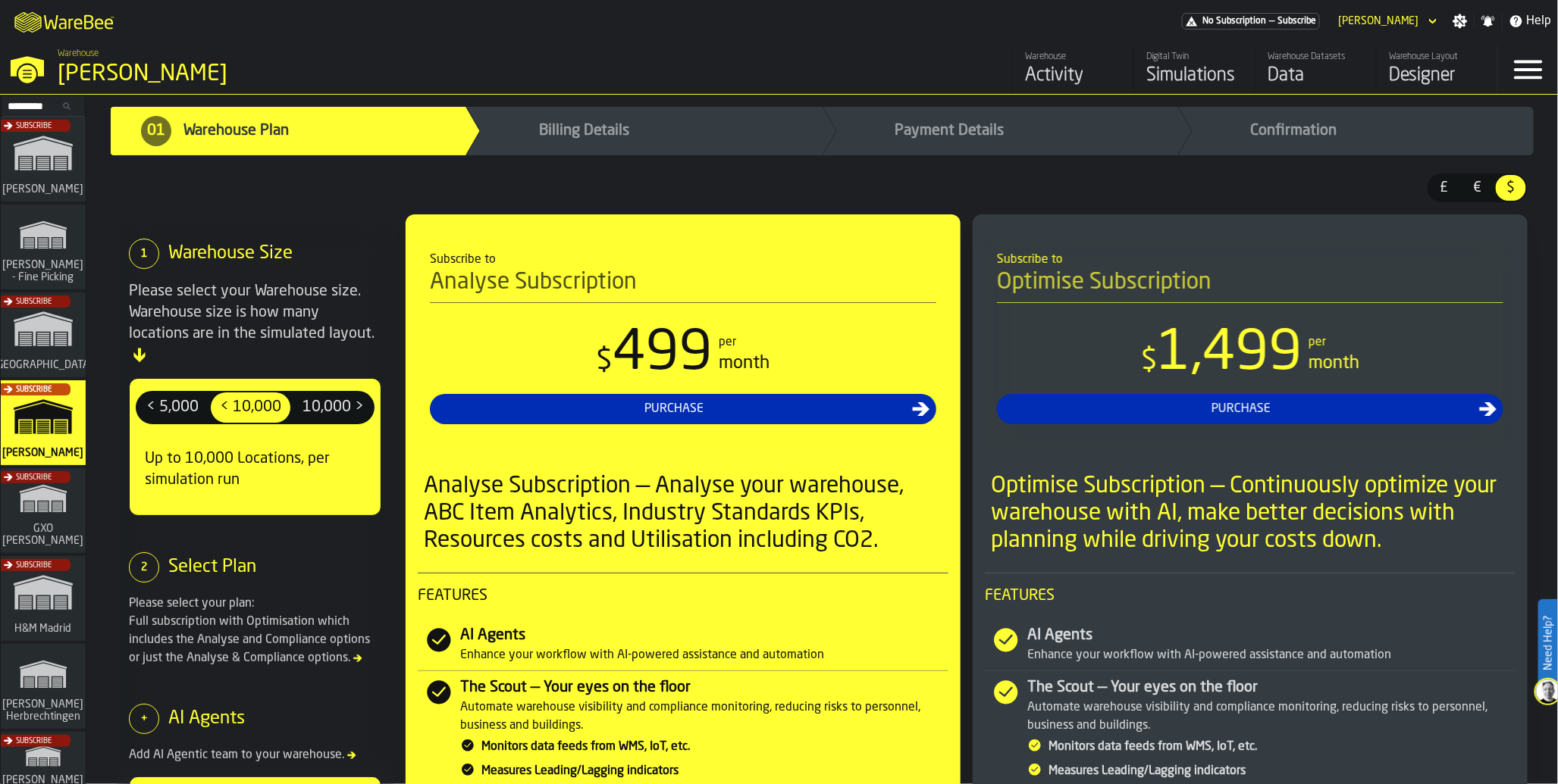
click at [1047, 67] on div "Activity" at bounding box center [1073, 76] width 97 height 25
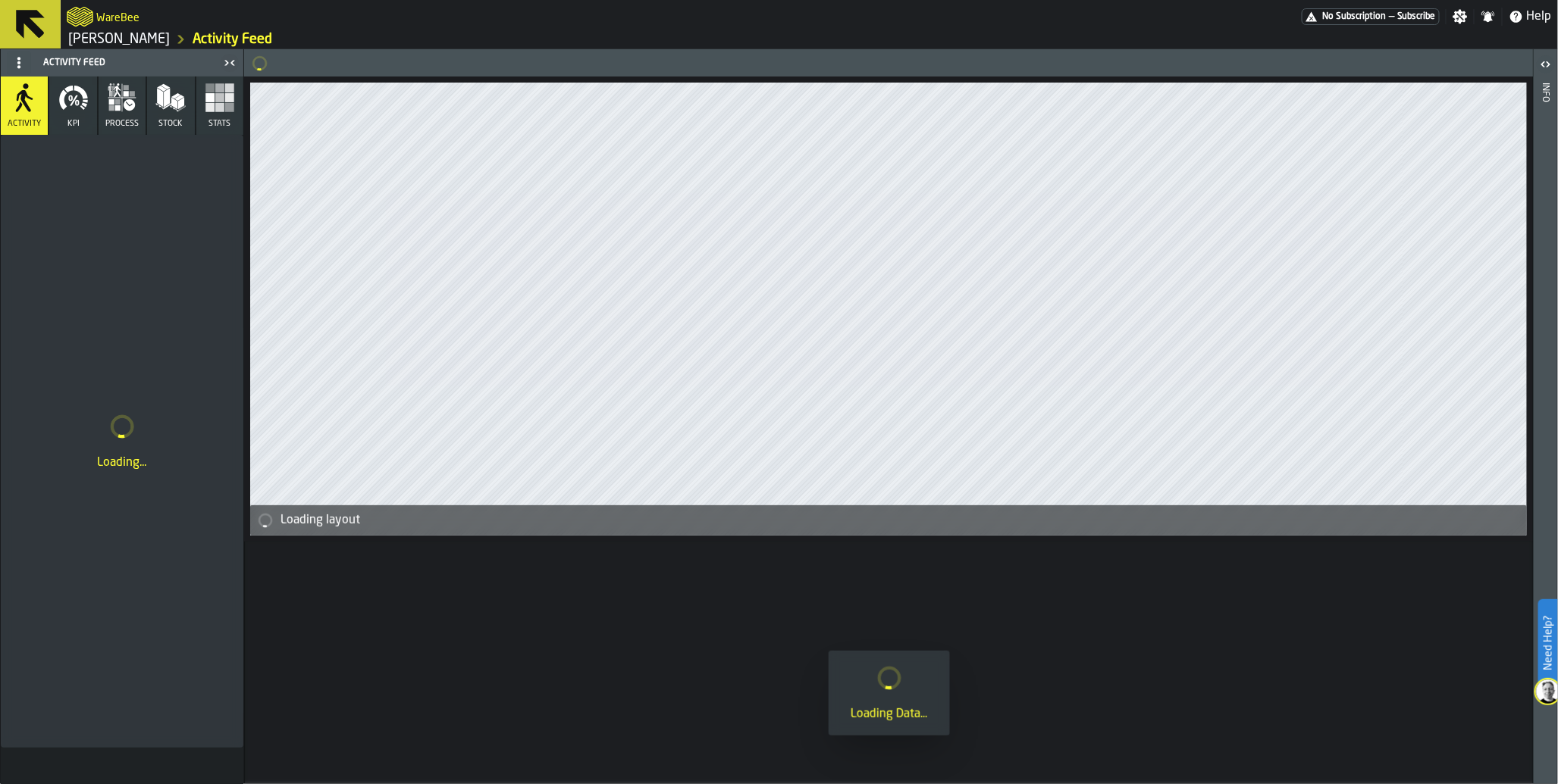
click at [1369, 17] on span "No Subscription" at bounding box center [1353, 17] width 64 height 11
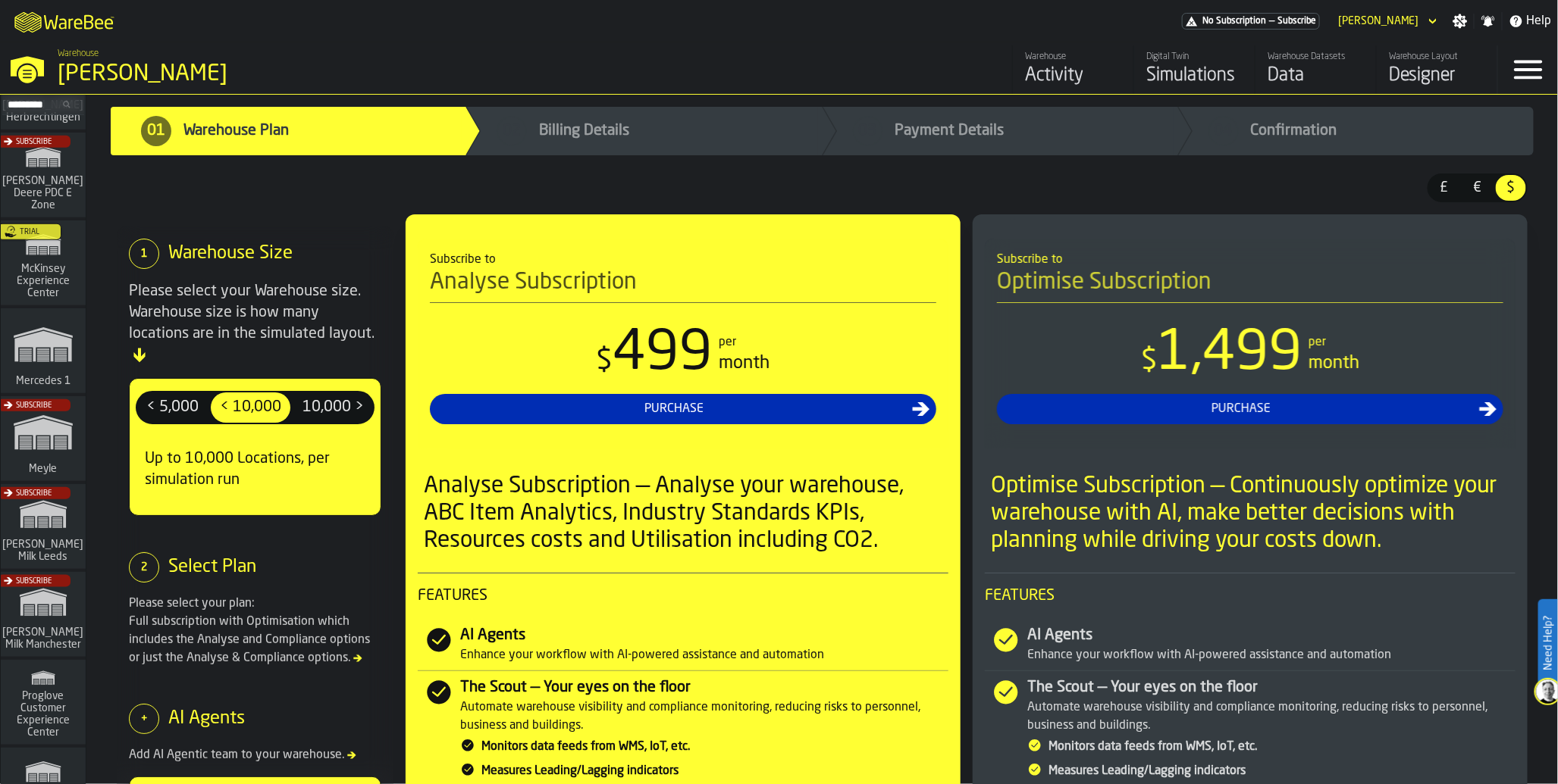
scroll to position [605, 0]
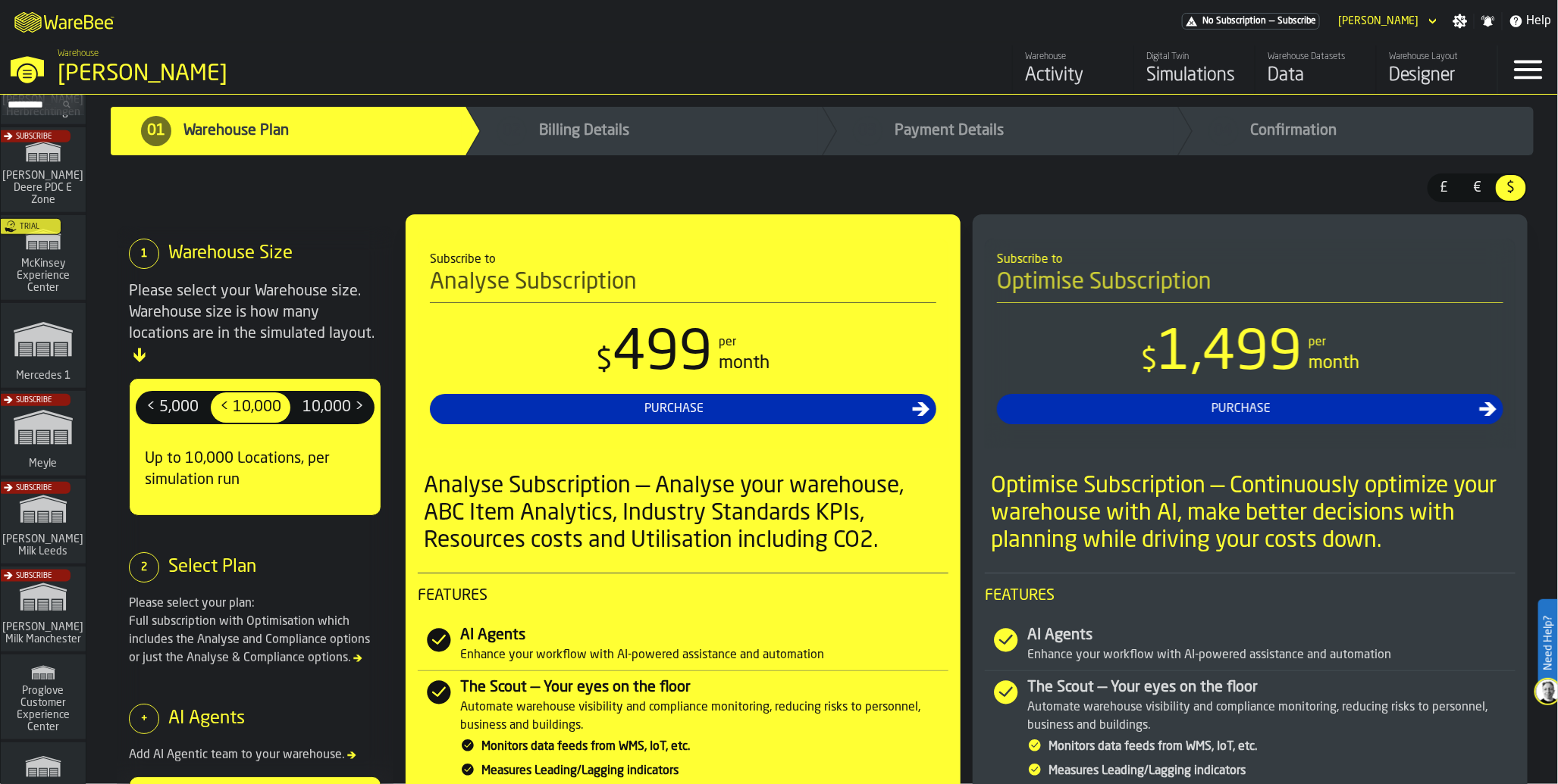
click at [41, 592] on div "Subscribe" at bounding box center [40, 613] width 85 height 88
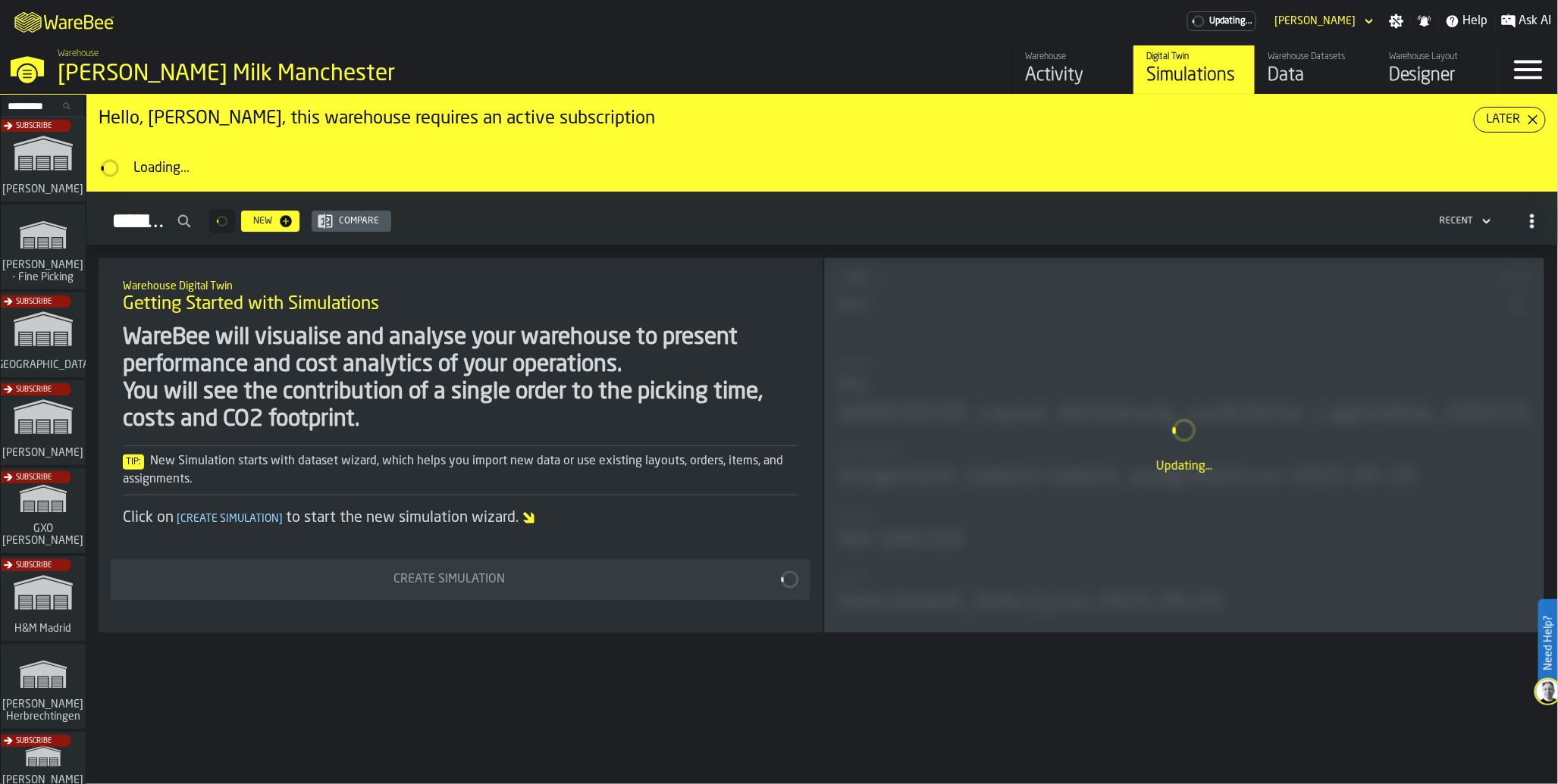
click at [1029, 63] on div "Warehouse Activity" at bounding box center [1073, 69] width 97 height 36
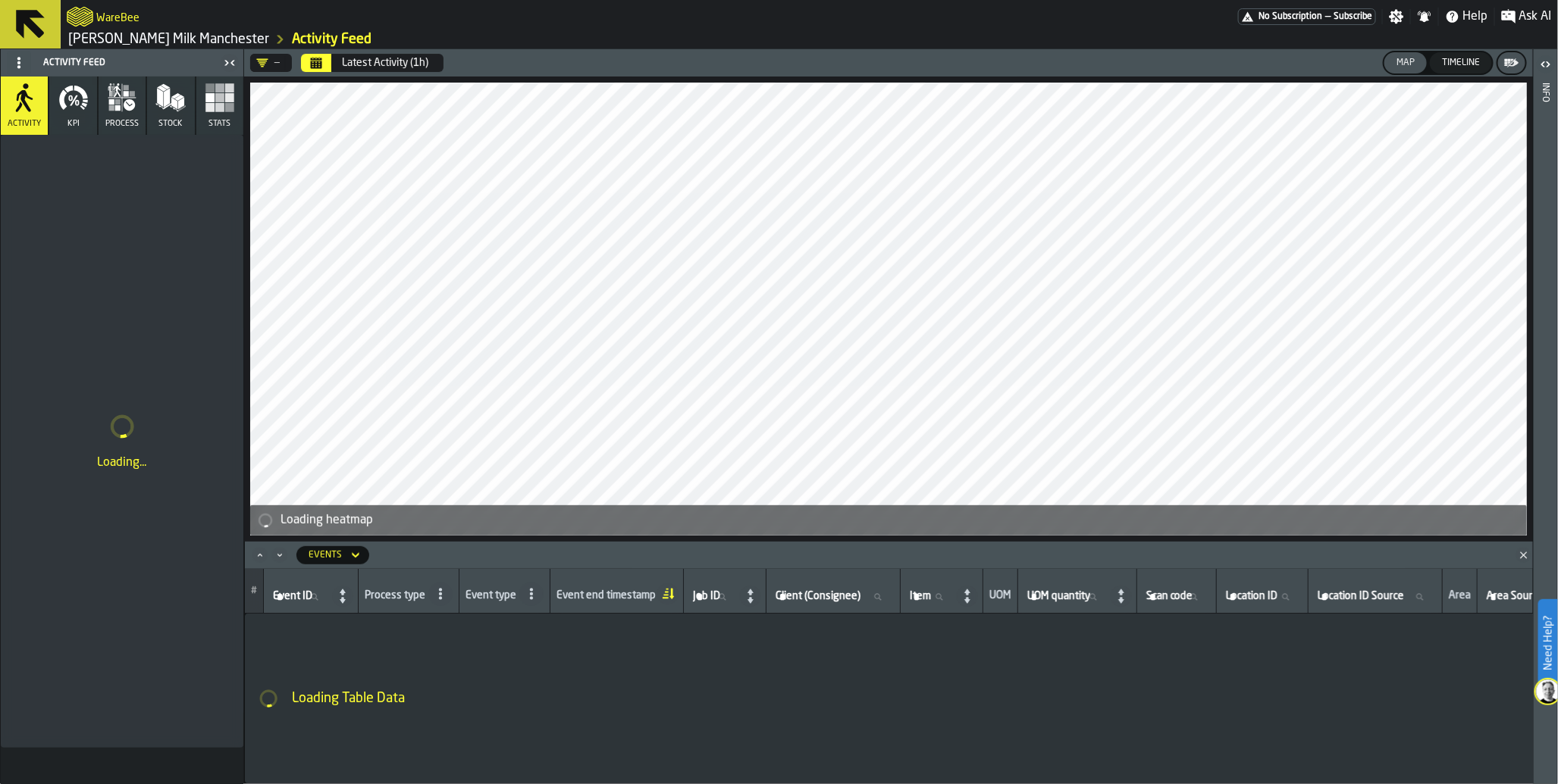
click at [1477, 64] on div "Timeline" at bounding box center [1460, 63] width 50 height 11
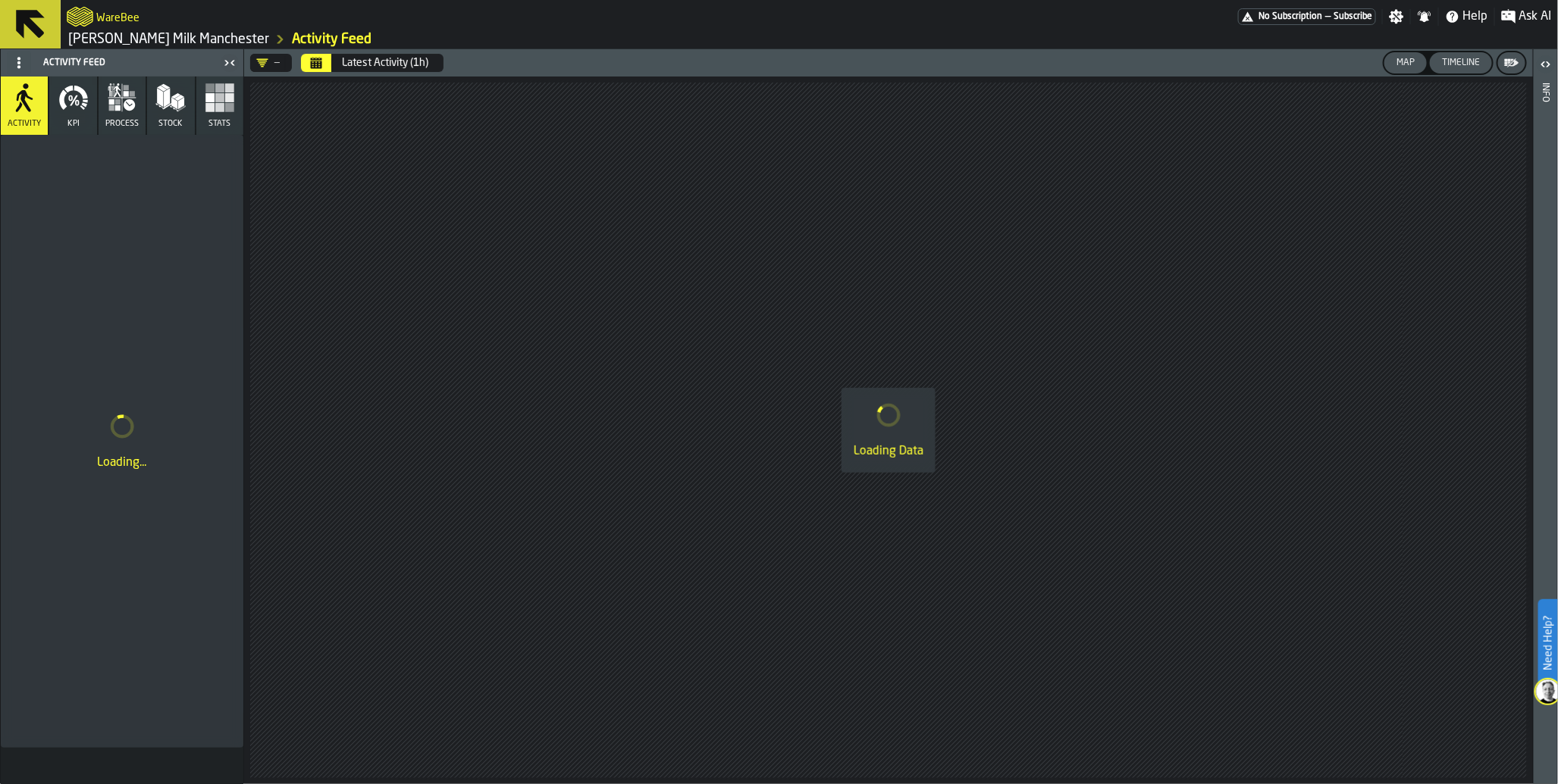
click at [1405, 59] on div "Map" at bounding box center [1405, 63] width 31 height 11
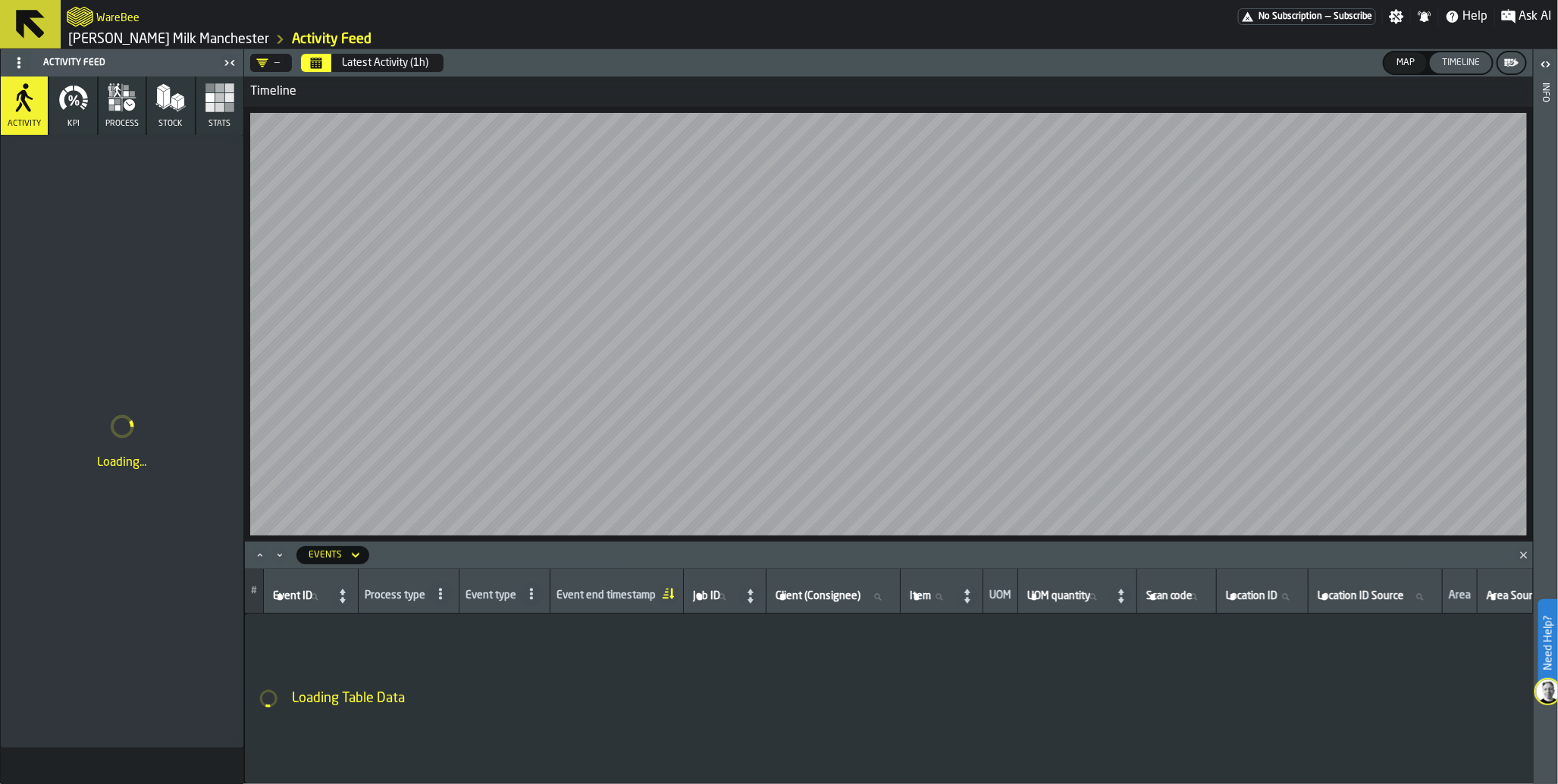
click at [427, 71] on button "Latest Activity (1h)" at bounding box center [385, 63] width 104 height 31
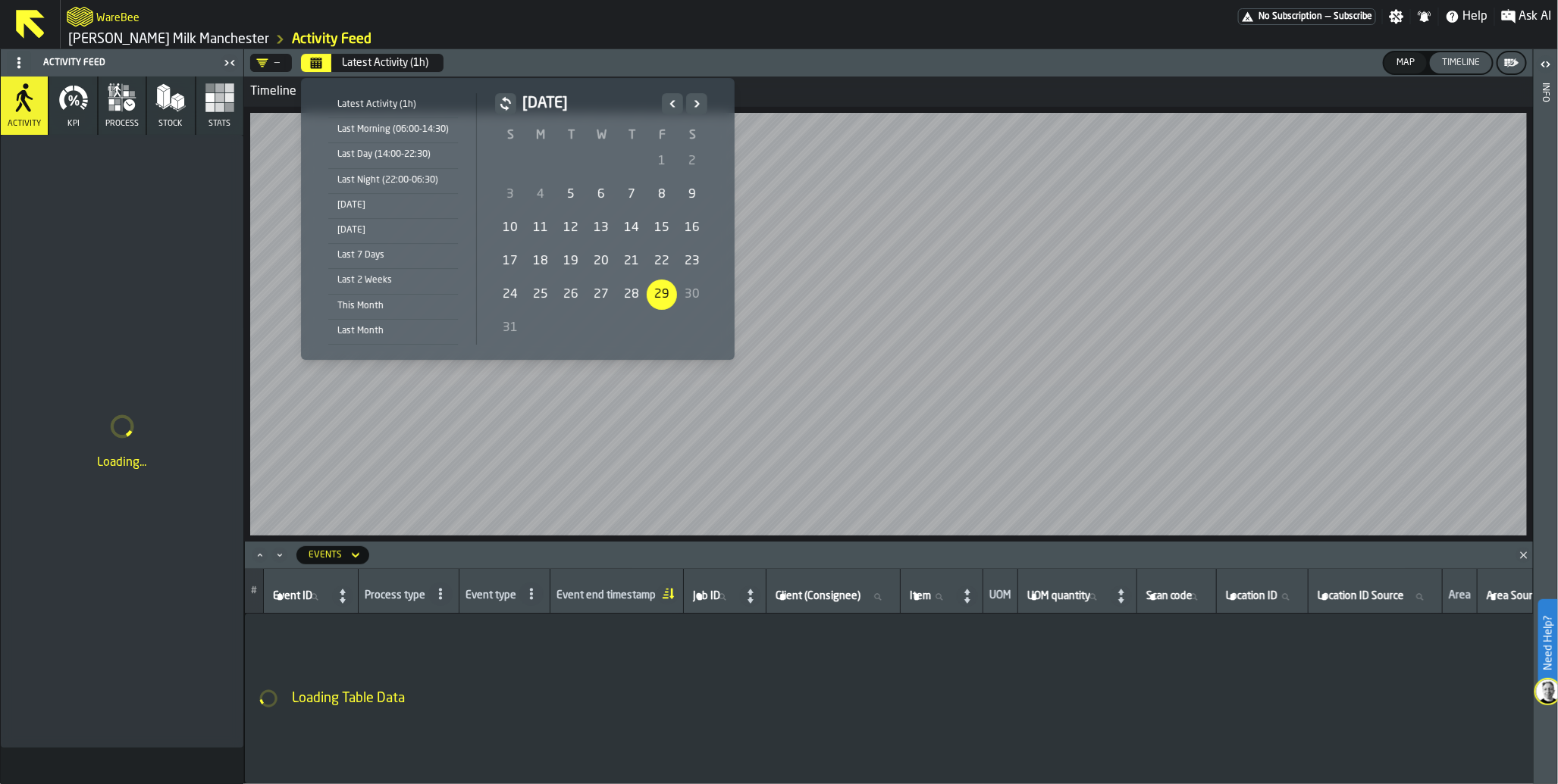
click at [396, 213] on div "[DATE]" at bounding box center [393, 205] width 130 height 17
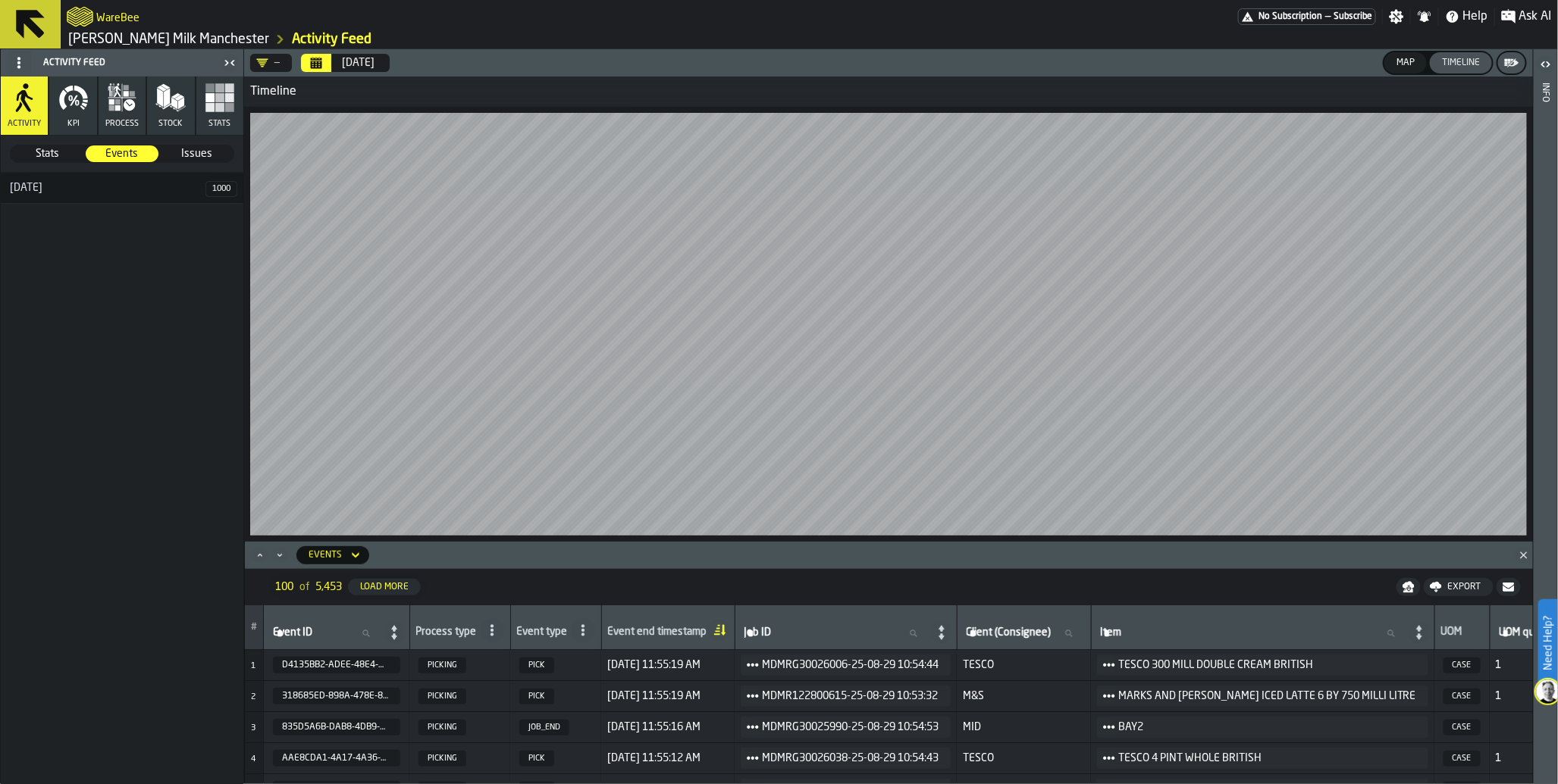
click at [127, 100] on icon "button" at bounding box center [129, 105] width 12 height 11
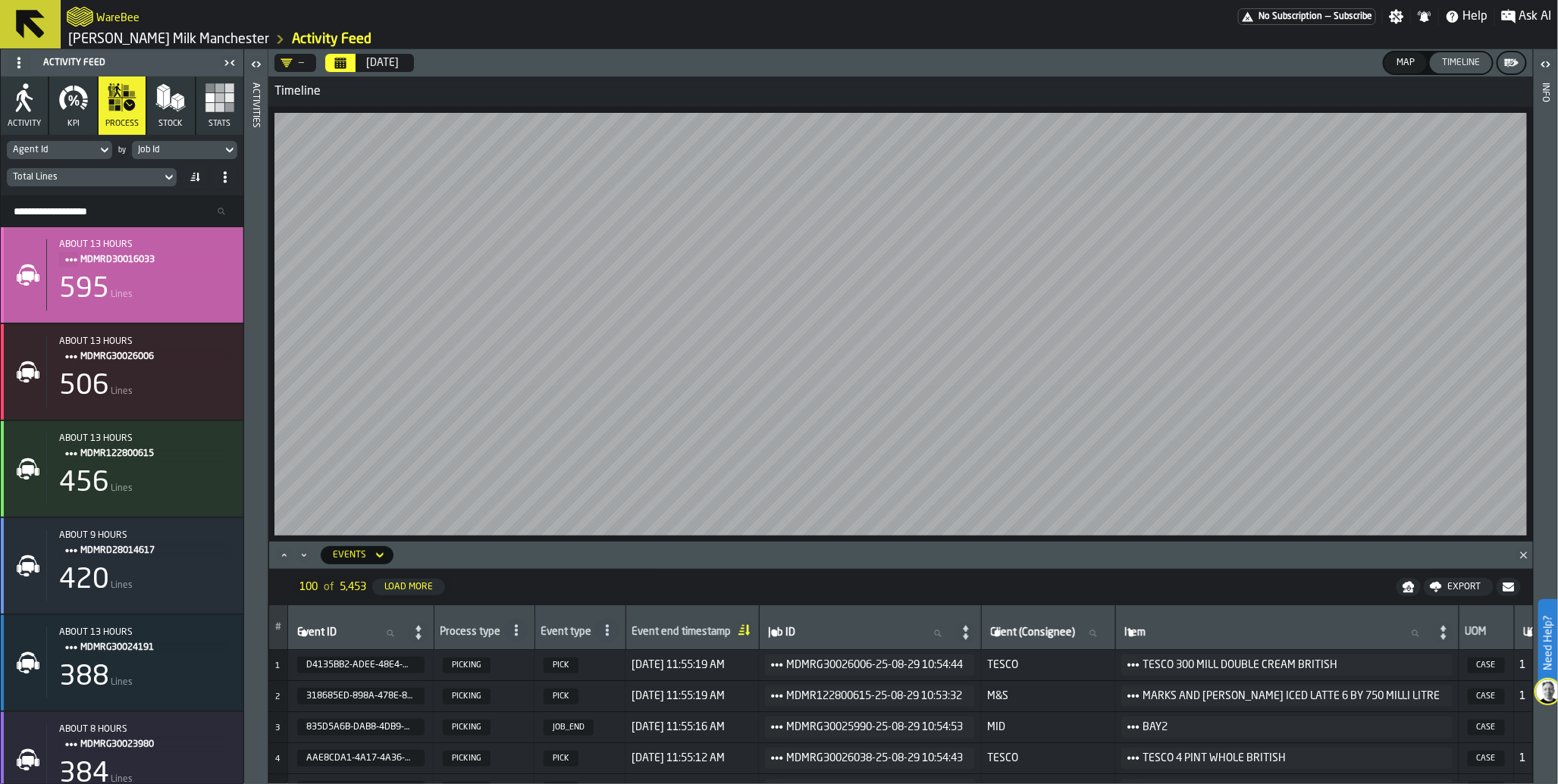
click at [114, 247] on div "about 13 hours" at bounding box center [145, 244] width 172 height 11
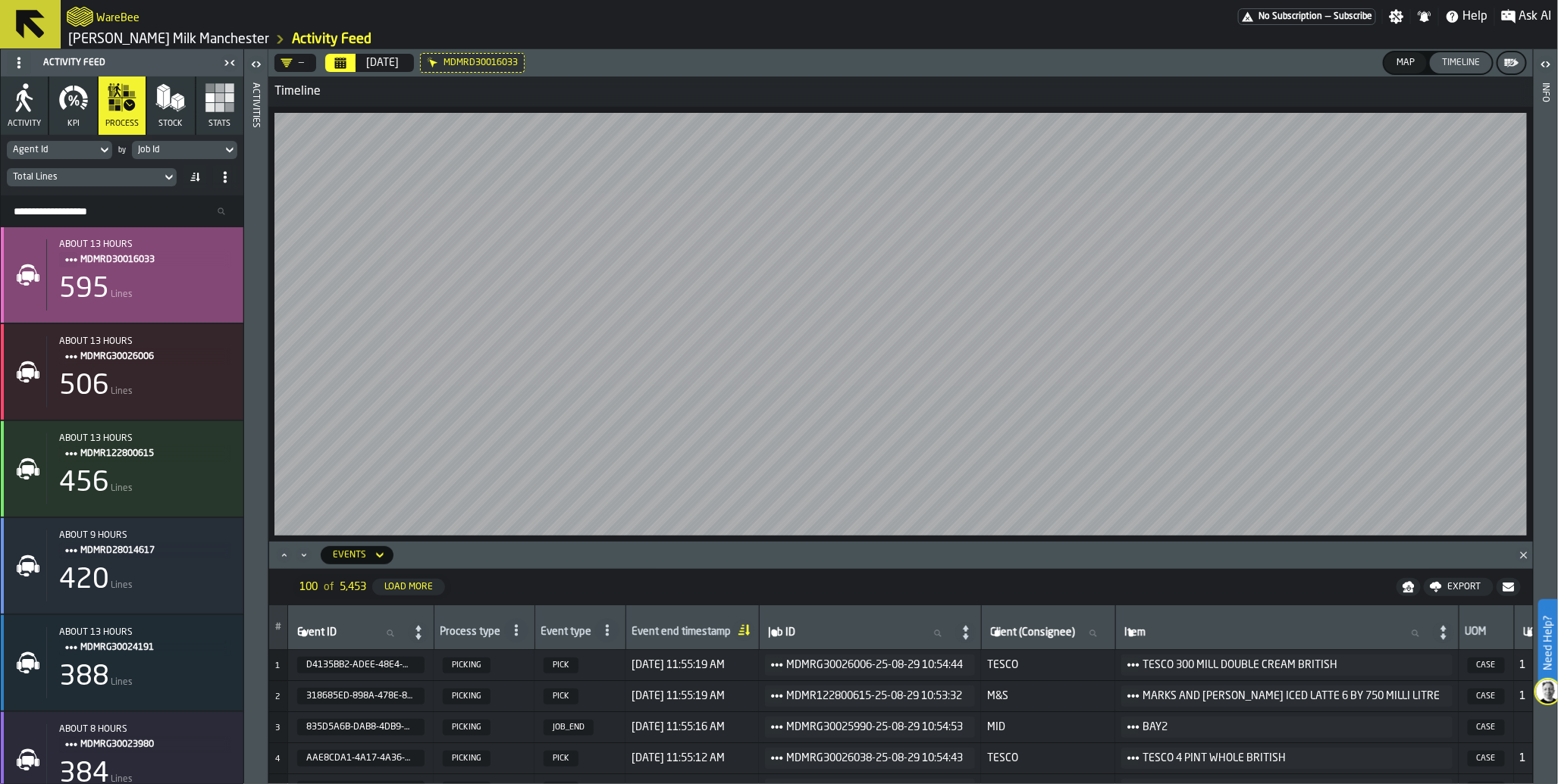
click at [122, 263] on span "MDMRD30016033" at bounding box center [150, 260] width 139 height 17
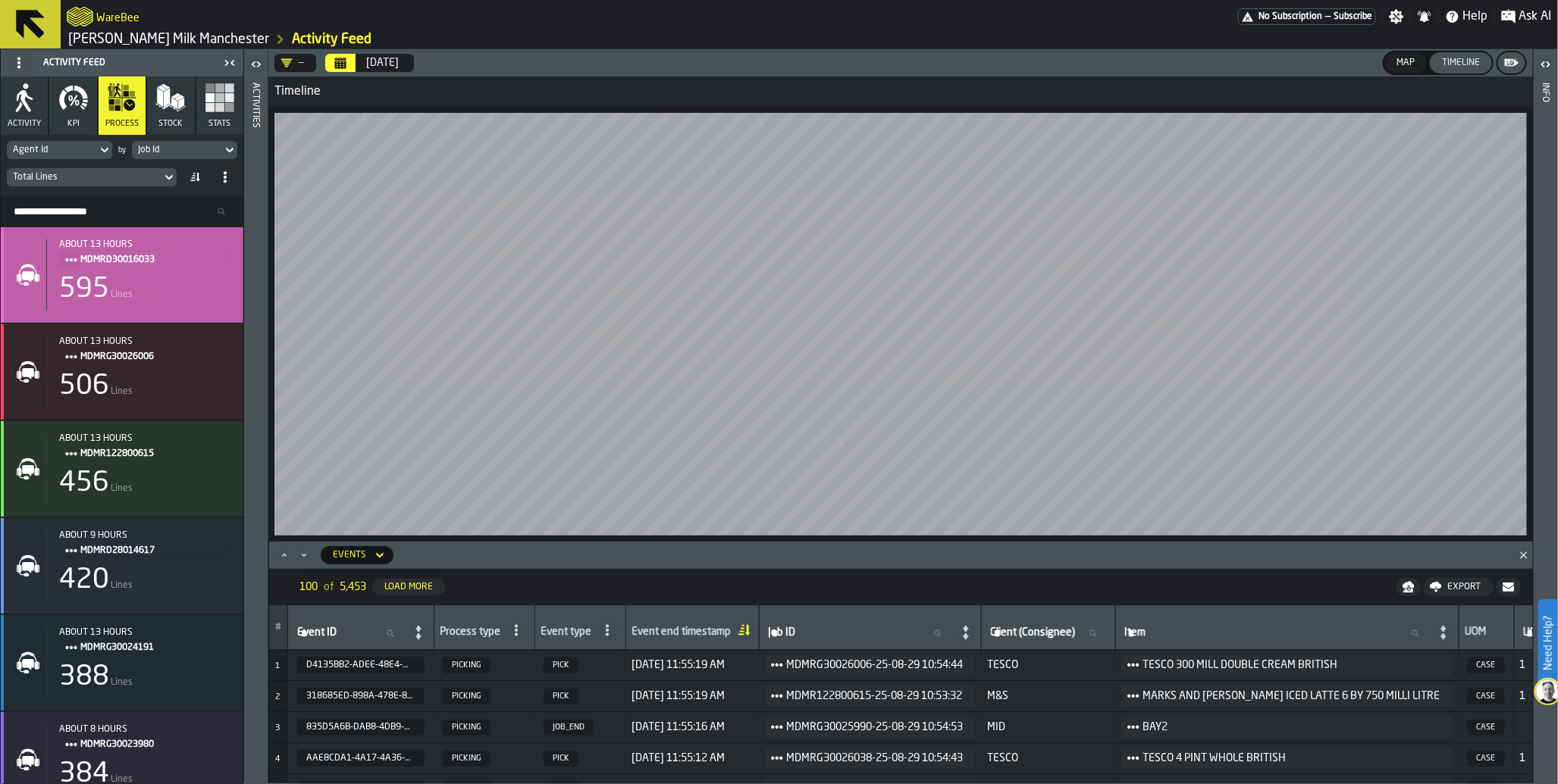
click at [122, 263] on span "MDMRD30016033" at bounding box center [150, 260] width 139 height 17
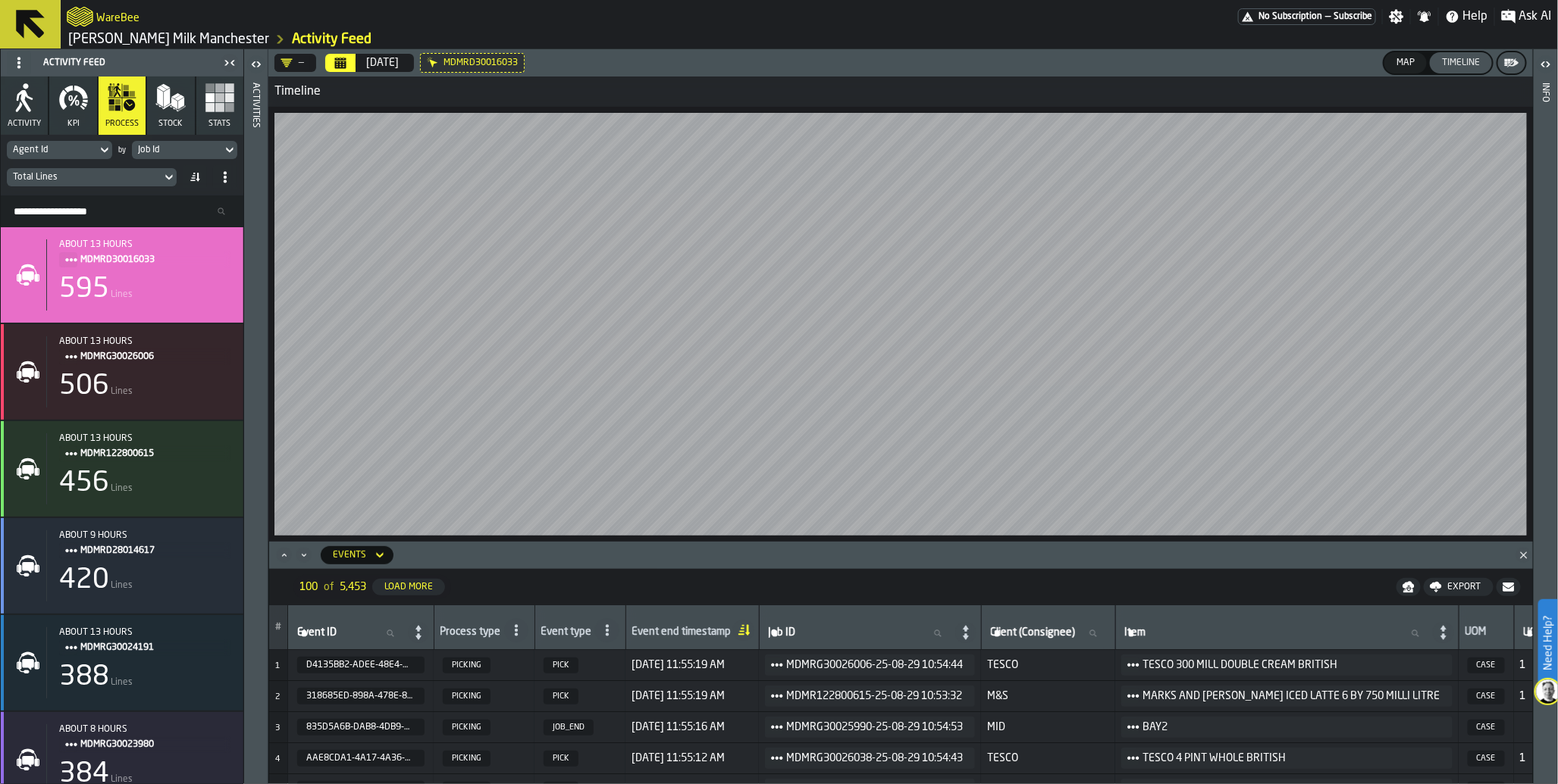
click at [256, 66] on icon "button-toggle-Open" at bounding box center [258, 64] width 4 height 5
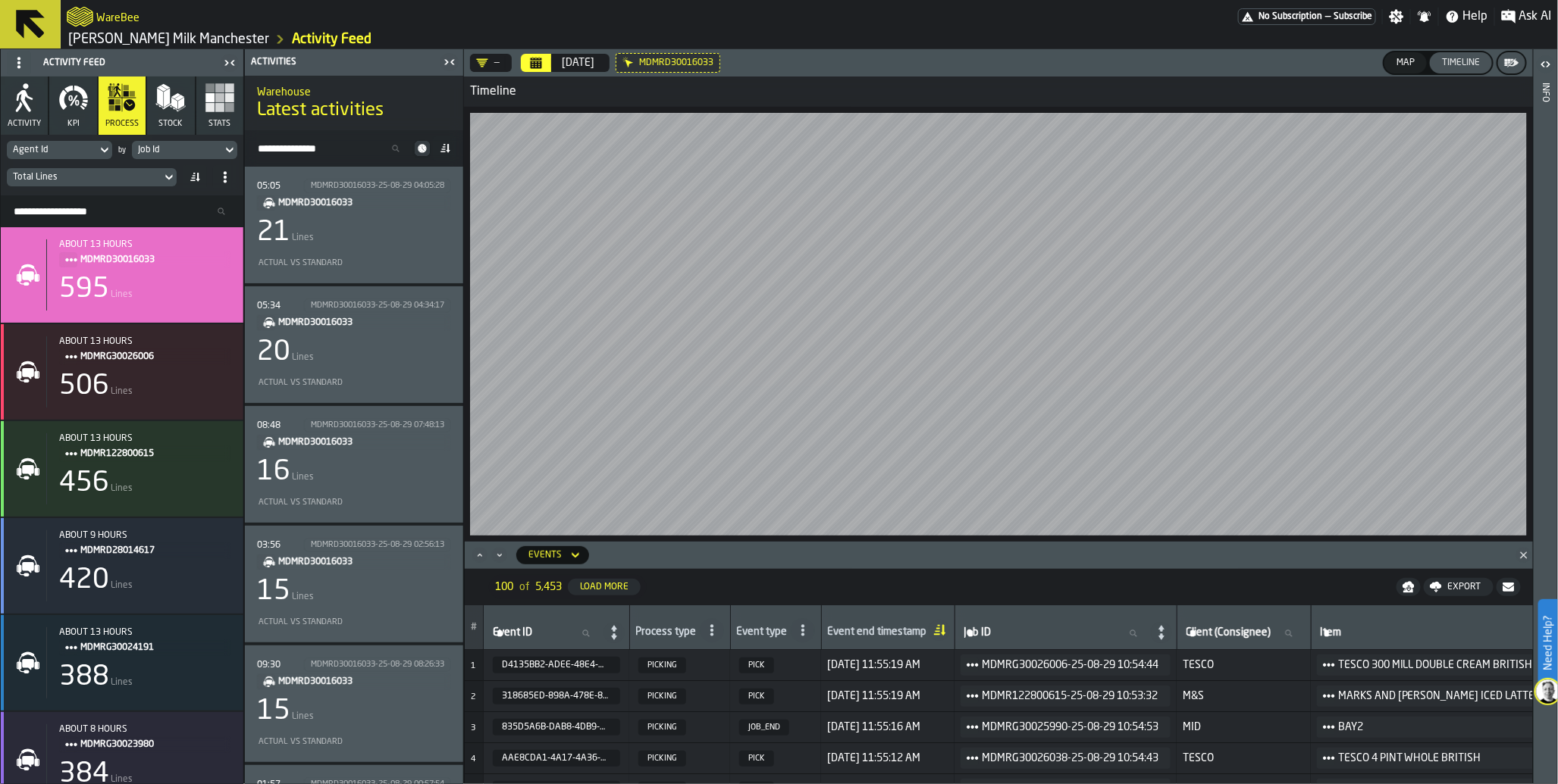
click at [402, 244] on div "21 Lines" at bounding box center [353, 233] width 194 height 31
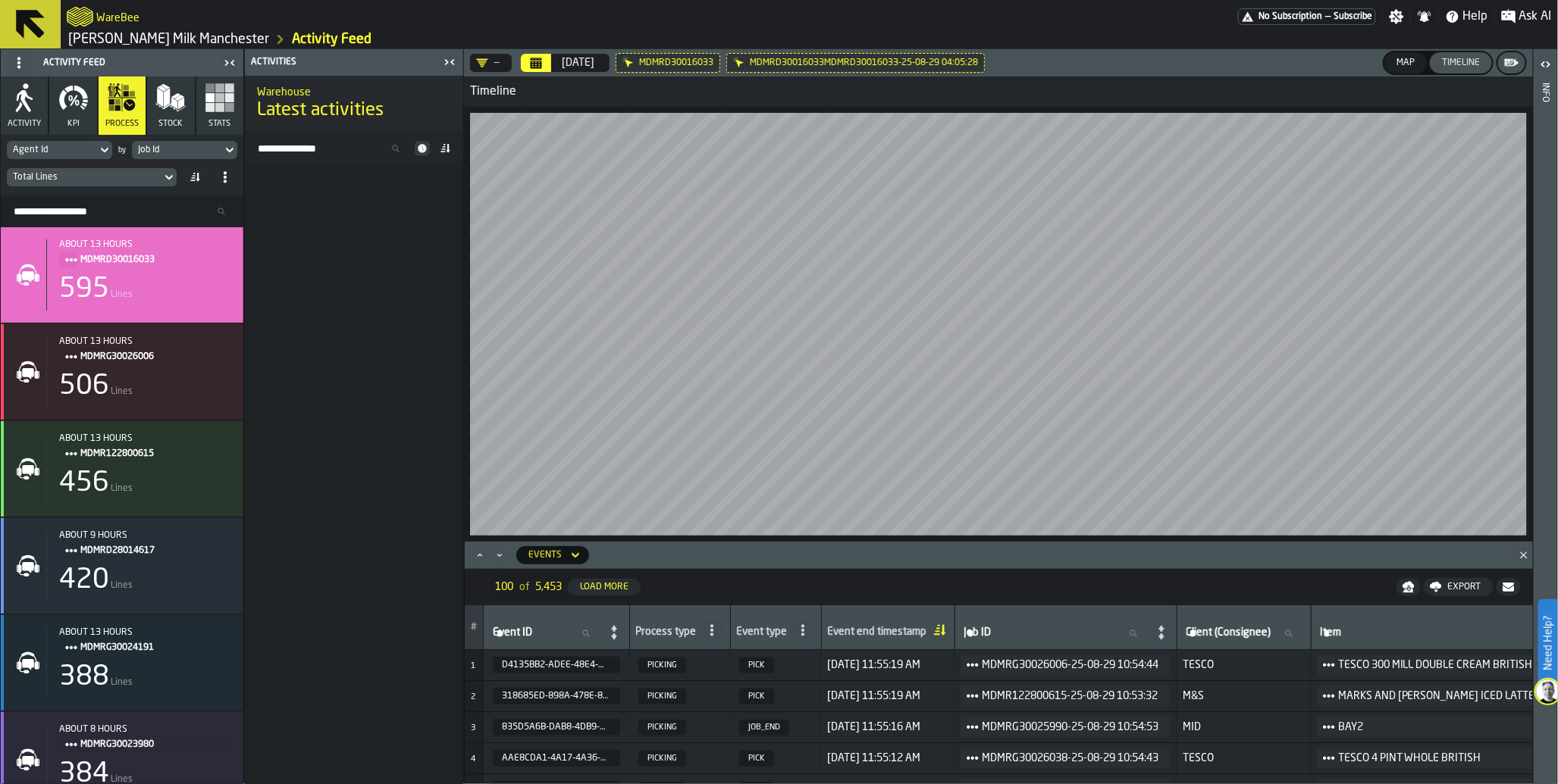
scroll to position [4443, 0]
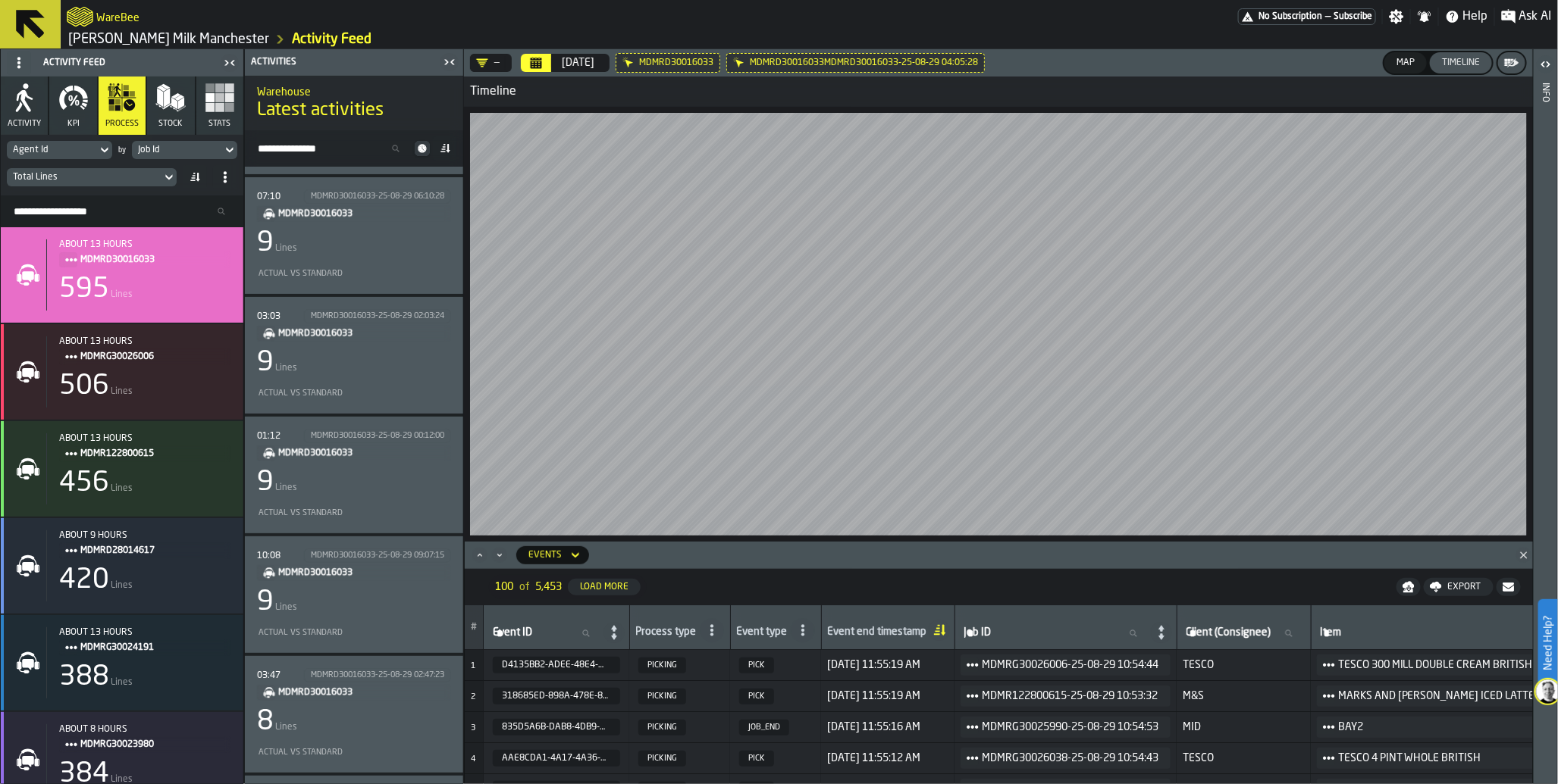
click at [406, 467] on div "9 Lines" at bounding box center [353, 483] width 194 height 31
